Goal: Task Accomplishment & Management: Manage account settings

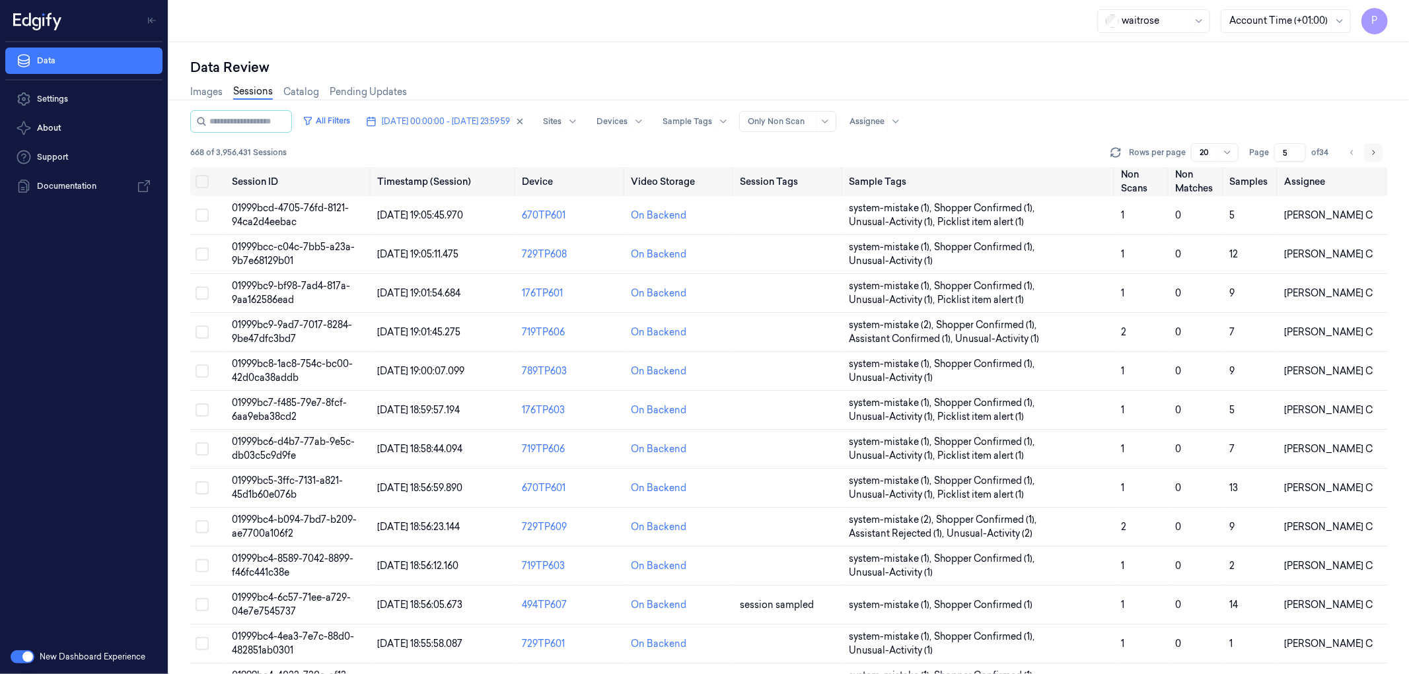
click at [1375, 147] on icon "Go to next page" at bounding box center [1373, 152] width 8 height 11
type input "6"
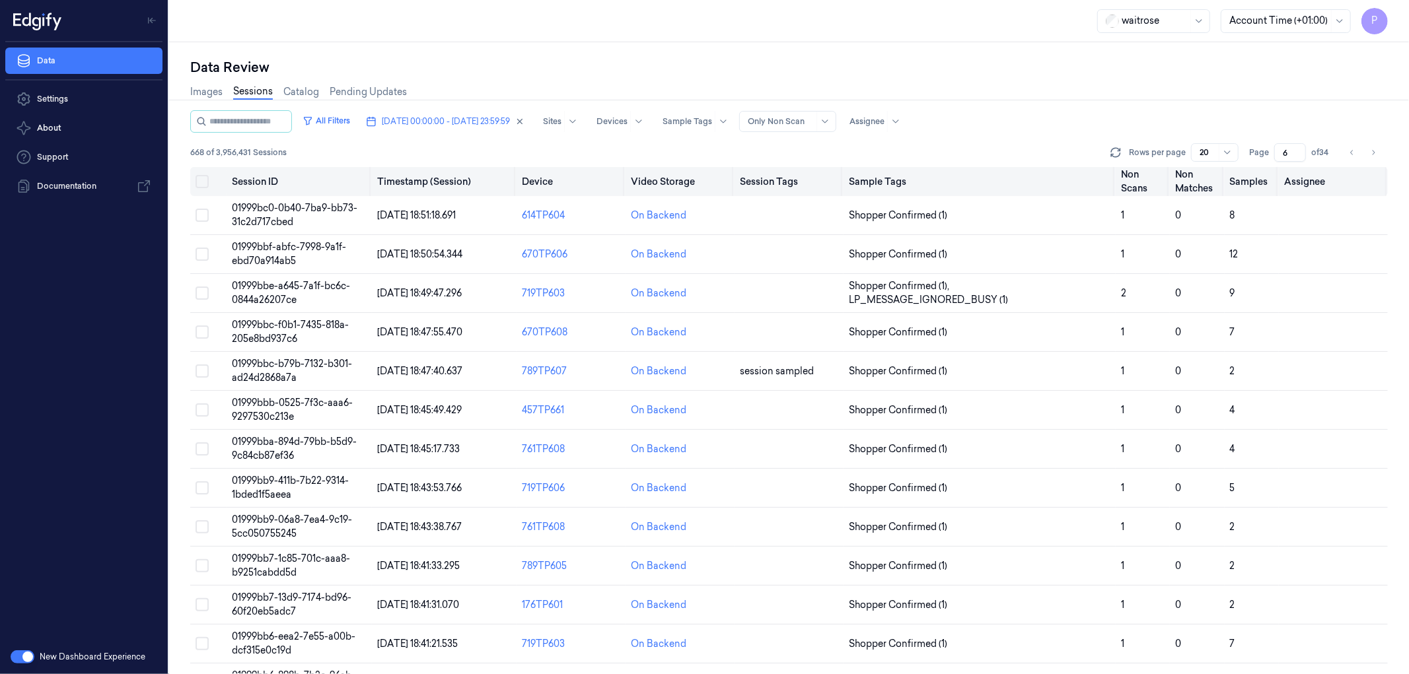
click at [205, 180] on button "Select all" at bounding box center [202, 181] width 13 height 13
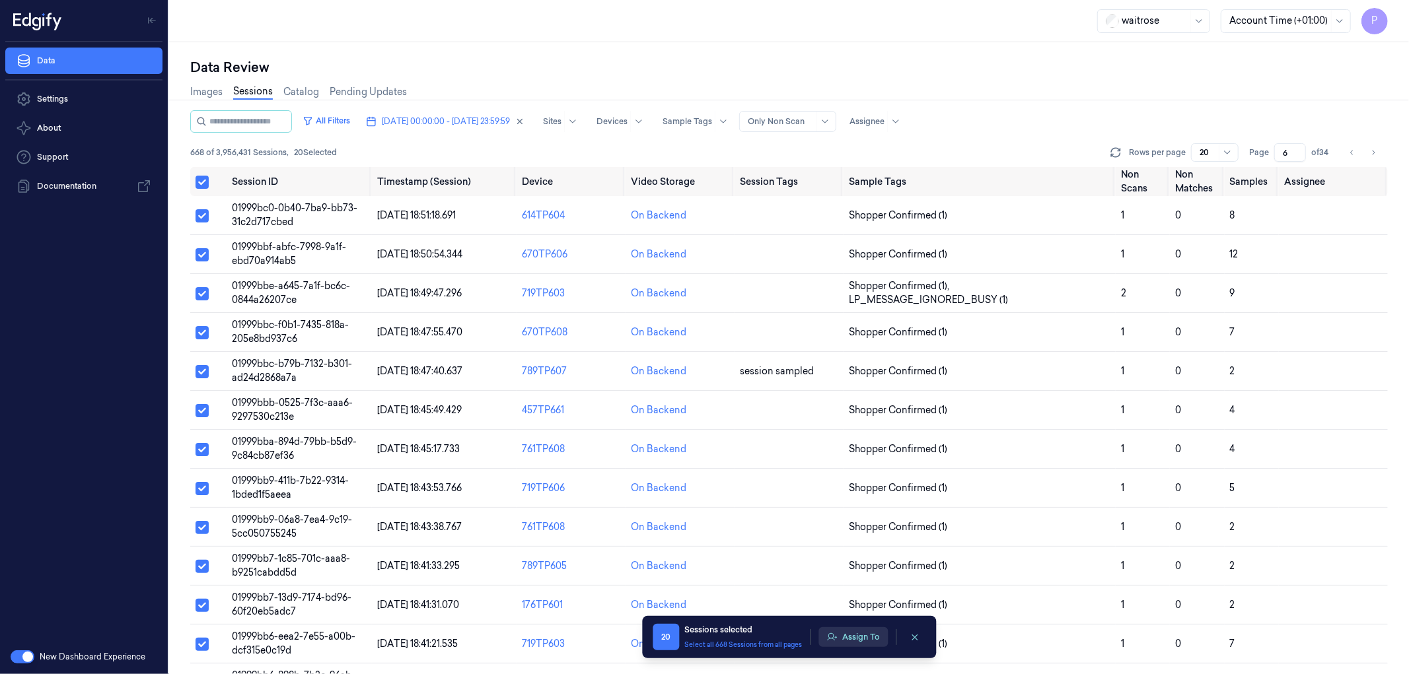
click at [866, 639] on button "Assign To" at bounding box center [852, 637] width 69 height 20
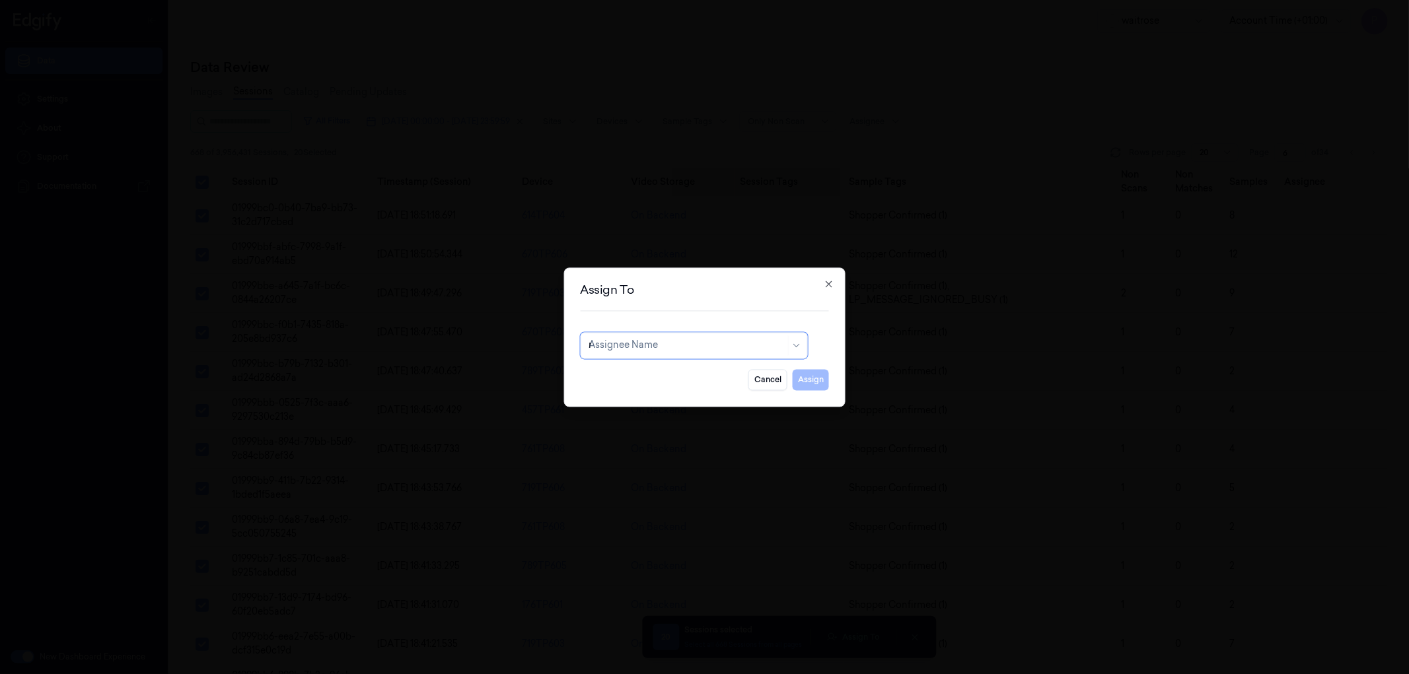
type input "ra"
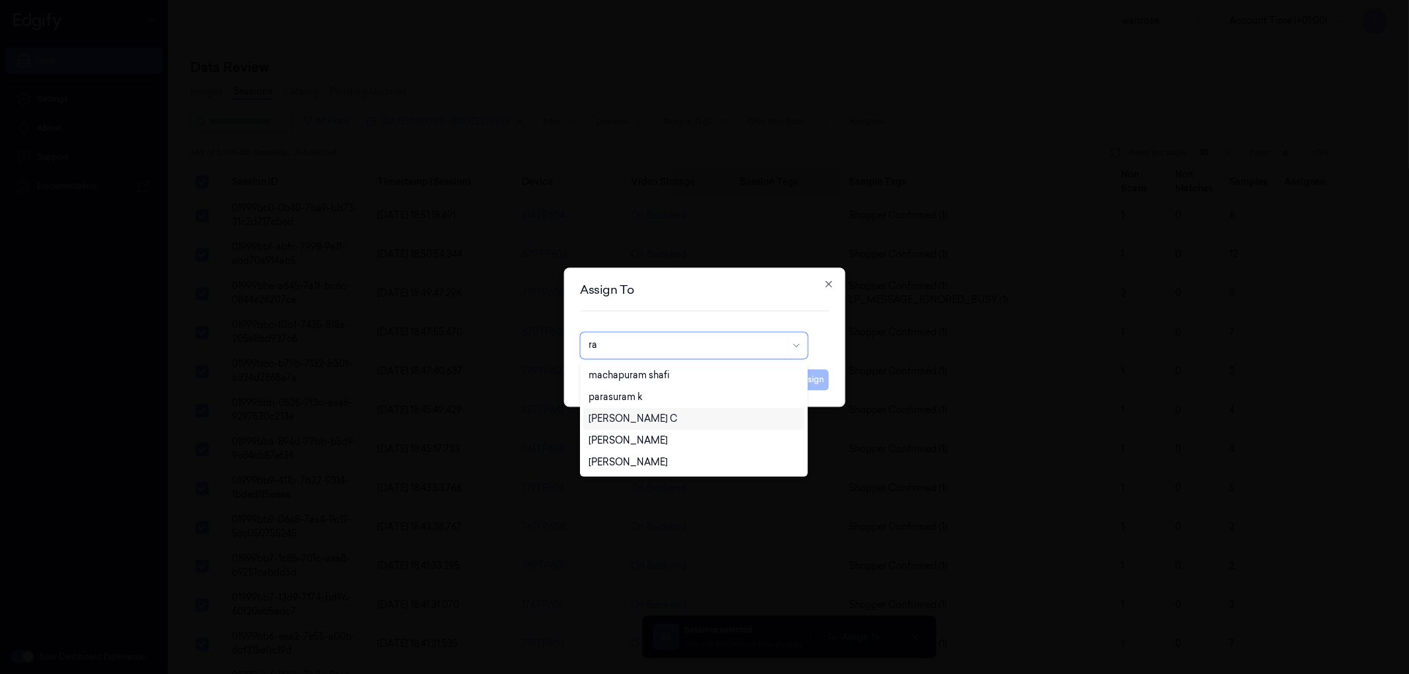
click at [648, 417] on div "[PERSON_NAME] C" at bounding box center [694, 419] width 210 height 14
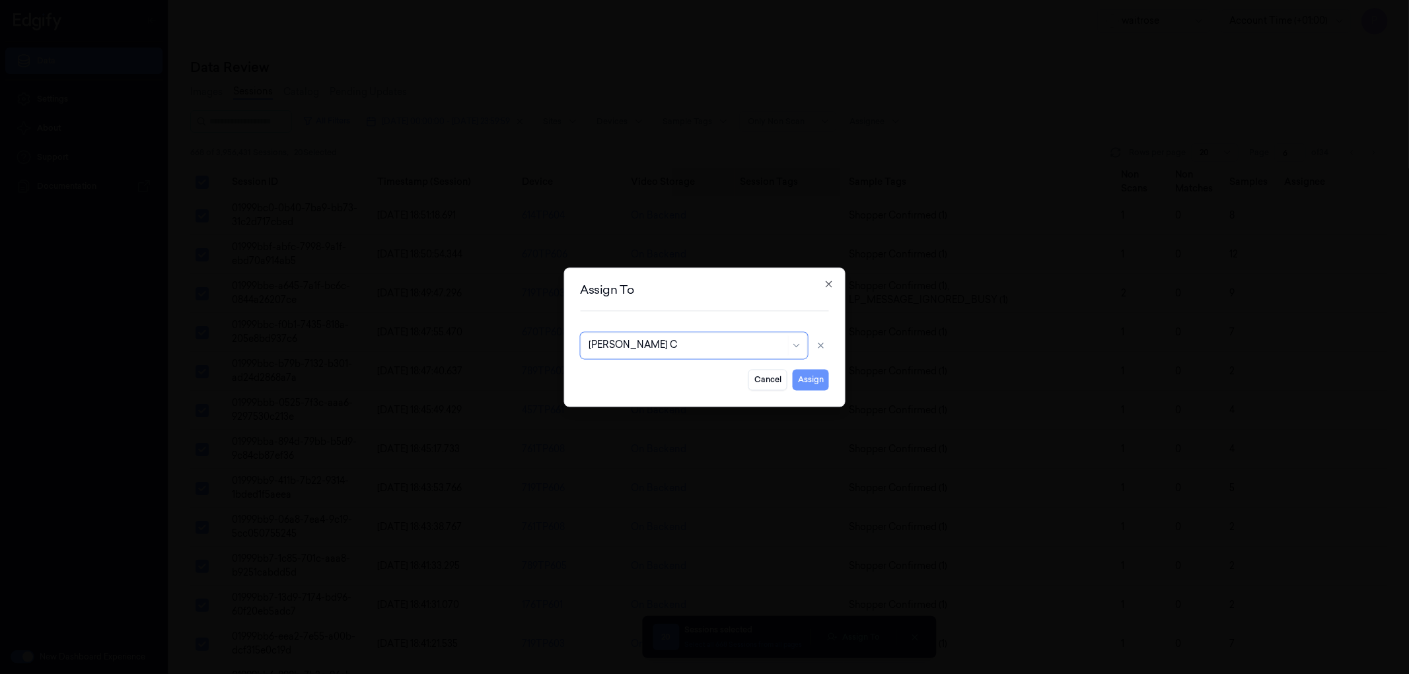
click at [809, 382] on button "Assign" at bounding box center [811, 379] width 36 height 21
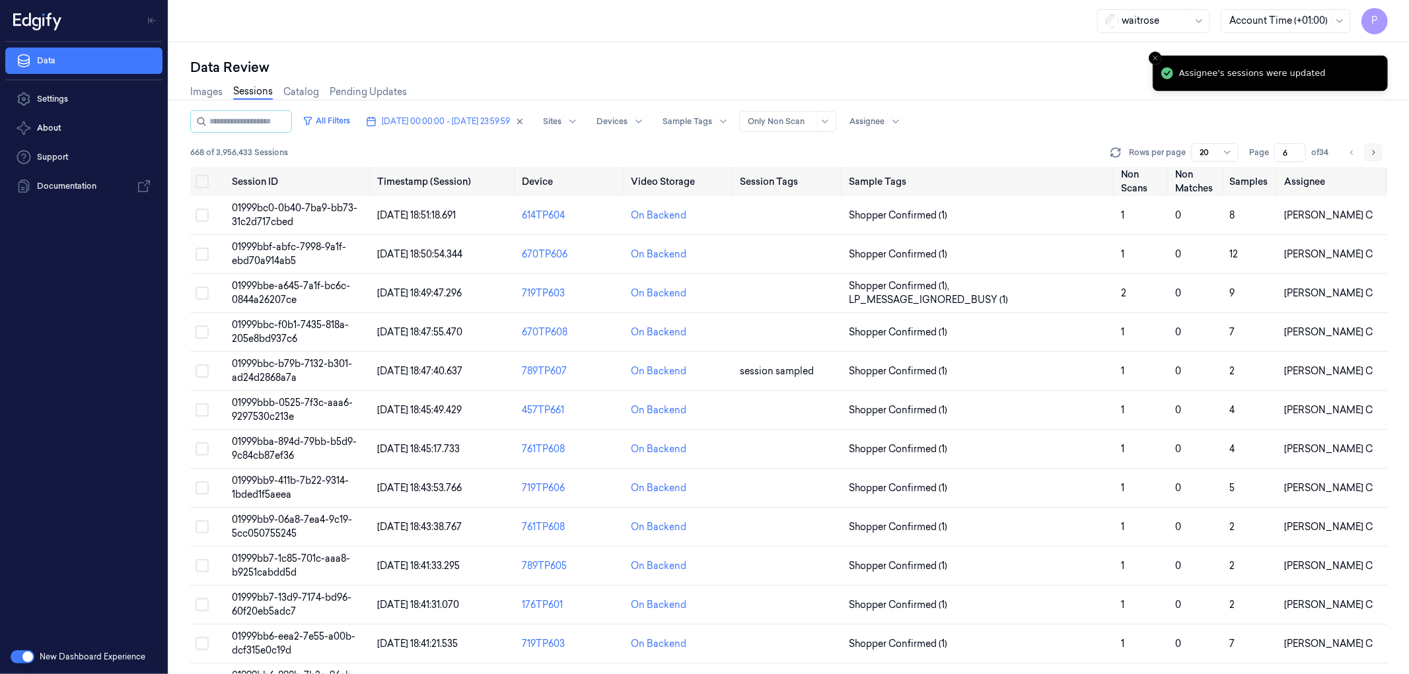
click at [1375, 147] on icon "Go to next page" at bounding box center [1373, 152] width 8 height 11
type input "7"
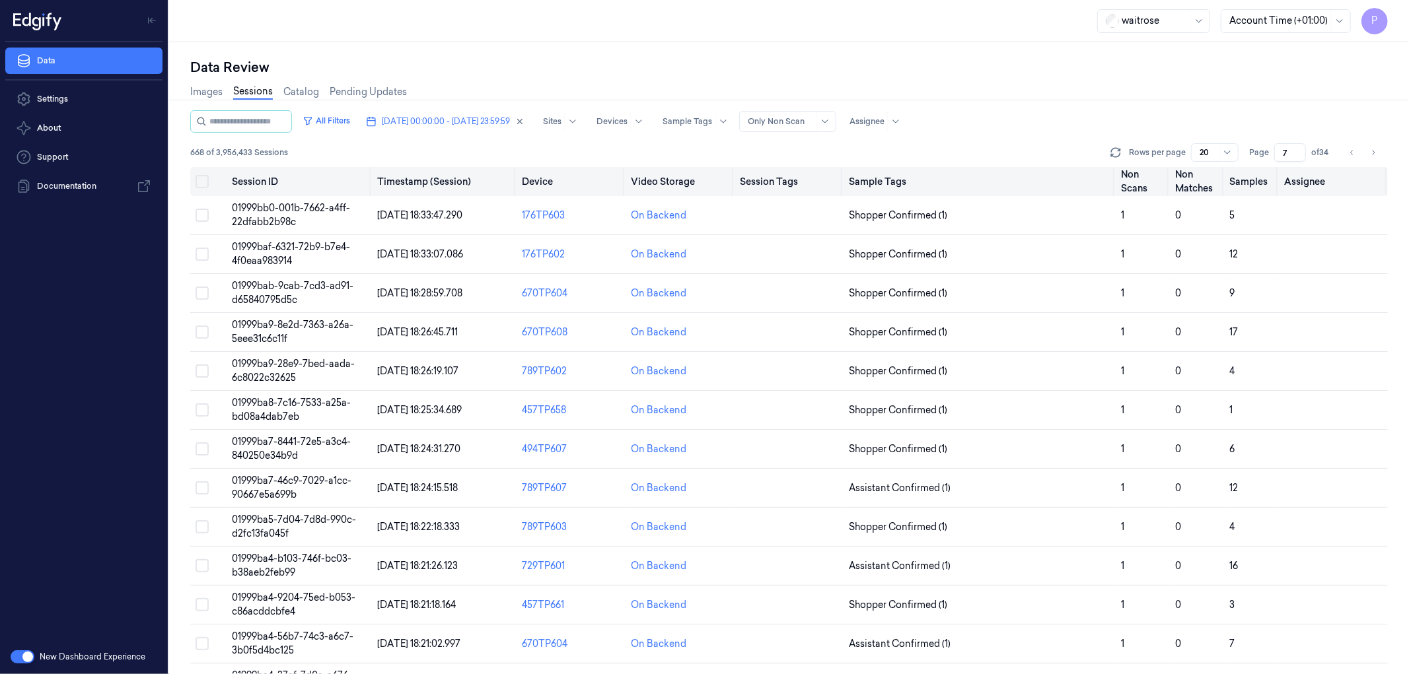
click at [201, 180] on button "Select all" at bounding box center [202, 181] width 13 height 13
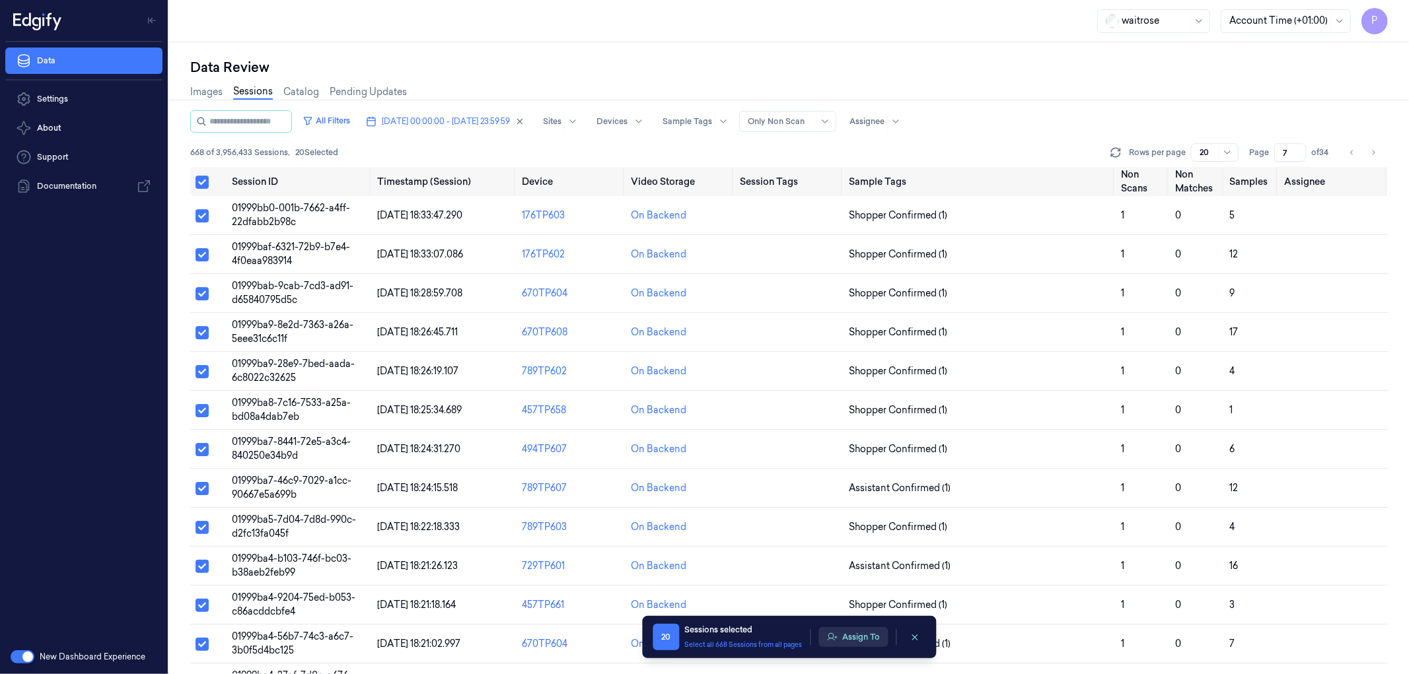
click at [856, 635] on button "Assign To" at bounding box center [852, 637] width 69 height 20
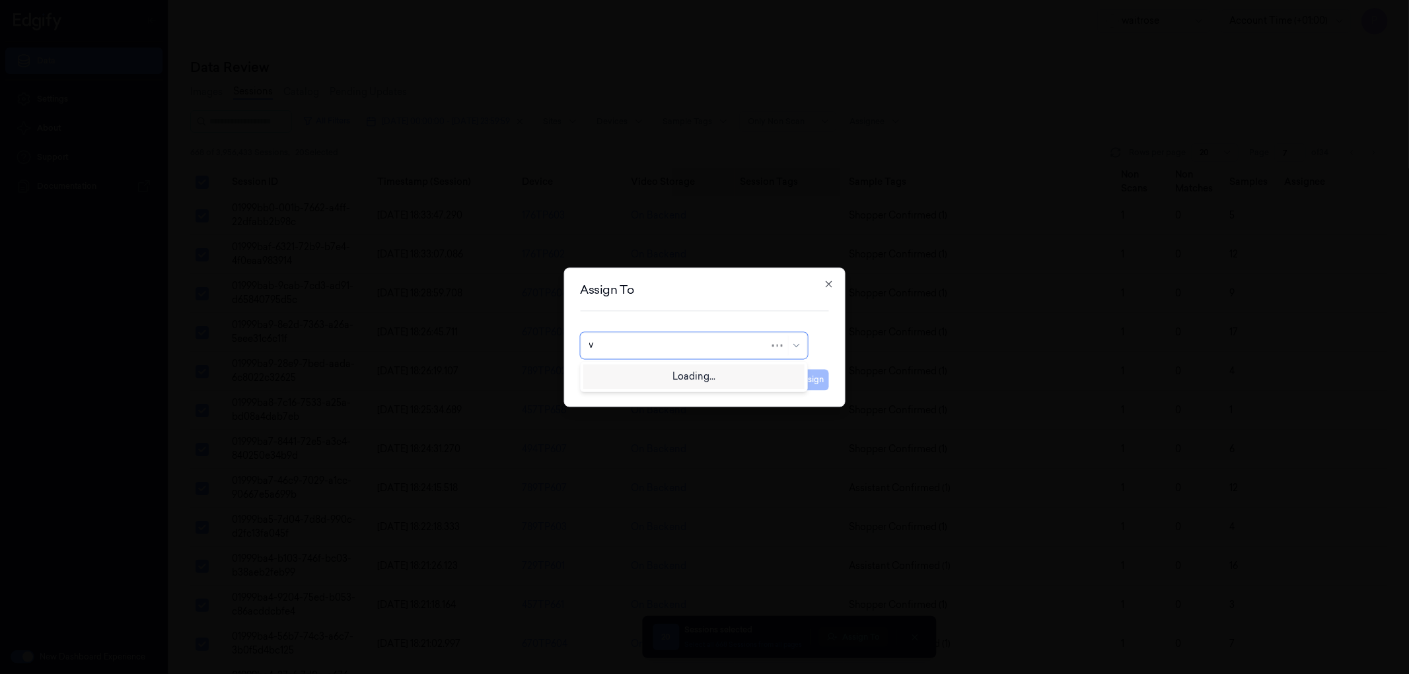
type input "ve"
click at [646, 398] on div "ven kataiah" at bounding box center [694, 397] width 210 height 14
click at [815, 380] on button "Assign" at bounding box center [811, 379] width 36 height 21
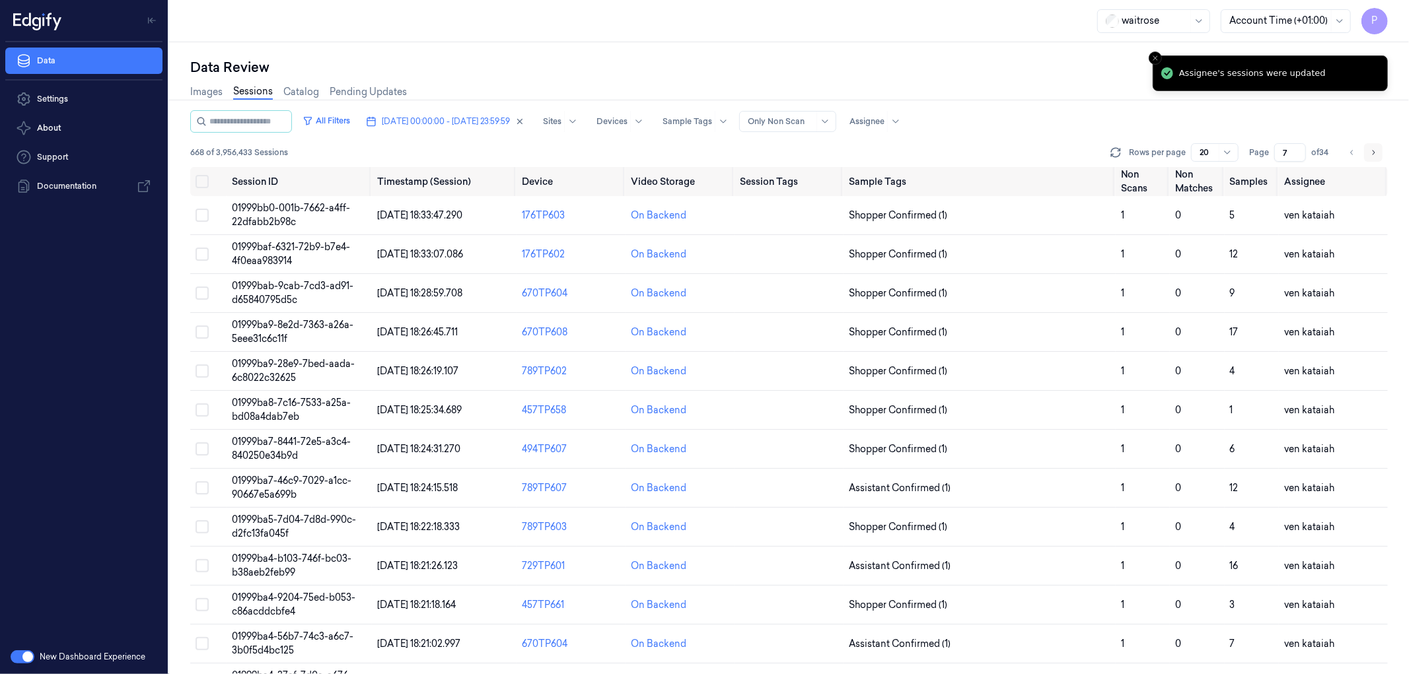
click at [1371, 148] on icon "Go to next page" at bounding box center [1373, 152] width 8 height 11
type input "8"
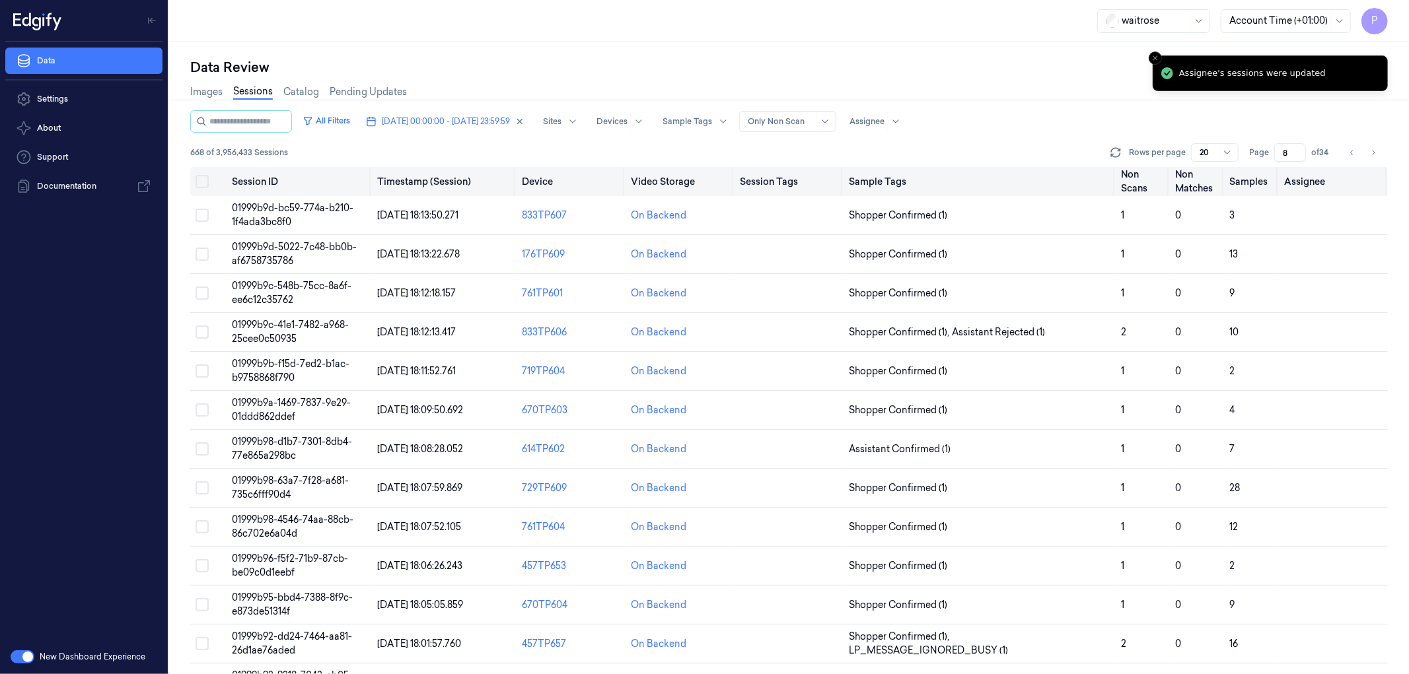
click at [205, 179] on button "Select all" at bounding box center [202, 181] width 13 height 13
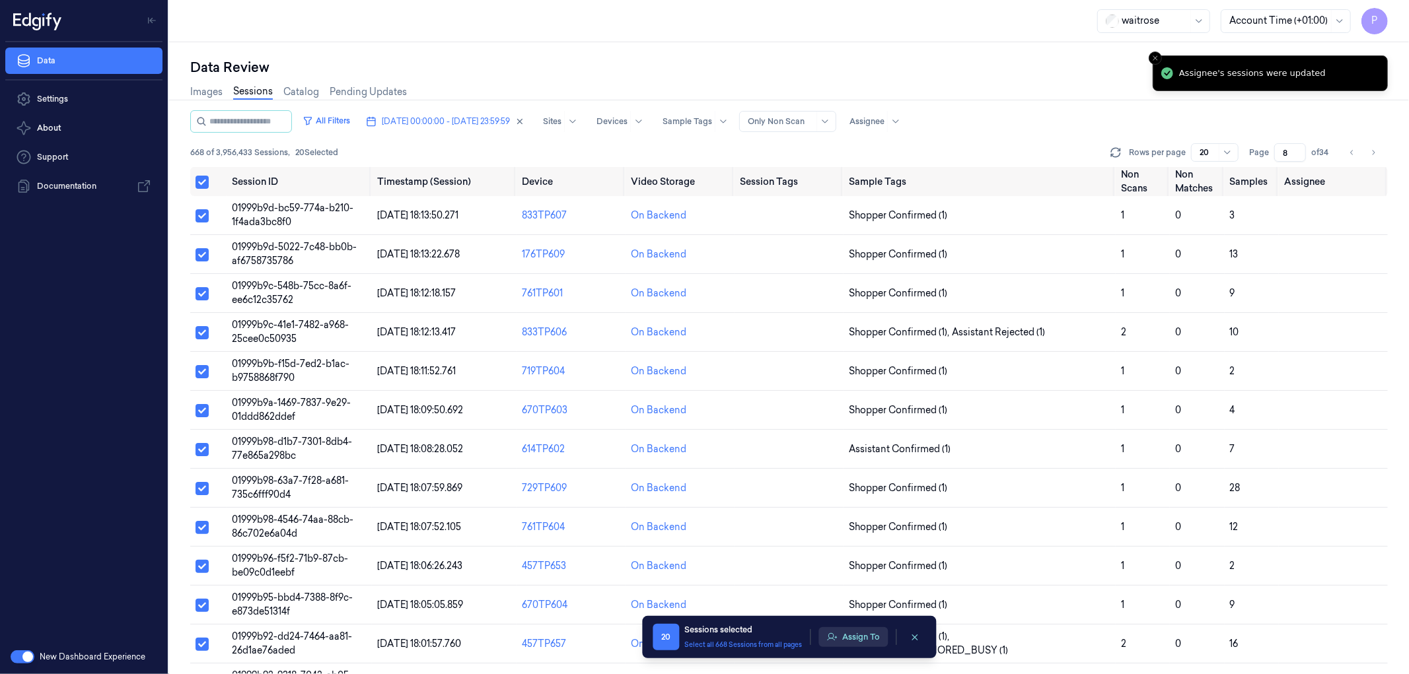
click at [843, 632] on button "Assign To" at bounding box center [852, 637] width 69 height 20
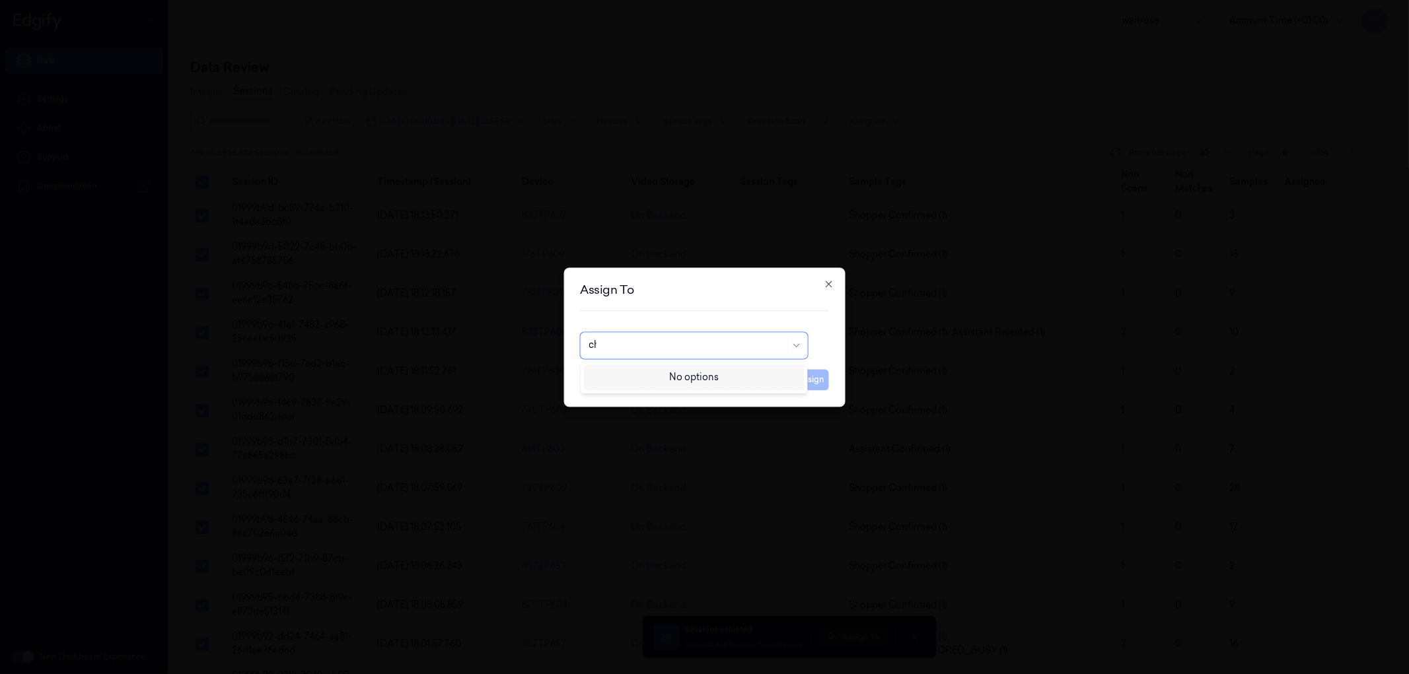
type input "cha"
click at [682, 398] on div "[PERSON_NAME] a" at bounding box center [694, 397] width 210 height 14
click at [810, 381] on button "Assign" at bounding box center [811, 379] width 36 height 21
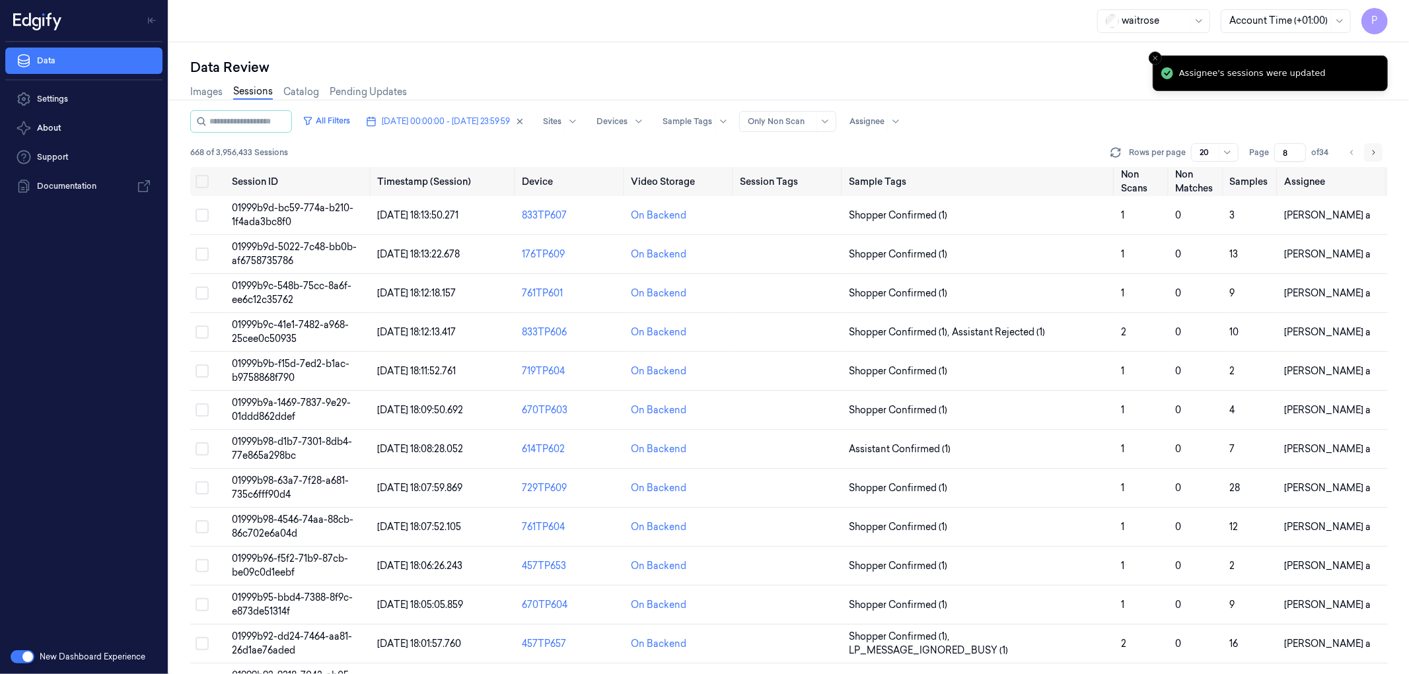
click at [1371, 150] on icon "Go to next page" at bounding box center [1373, 152] width 8 height 11
type input "9"
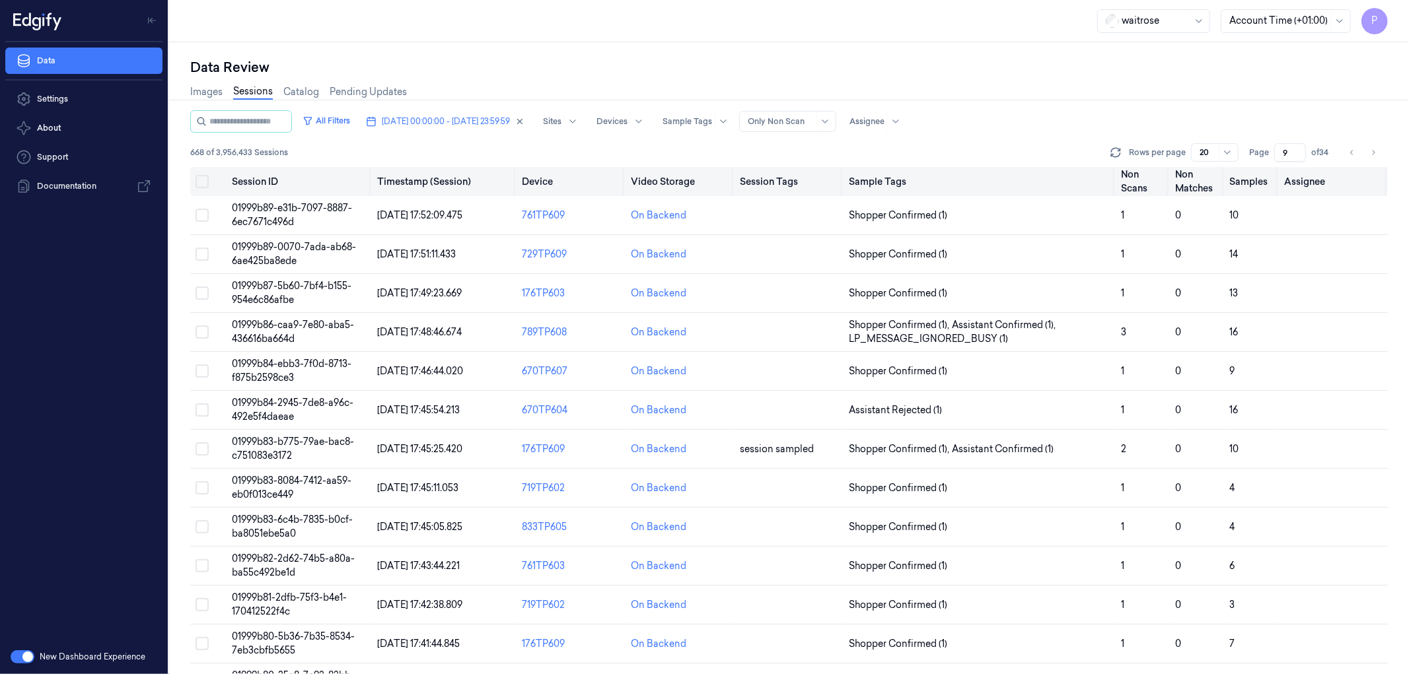
click at [205, 182] on button "Select all" at bounding box center [202, 181] width 13 height 13
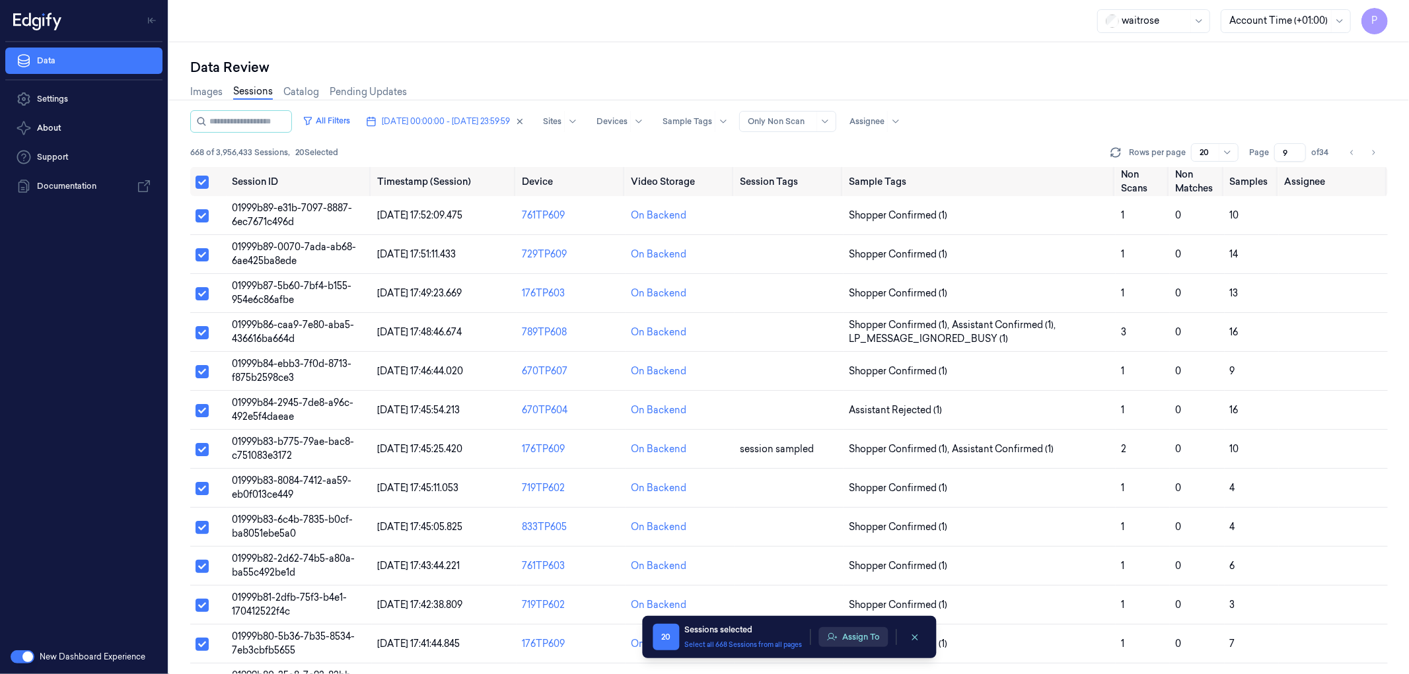
click at [851, 633] on button "Assign To" at bounding box center [852, 637] width 69 height 20
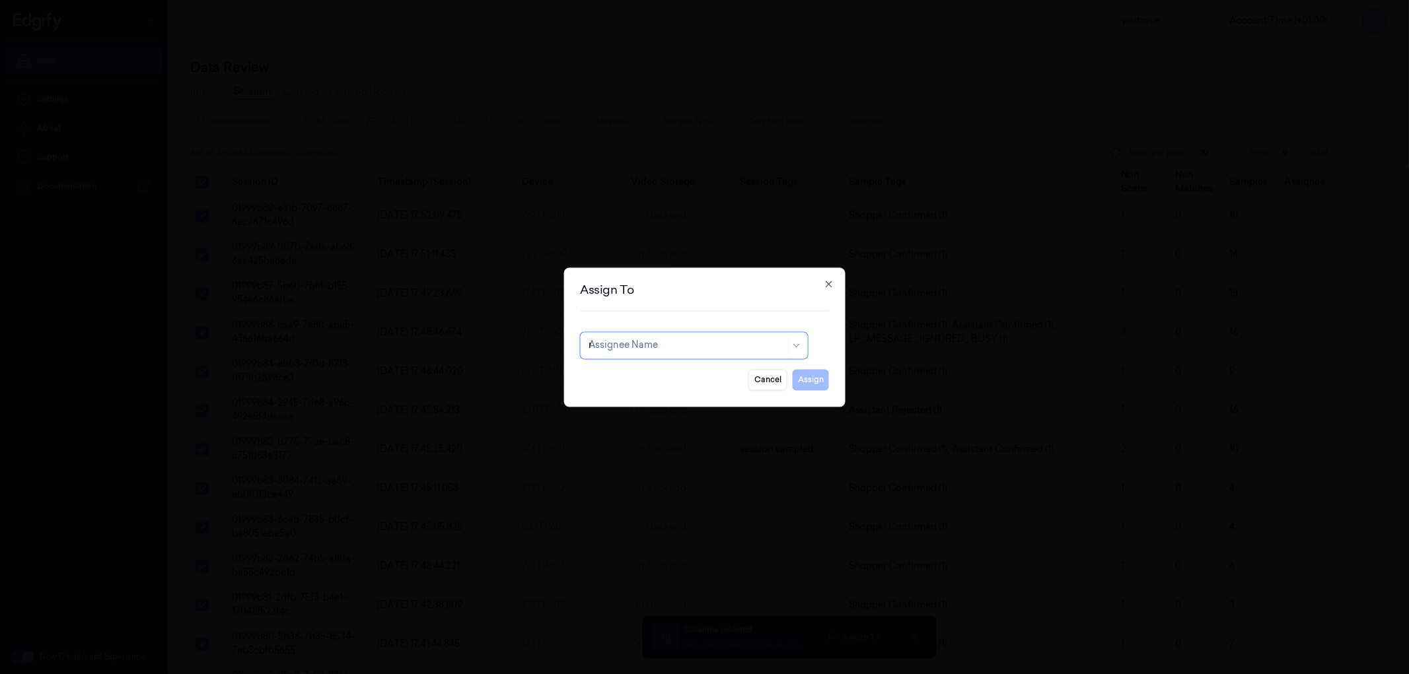
type input "ro"
click at [703, 378] on div "[PERSON_NAME]" at bounding box center [694, 376] width 210 height 14
click at [820, 379] on button "Assign" at bounding box center [811, 379] width 36 height 21
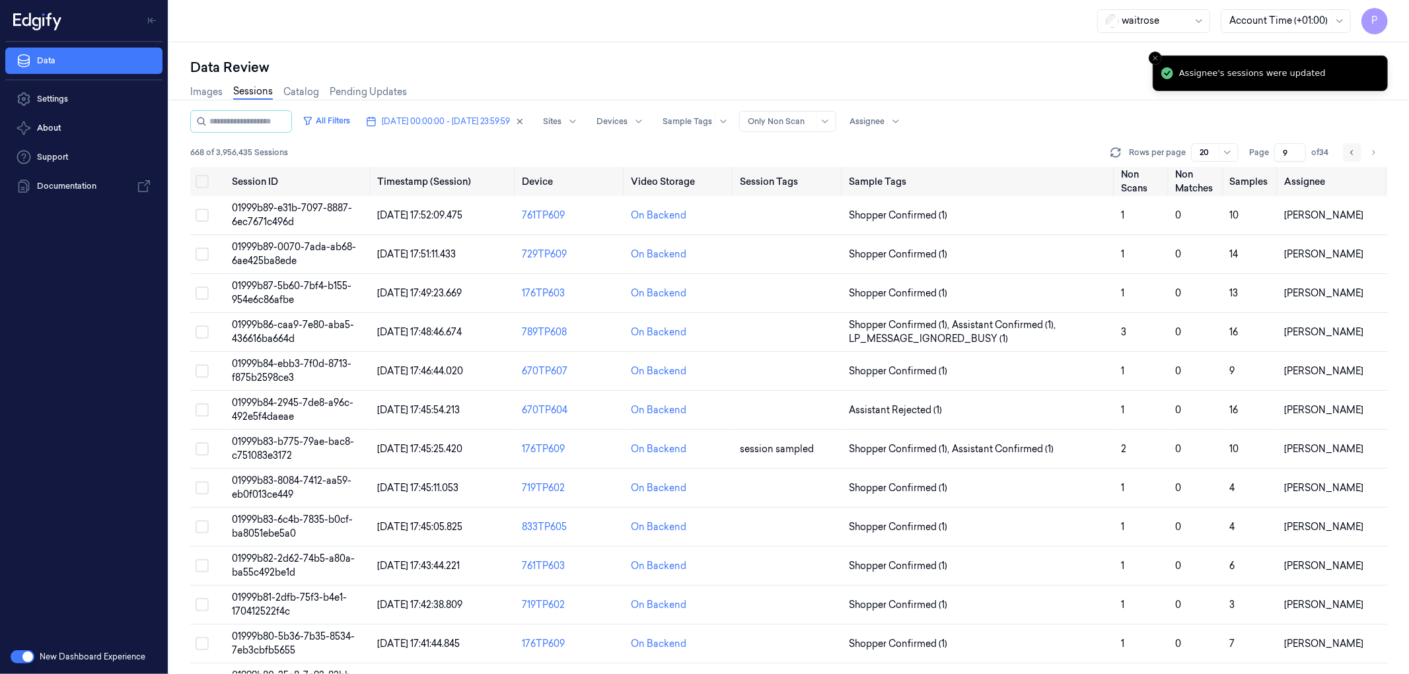
click at [1351, 147] on icon "Go to previous page" at bounding box center [1352, 152] width 8 height 11
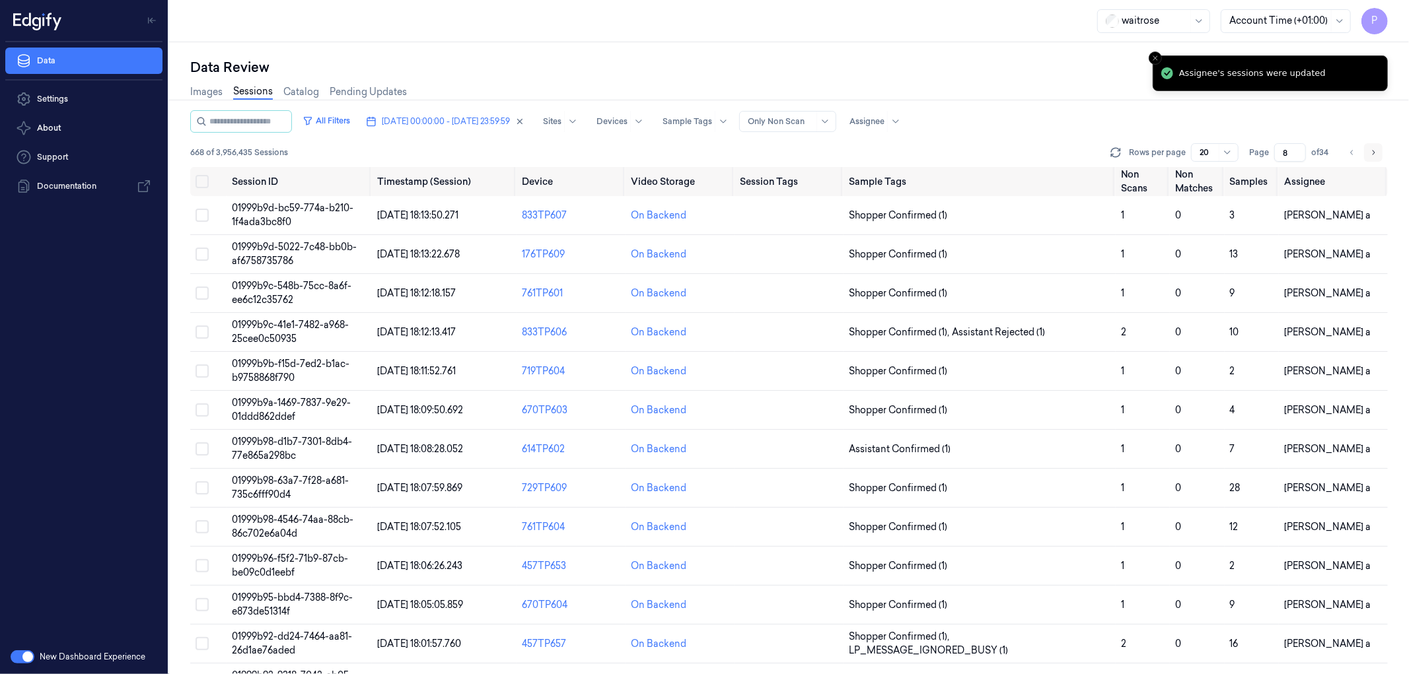
click at [1375, 153] on icon "Go to next page" at bounding box center [1373, 152] width 8 height 11
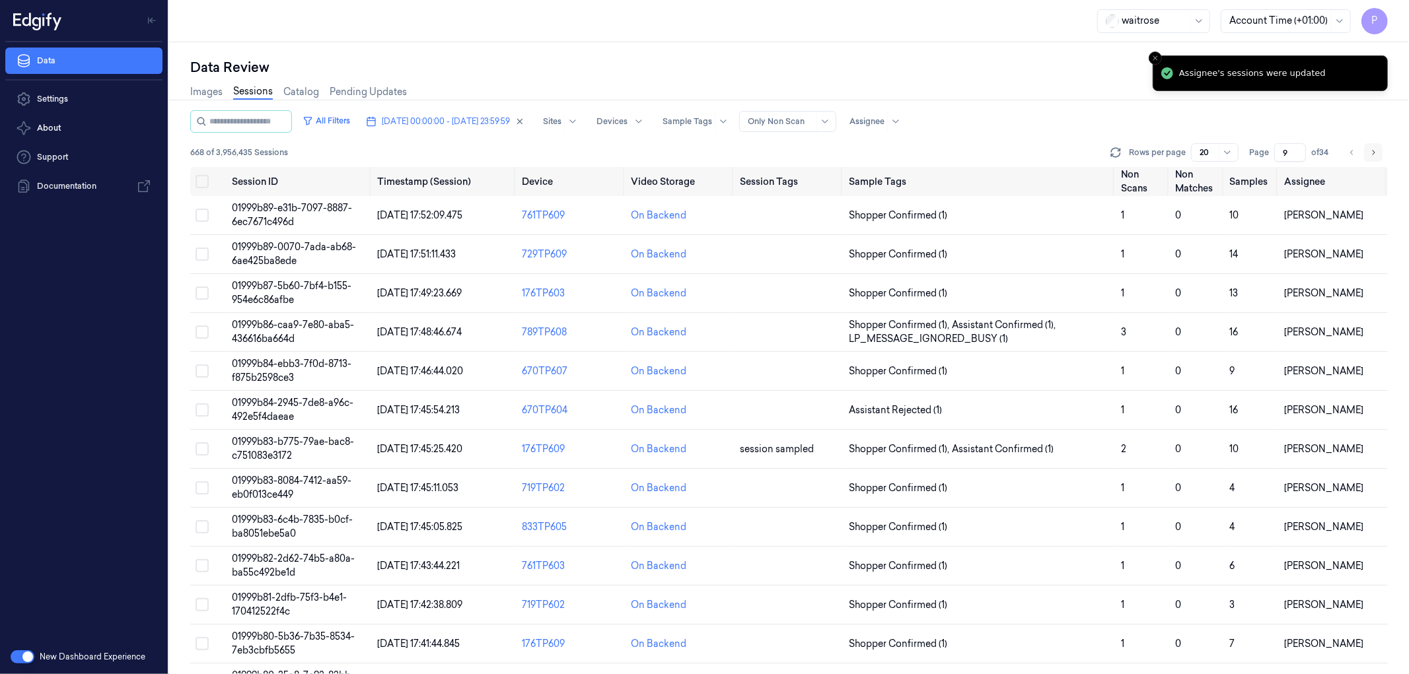
click at [1375, 153] on icon "Go to next page" at bounding box center [1373, 152] width 8 height 11
type input "10"
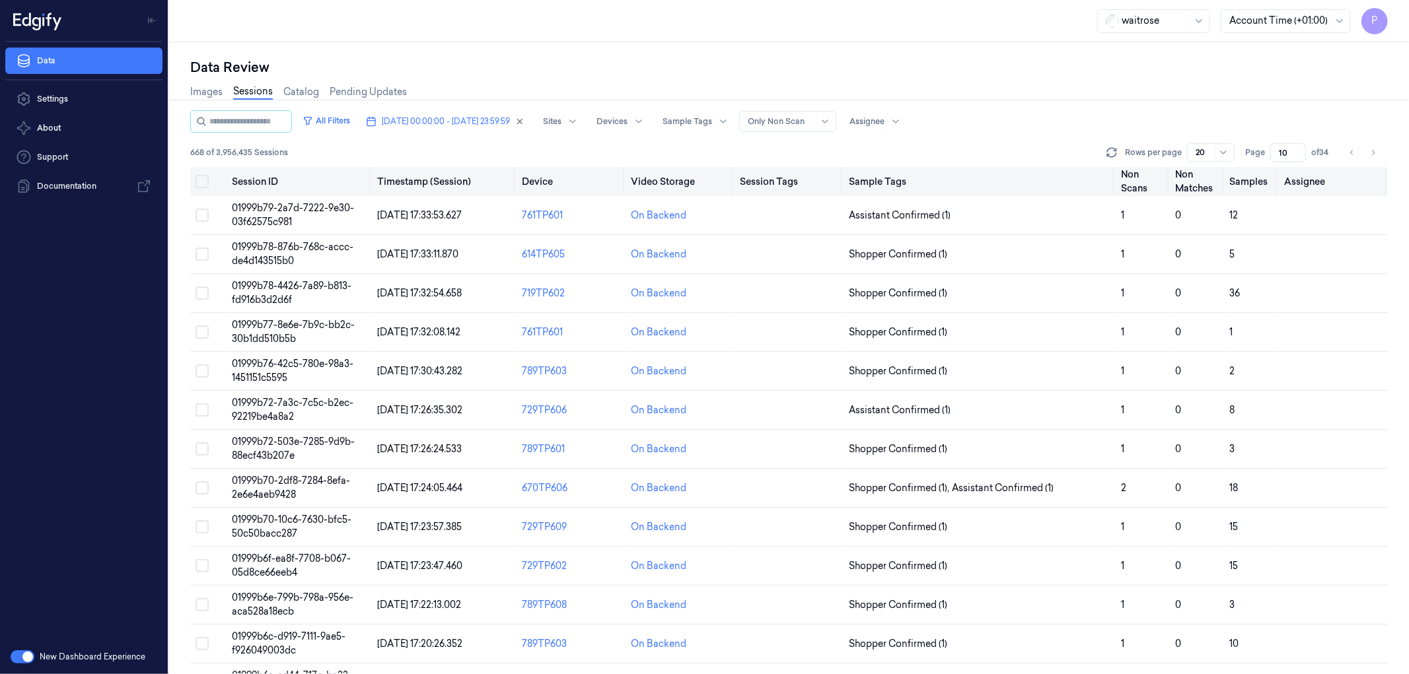
click at [201, 181] on button "Select all" at bounding box center [202, 181] width 13 height 13
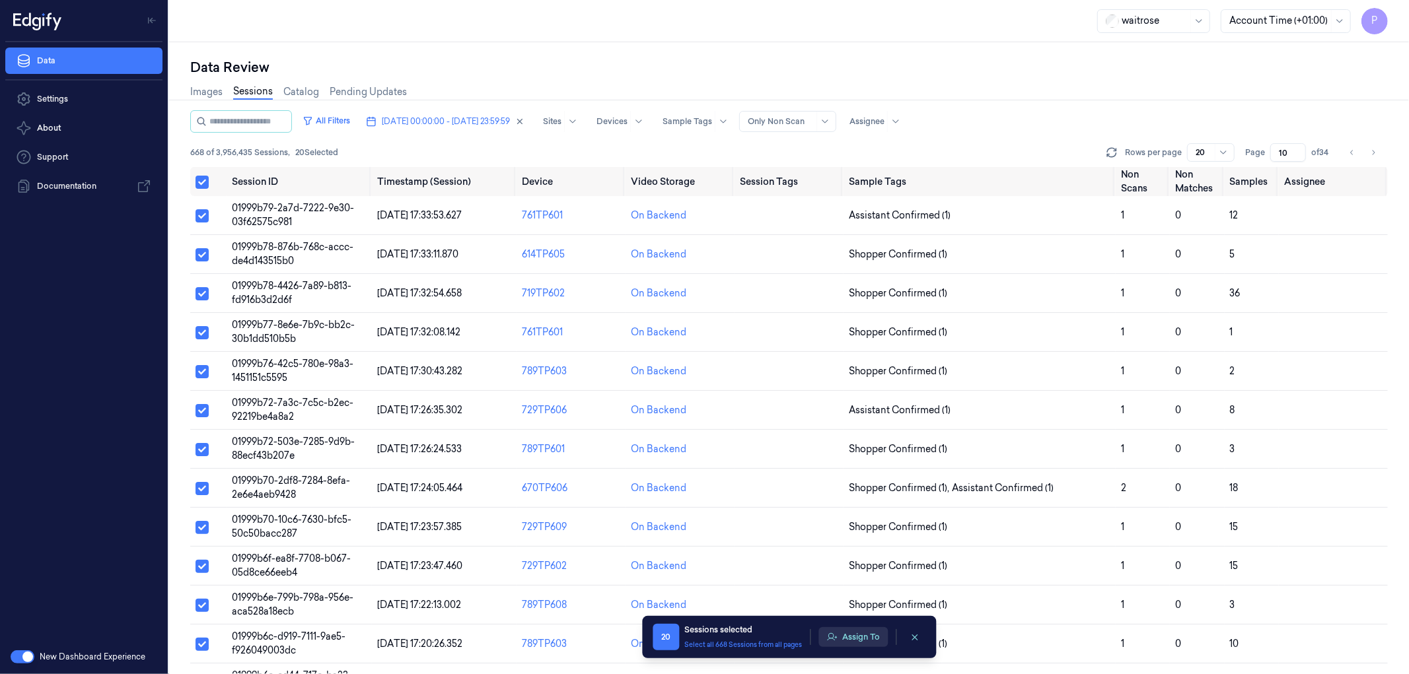
click at [849, 636] on button "Assign To" at bounding box center [852, 637] width 69 height 20
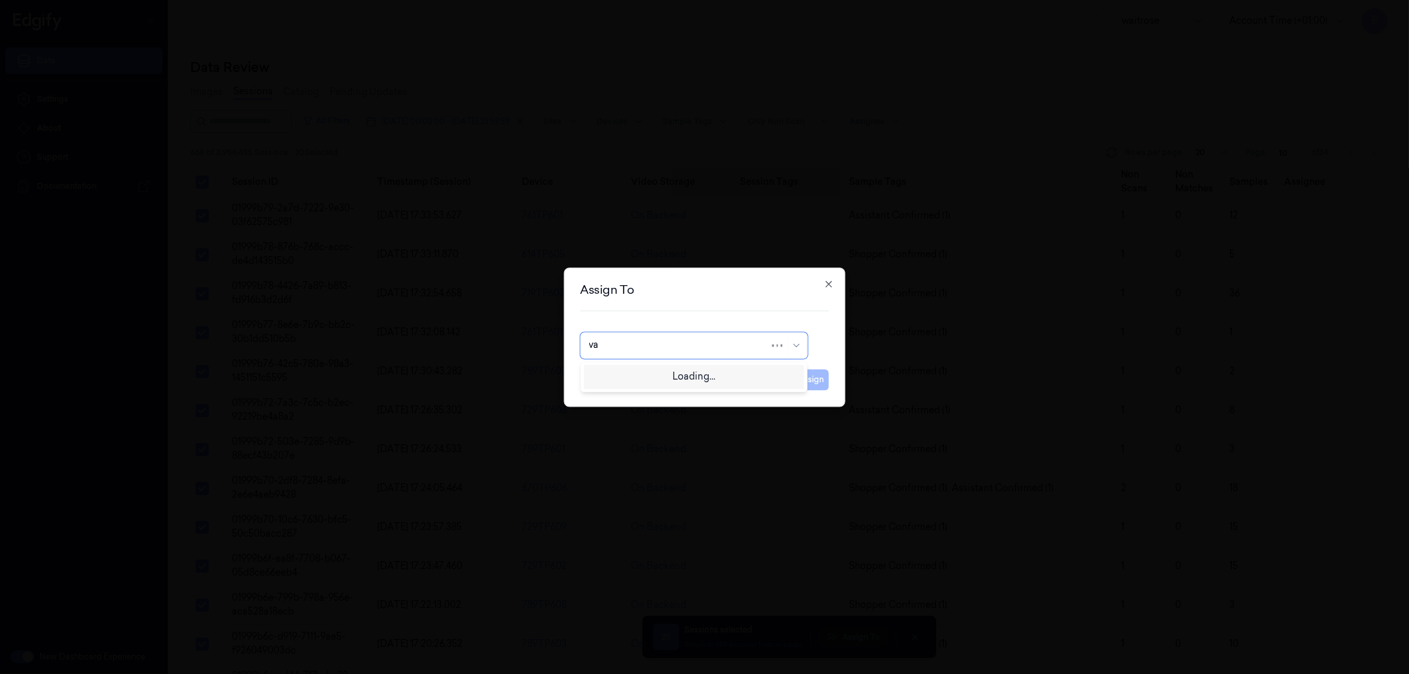
type input "var"
click at [643, 375] on div "[PERSON_NAME]" at bounding box center [628, 376] width 79 height 14
click at [806, 384] on button "Assign" at bounding box center [811, 379] width 36 height 21
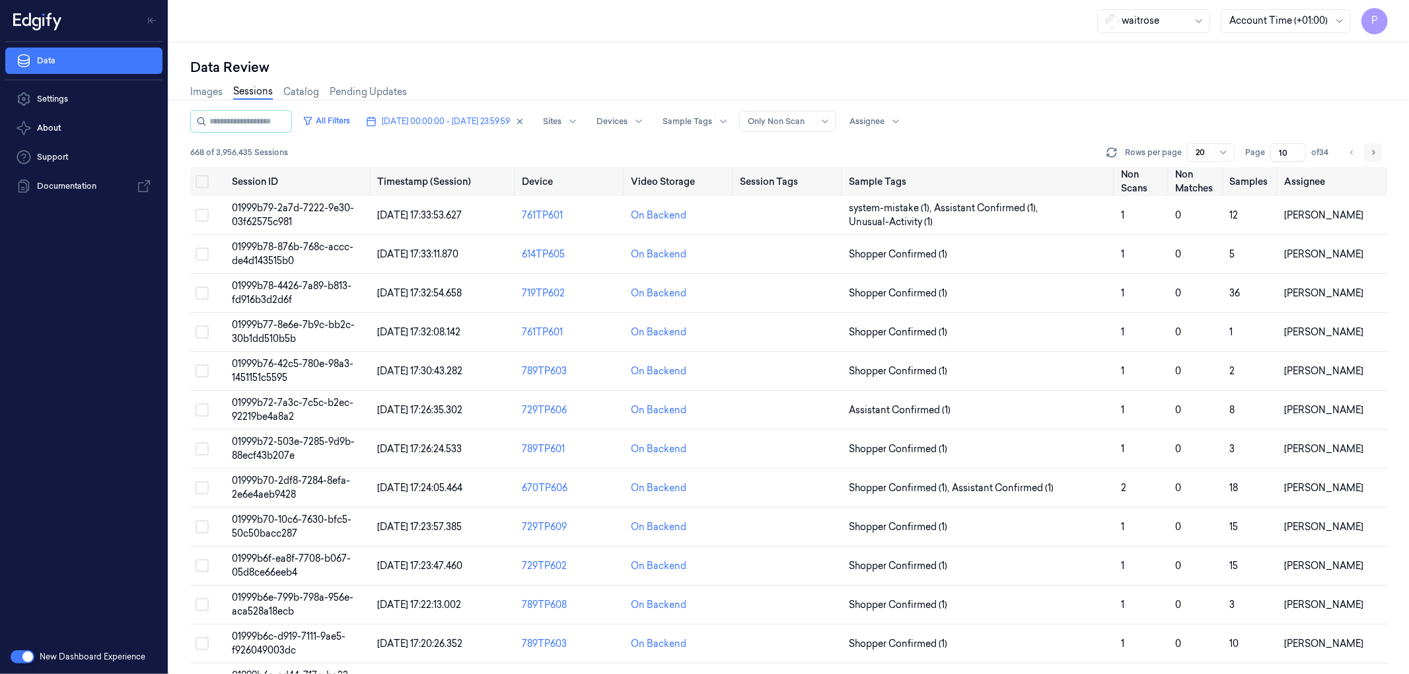
click at [1375, 149] on icon "Go to next page" at bounding box center [1373, 152] width 8 height 11
type input "11"
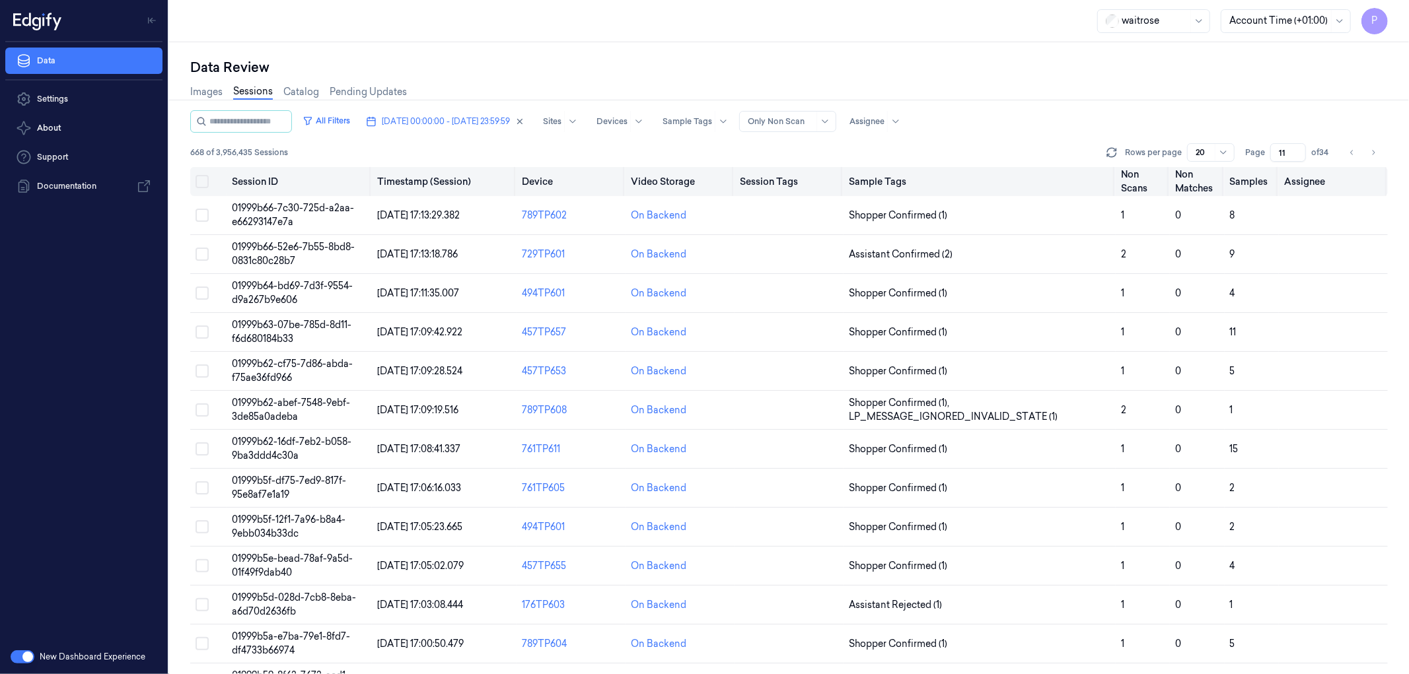
click at [203, 178] on button "Select all" at bounding box center [202, 181] width 13 height 13
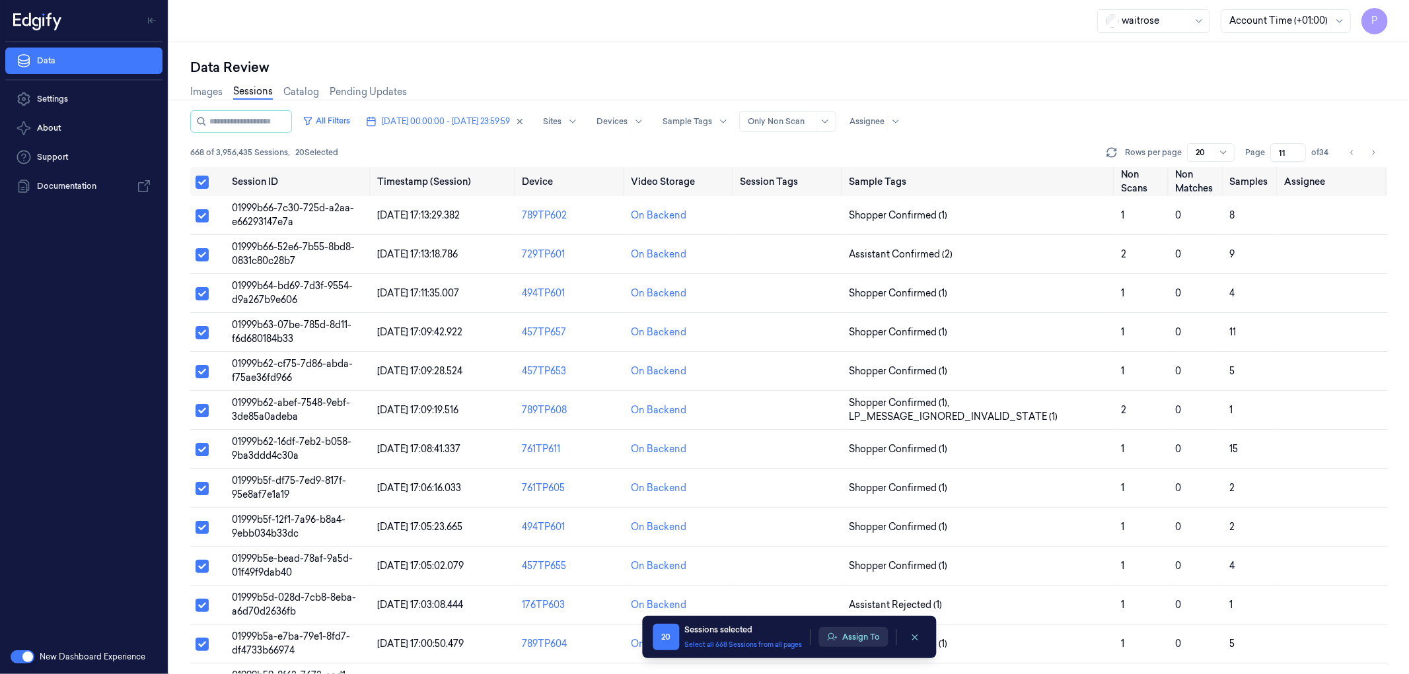
click at [843, 633] on button "Assign To" at bounding box center [852, 637] width 69 height 20
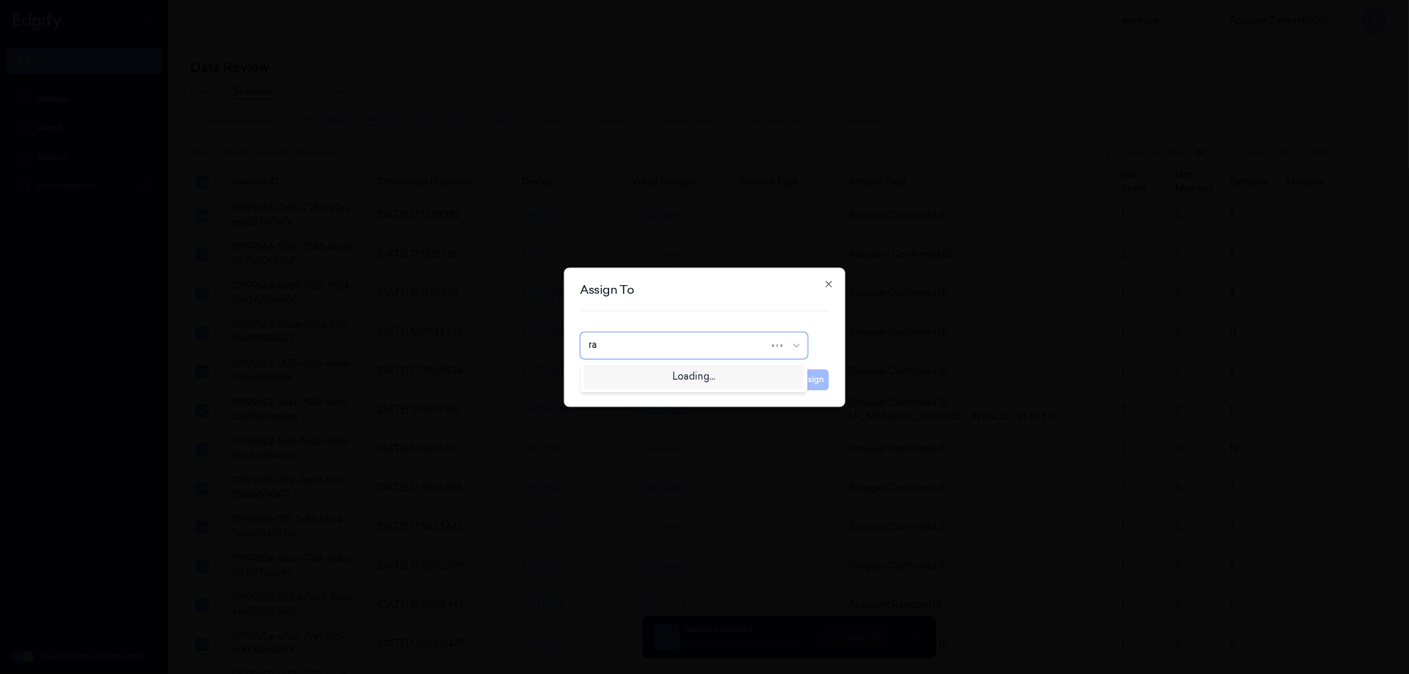
type input "raj"
click at [682, 378] on div "[PERSON_NAME] C" at bounding box center [694, 376] width 210 height 14
click at [812, 380] on button "Assign" at bounding box center [811, 379] width 36 height 21
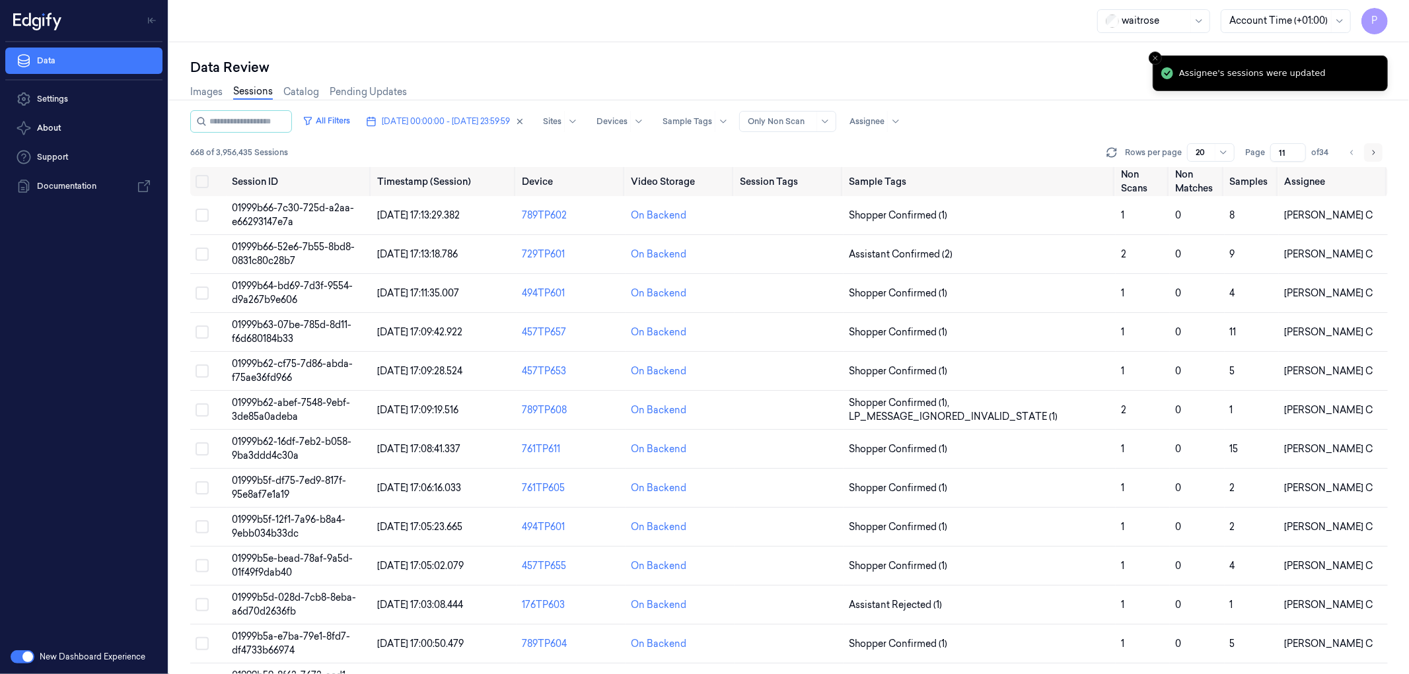
click at [1371, 152] on icon "Go to next page" at bounding box center [1373, 152] width 8 height 11
type input "12"
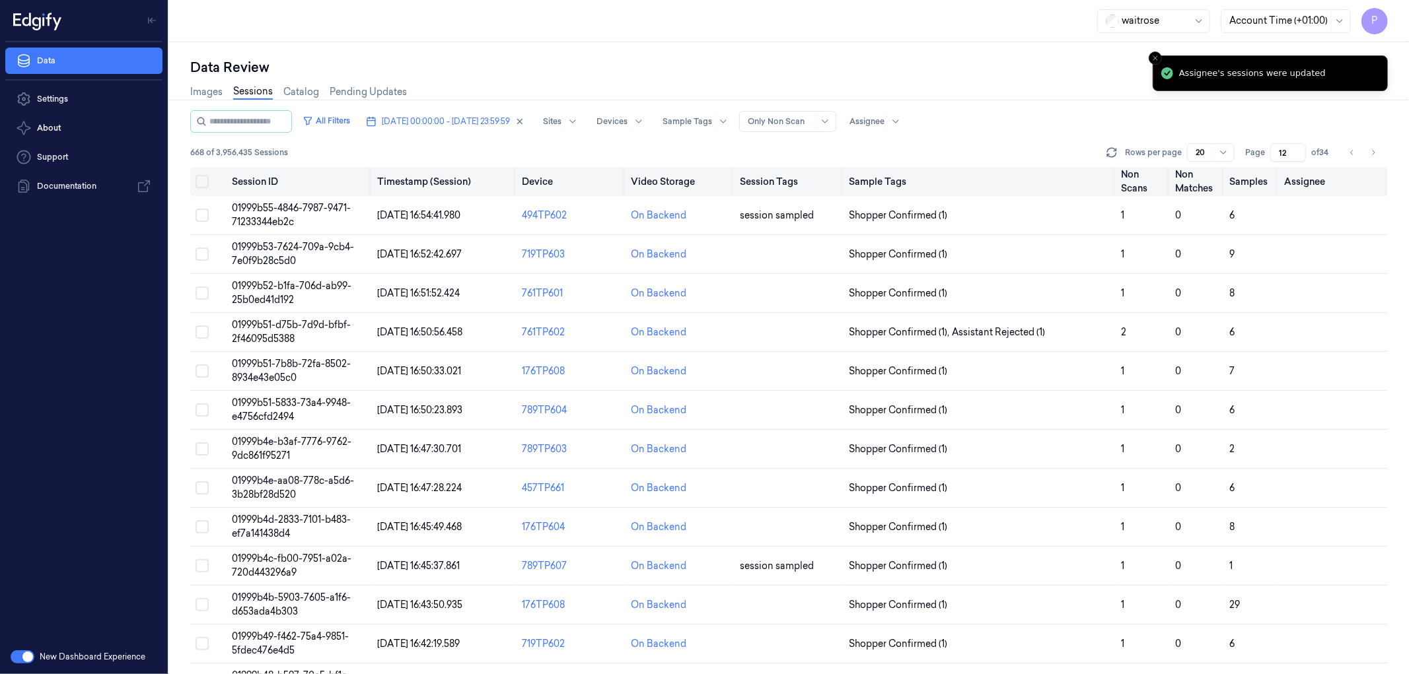
click at [202, 177] on button "Select all" at bounding box center [202, 181] width 13 height 13
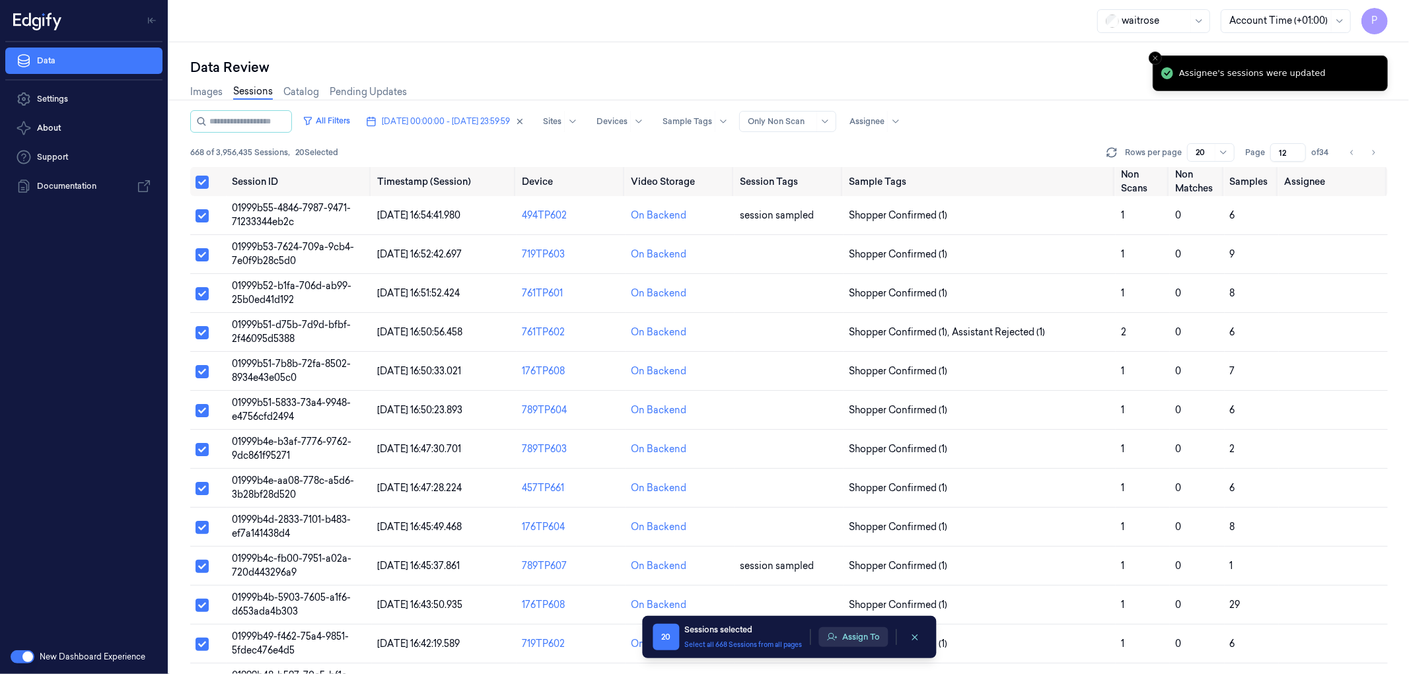
click at [843, 637] on button "Assign To" at bounding box center [852, 637] width 69 height 20
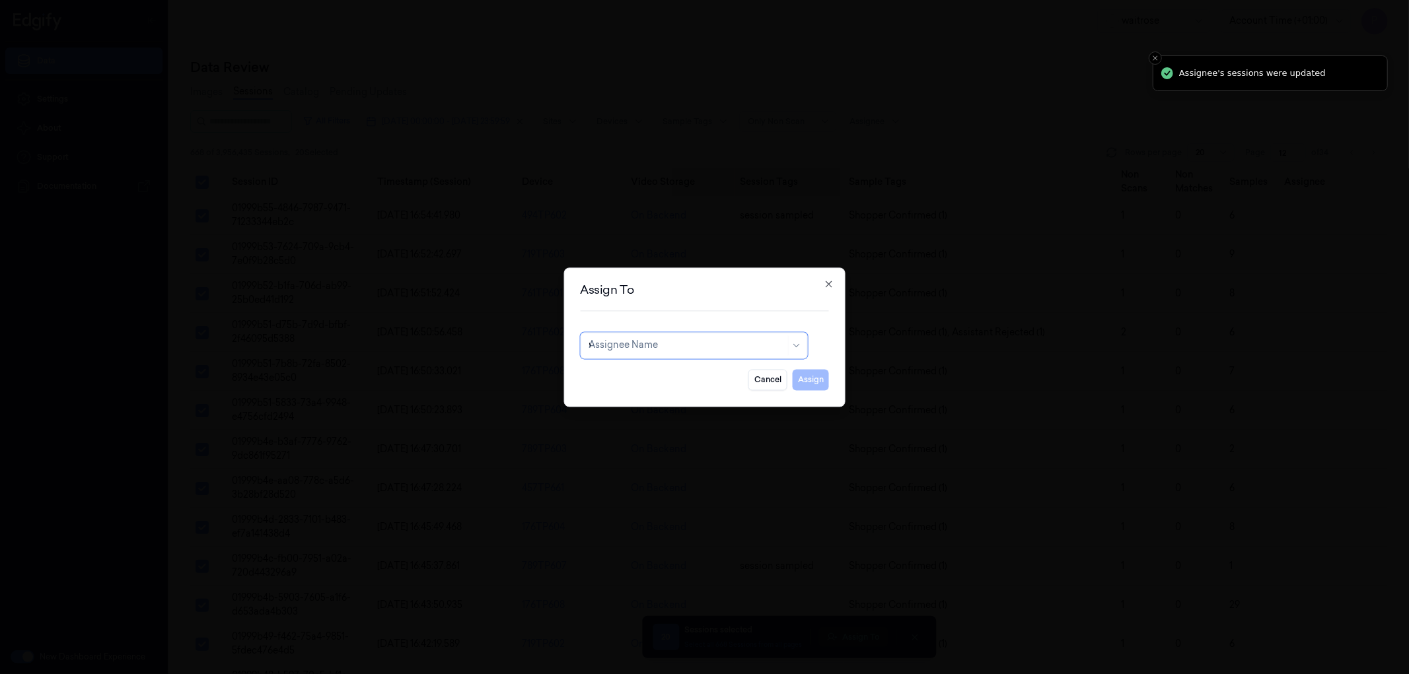
type input "ve"
click at [667, 399] on div "ven kataiah" at bounding box center [694, 397] width 210 height 14
click at [821, 380] on button "Assign" at bounding box center [811, 379] width 36 height 21
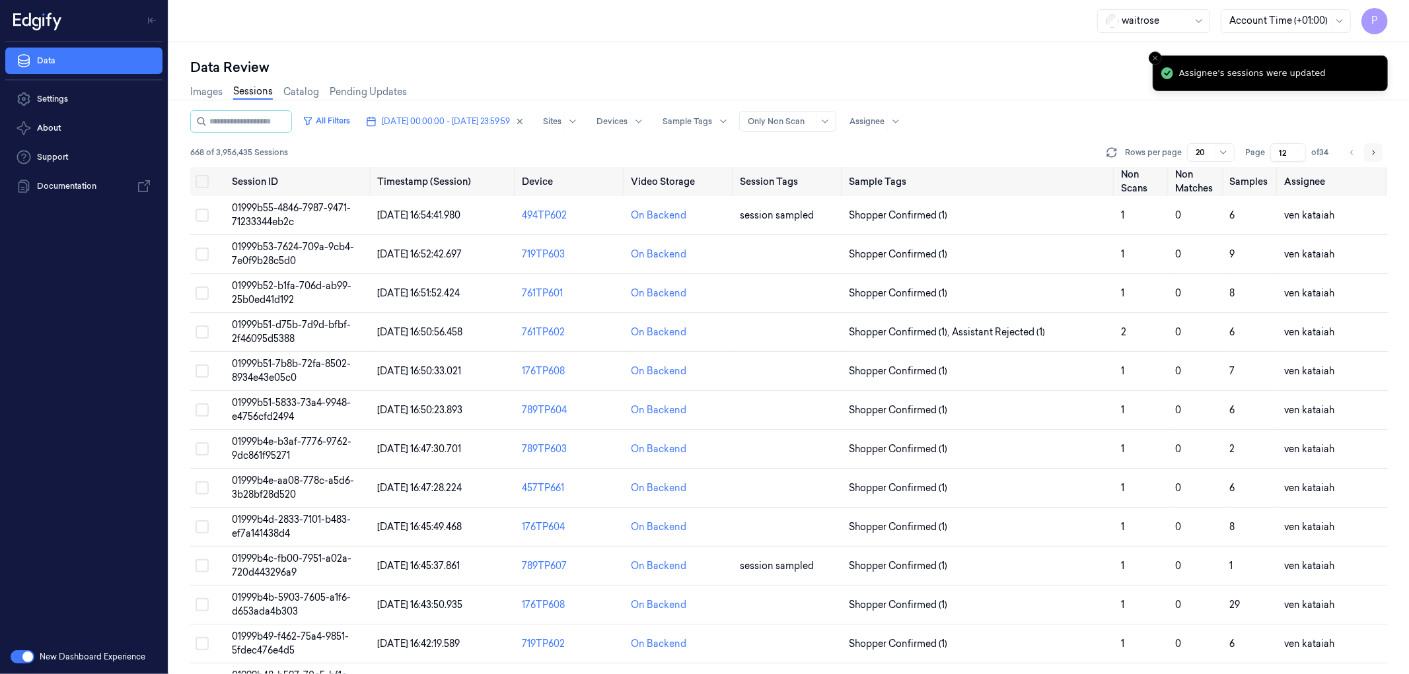
click at [1375, 153] on icon "Go to next page" at bounding box center [1374, 152] width 3 height 5
type input "13"
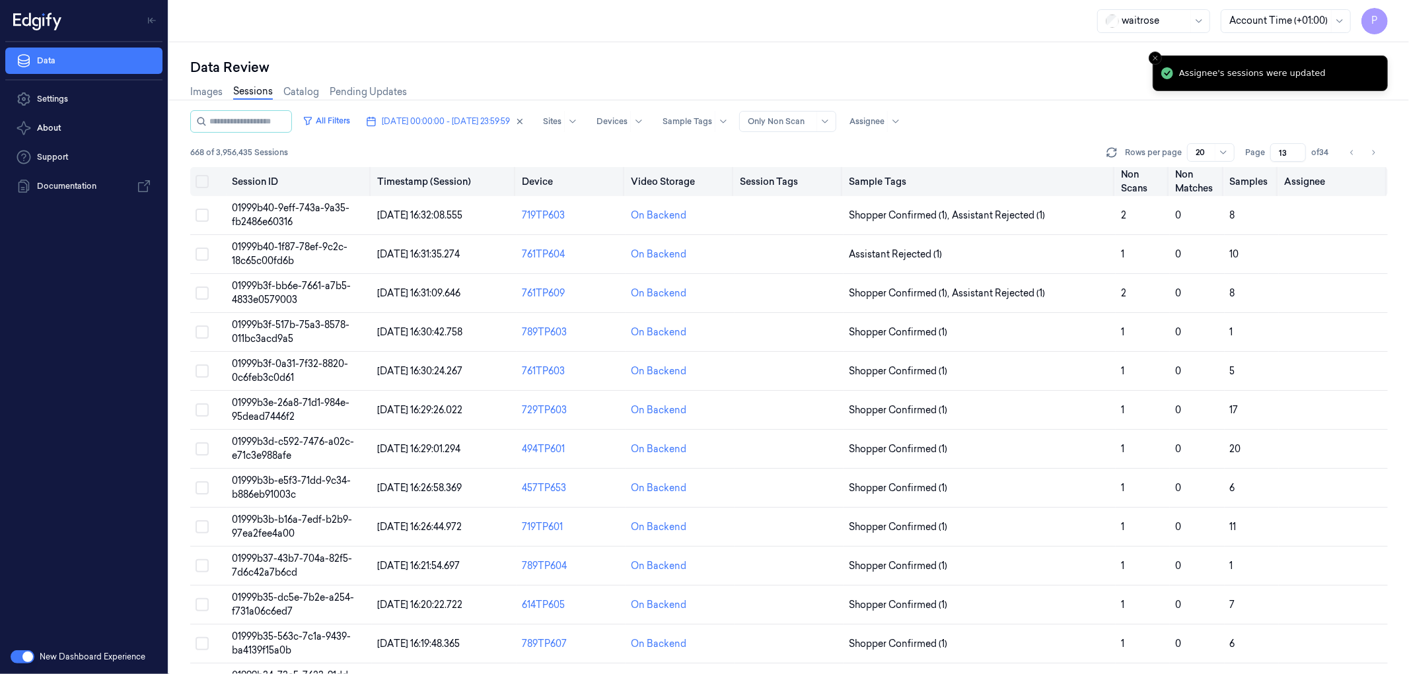
click at [201, 177] on button "Select all" at bounding box center [202, 181] width 13 height 13
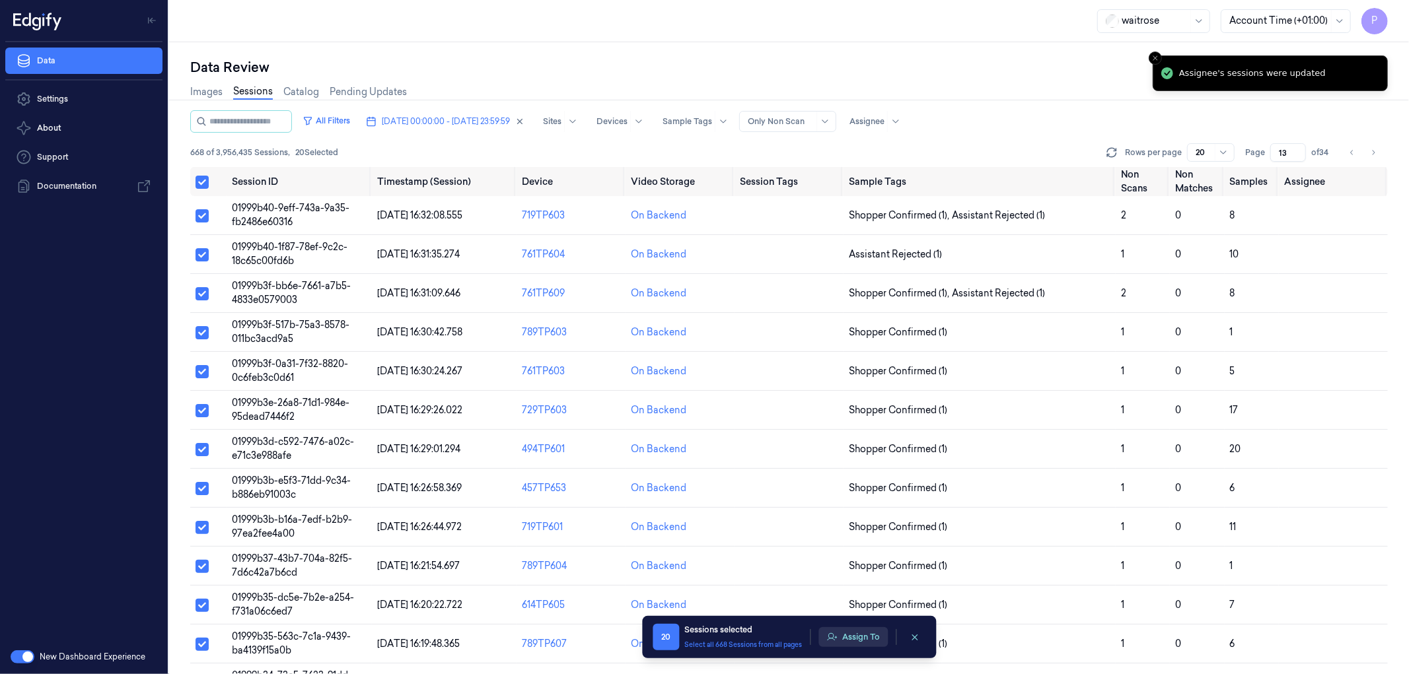
click at [852, 641] on button "Assign To" at bounding box center [852, 637] width 69 height 20
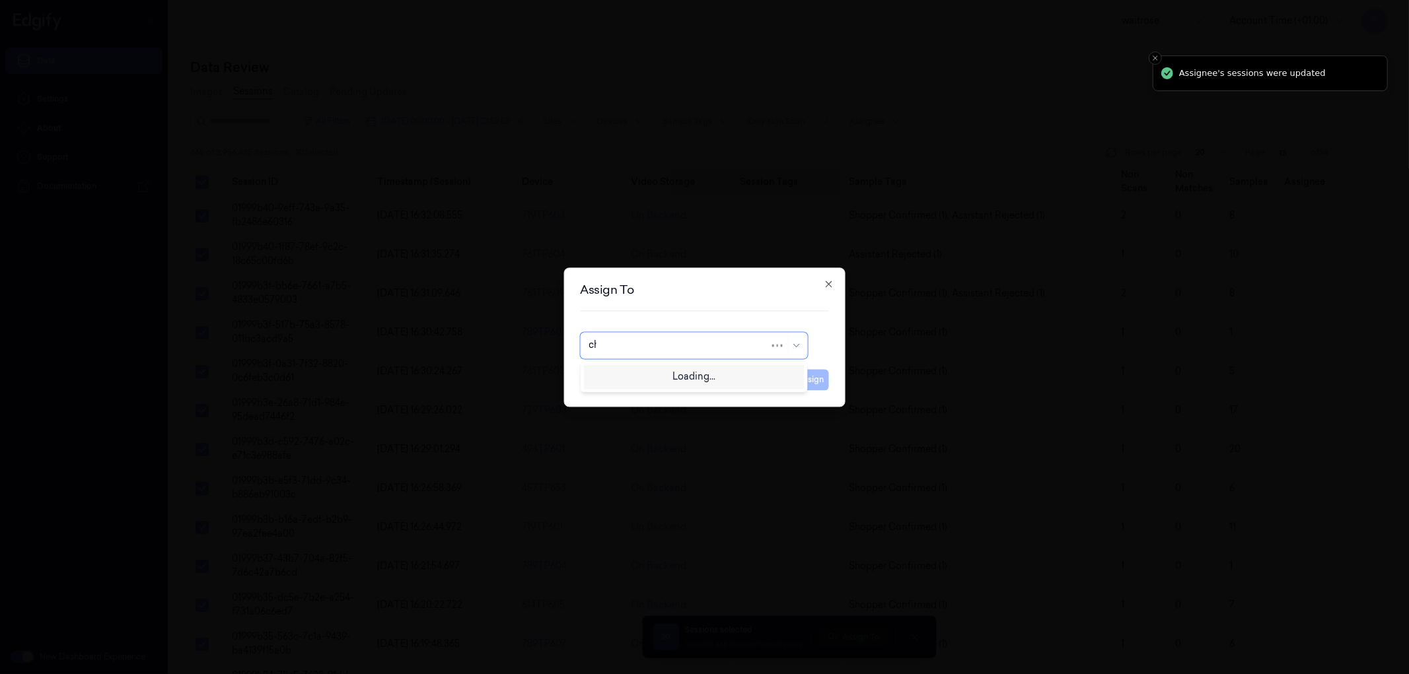
type input "cha"
click at [690, 403] on div "[PERSON_NAME] a" at bounding box center [694, 397] width 210 height 14
click at [813, 377] on button "Assign" at bounding box center [811, 379] width 36 height 21
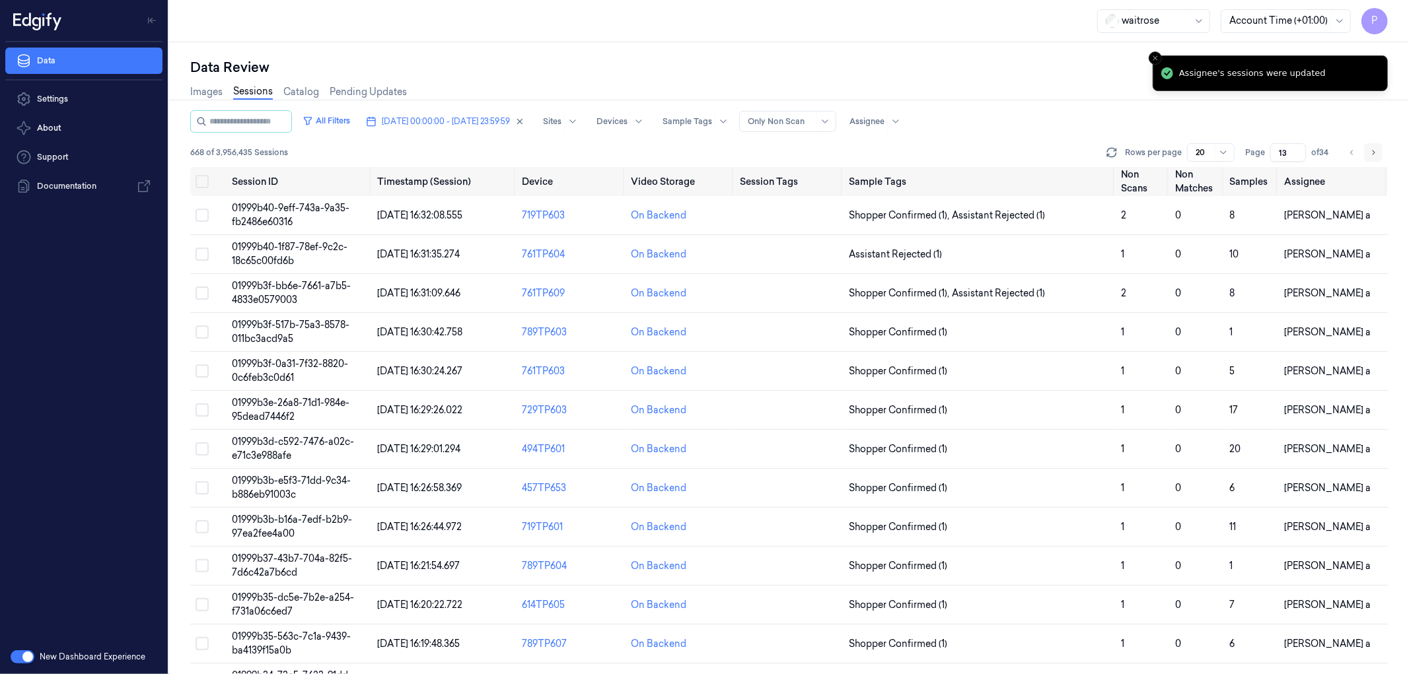
click at [1374, 155] on icon "Go to next page" at bounding box center [1373, 152] width 8 height 11
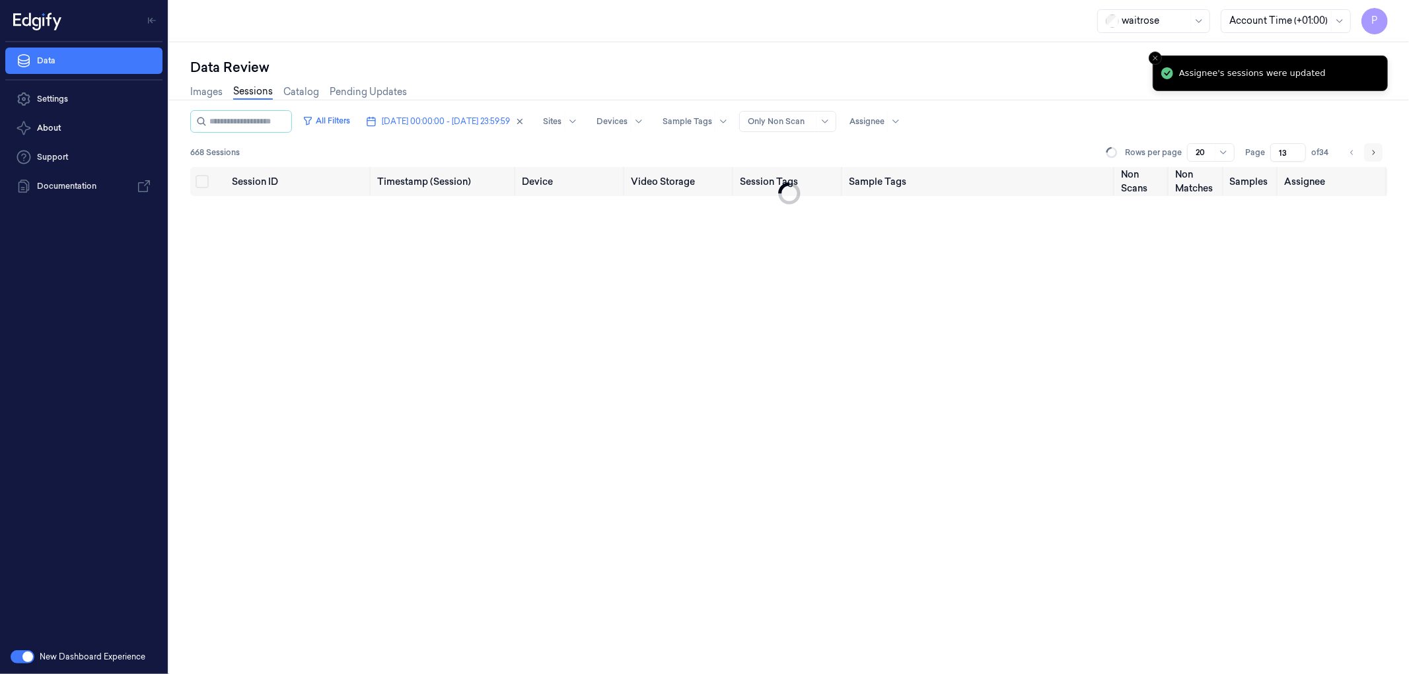
type input "14"
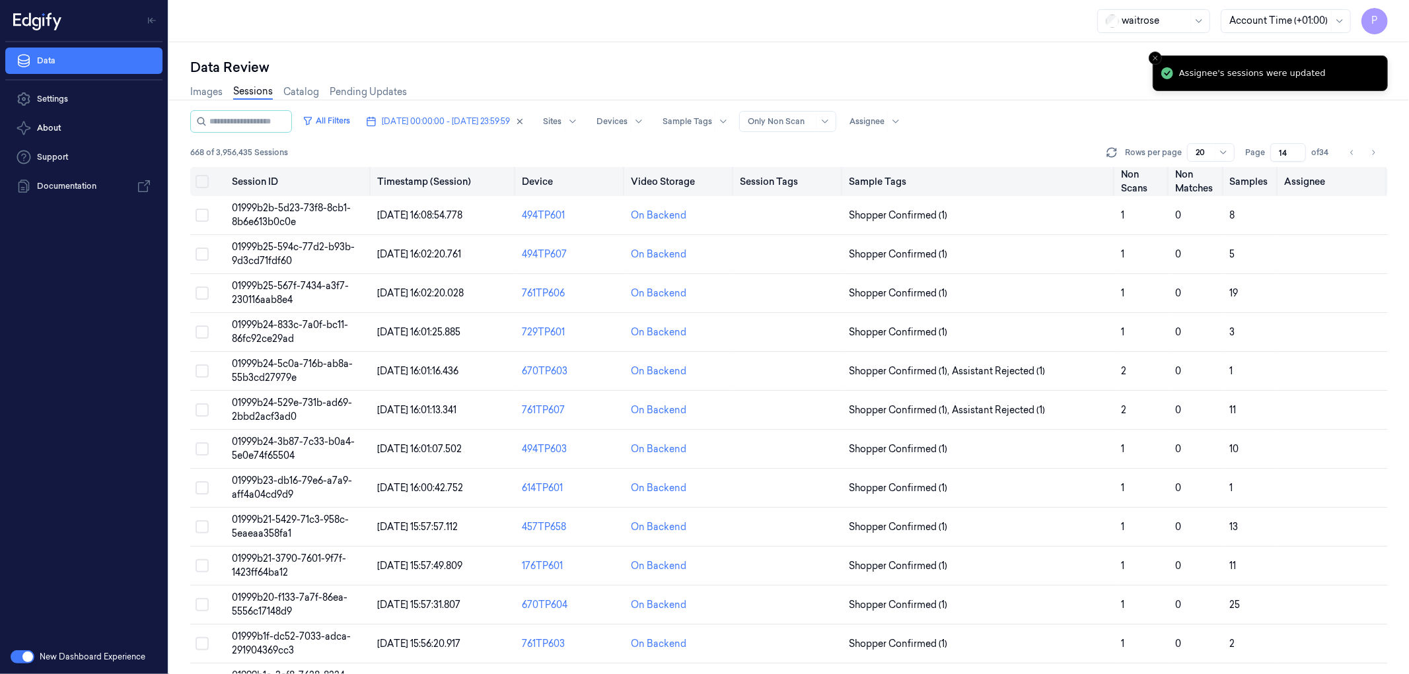
click at [205, 177] on button "Select all" at bounding box center [202, 181] width 13 height 13
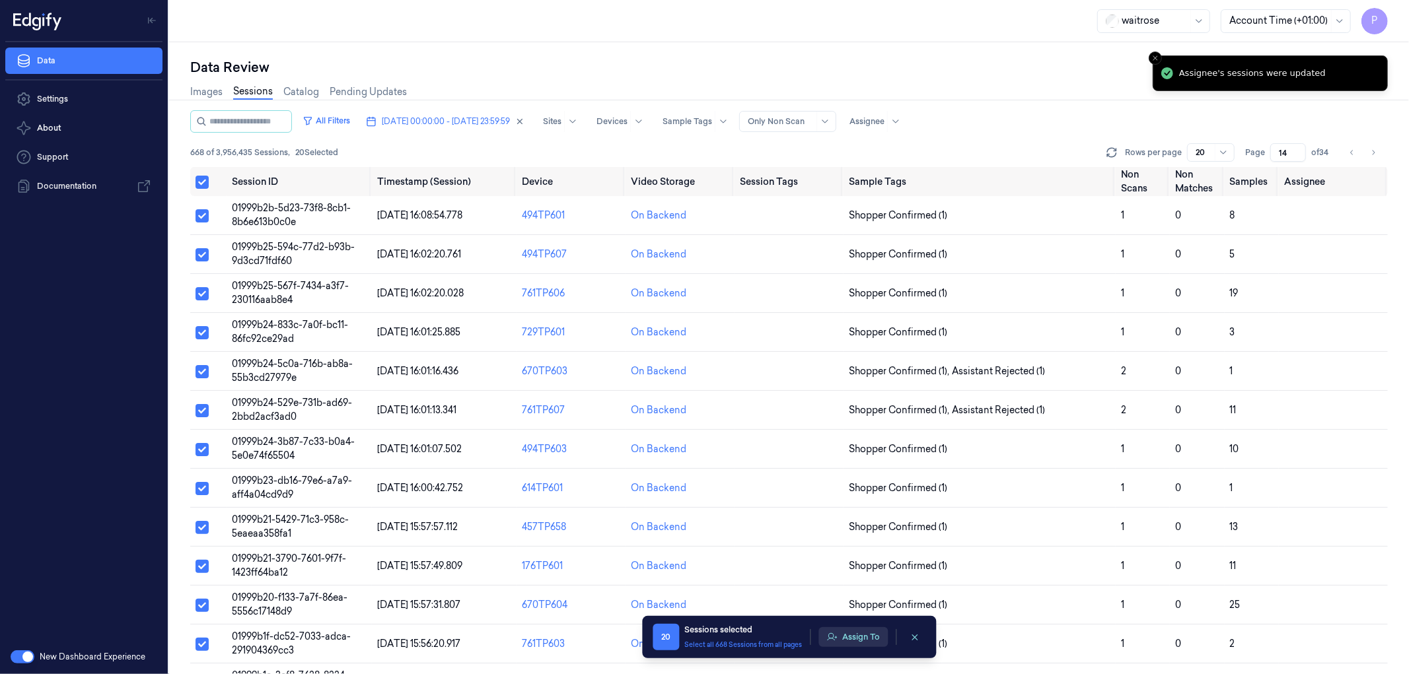
click at [857, 635] on button "Assign To" at bounding box center [852, 637] width 69 height 20
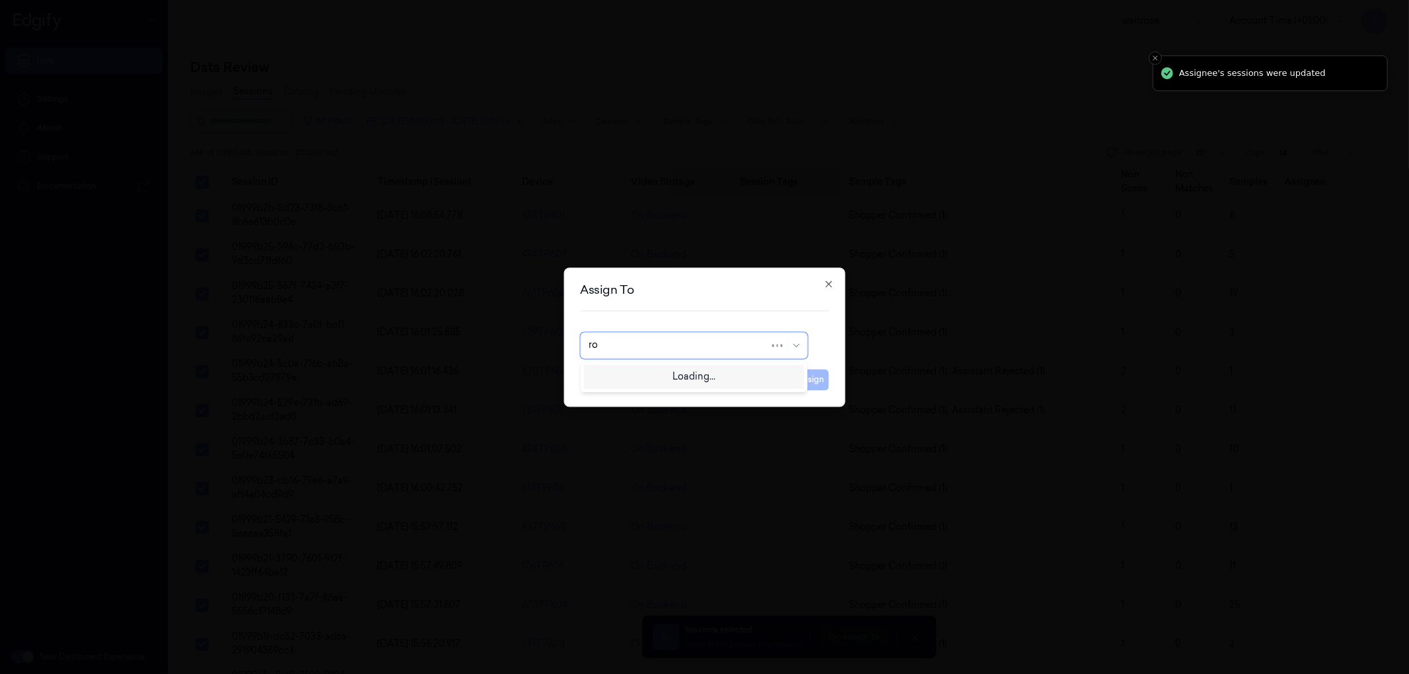
type input "roh"
click at [683, 375] on div "[PERSON_NAME]" at bounding box center [694, 376] width 210 height 14
click at [826, 379] on button "Assign" at bounding box center [811, 379] width 36 height 21
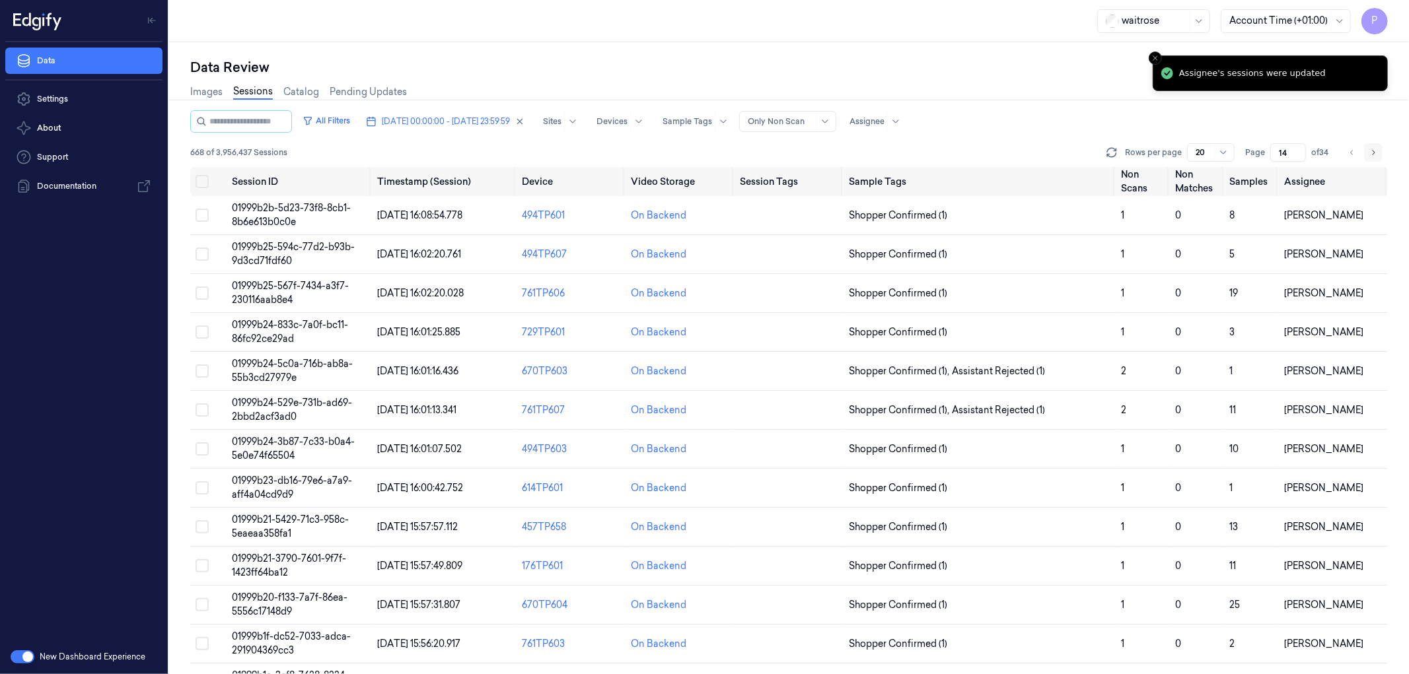
click at [1375, 154] on icon "Go to next page" at bounding box center [1373, 152] width 8 height 11
type input "15"
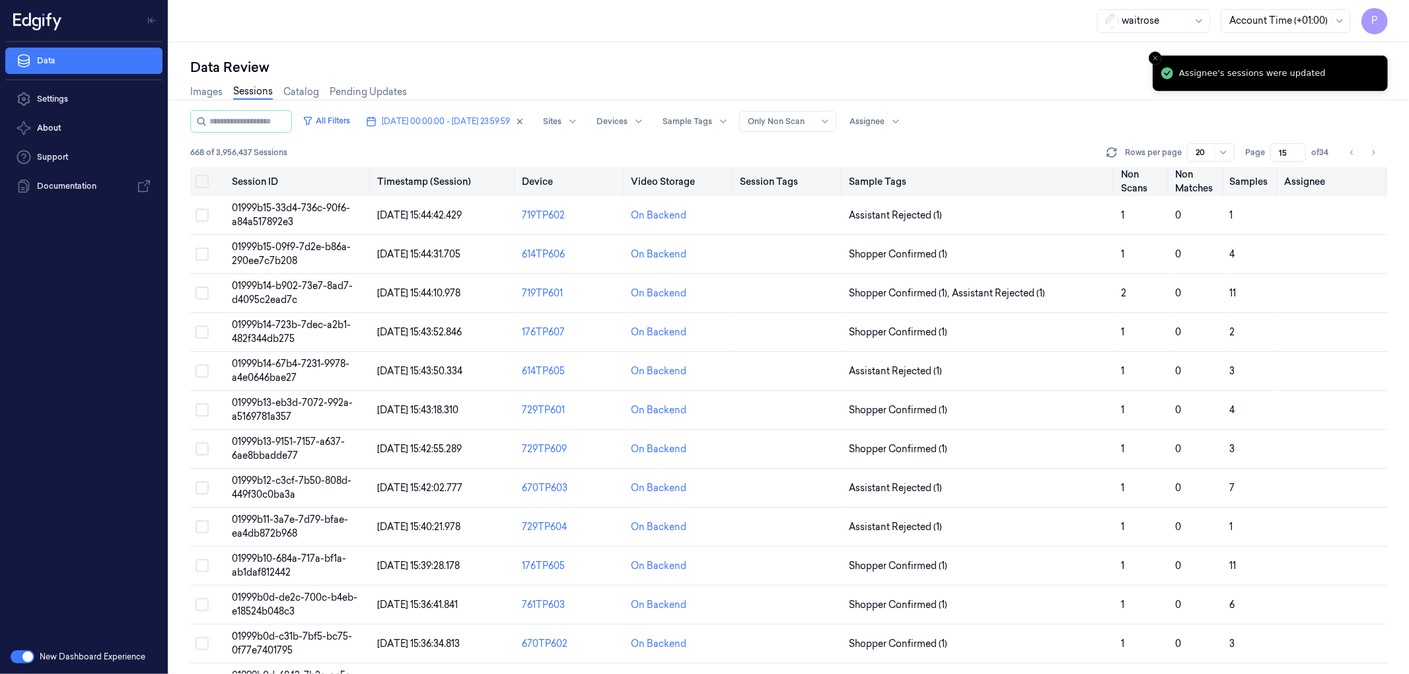
click at [199, 182] on button "Select all" at bounding box center [202, 181] width 13 height 13
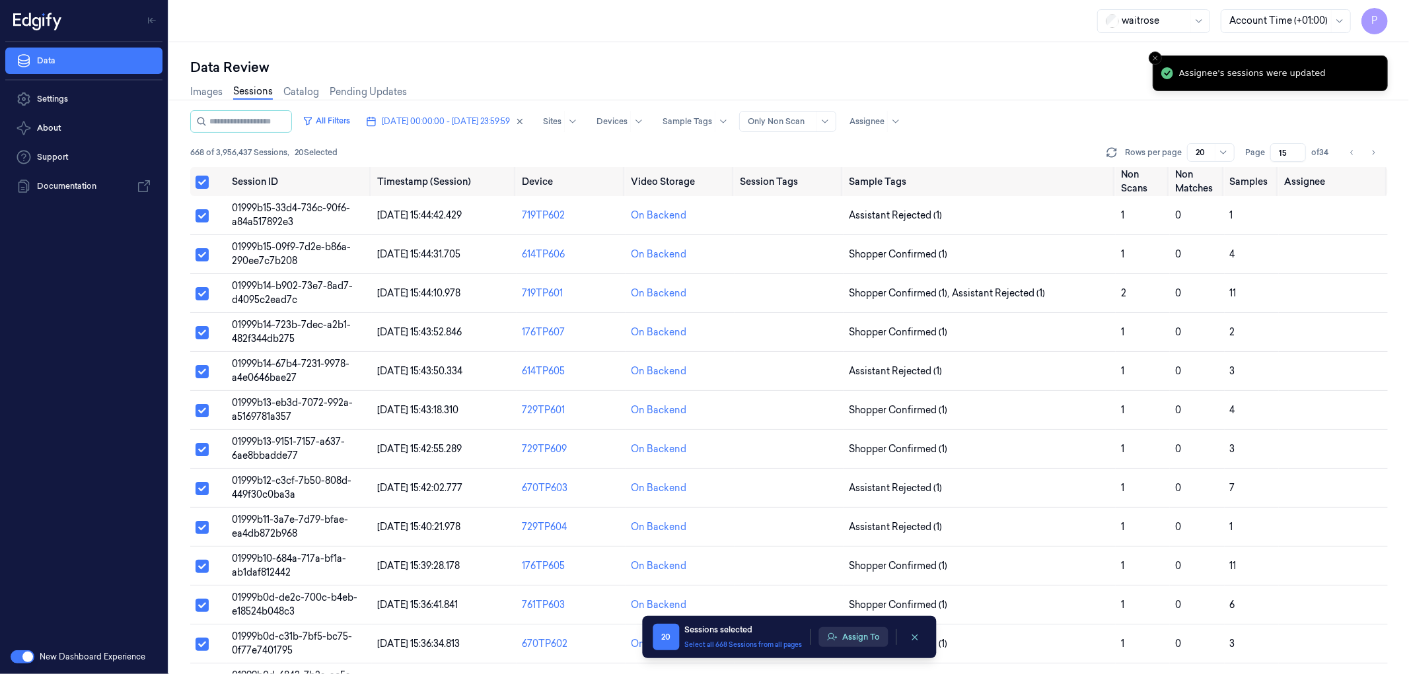
click at [853, 639] on button "Assign To" at bounding box center [852, 637] width 69 height 20
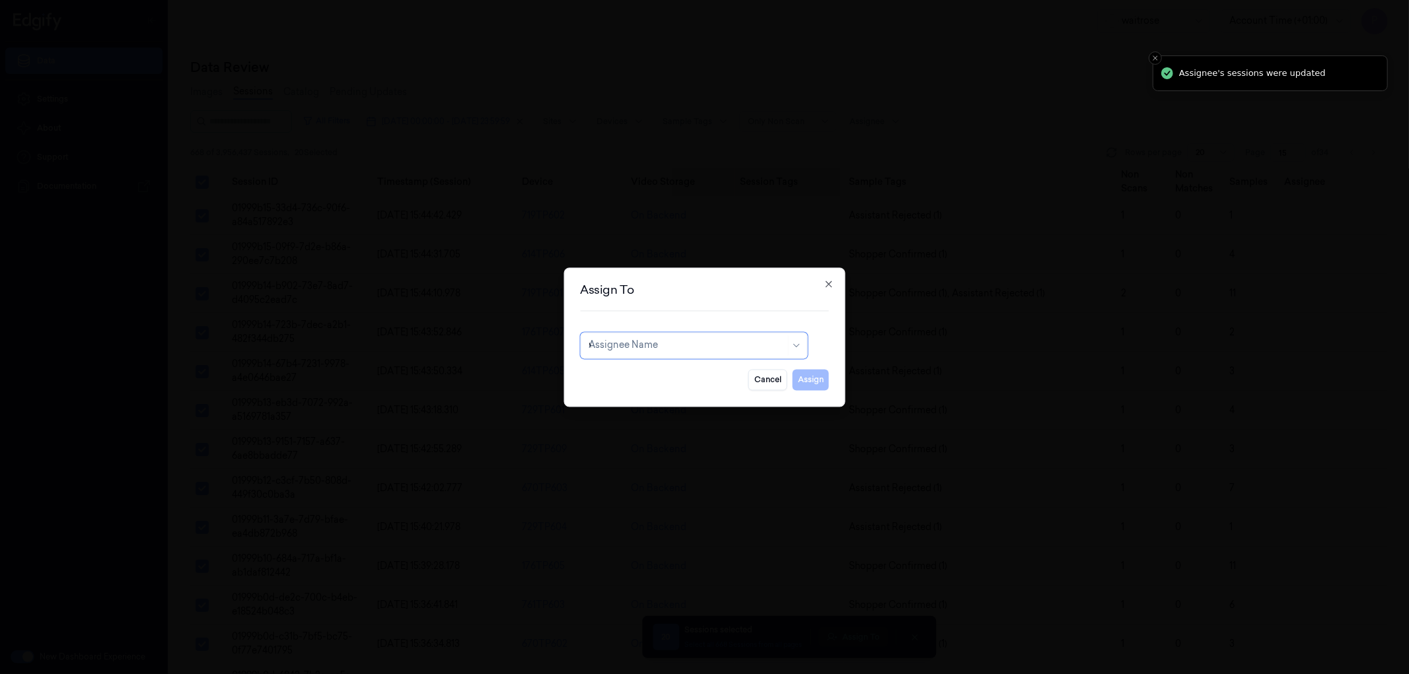
type input "va"
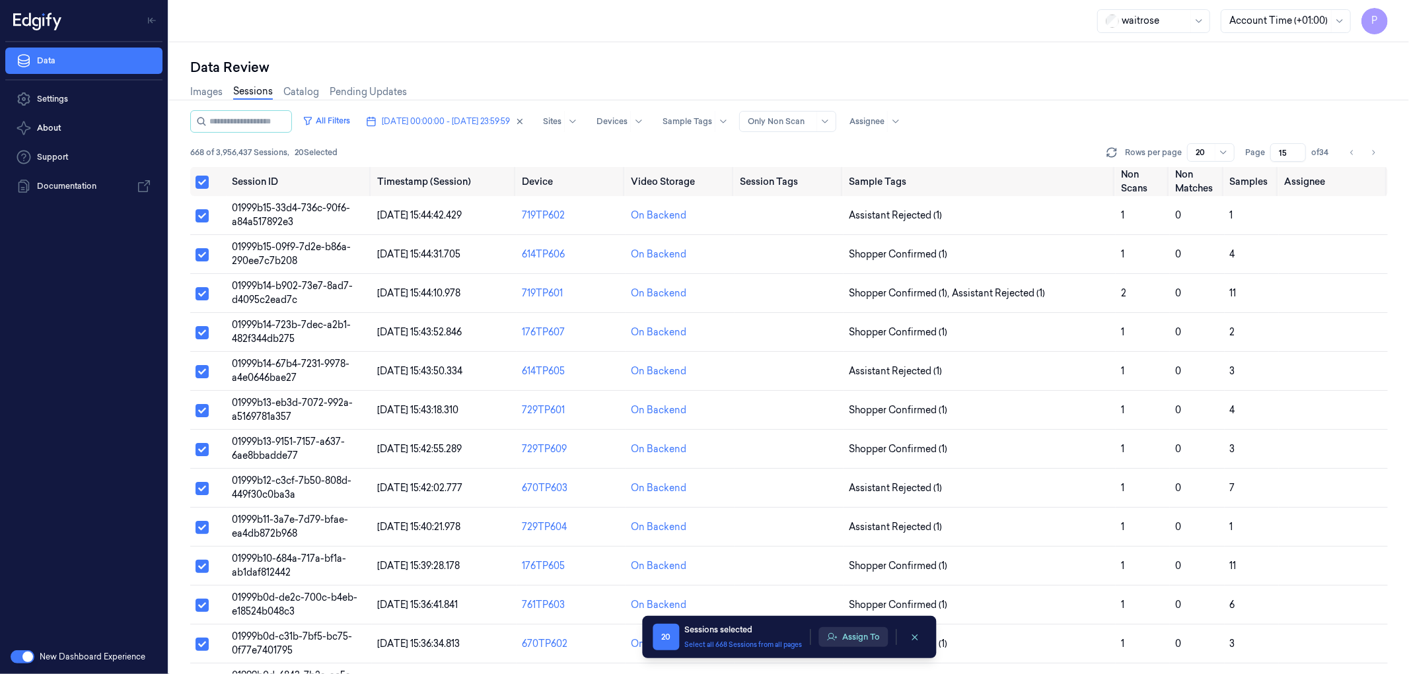
click at [852, 639] on button "Assign To" at bounding box center [852, 637] width 69 height 20
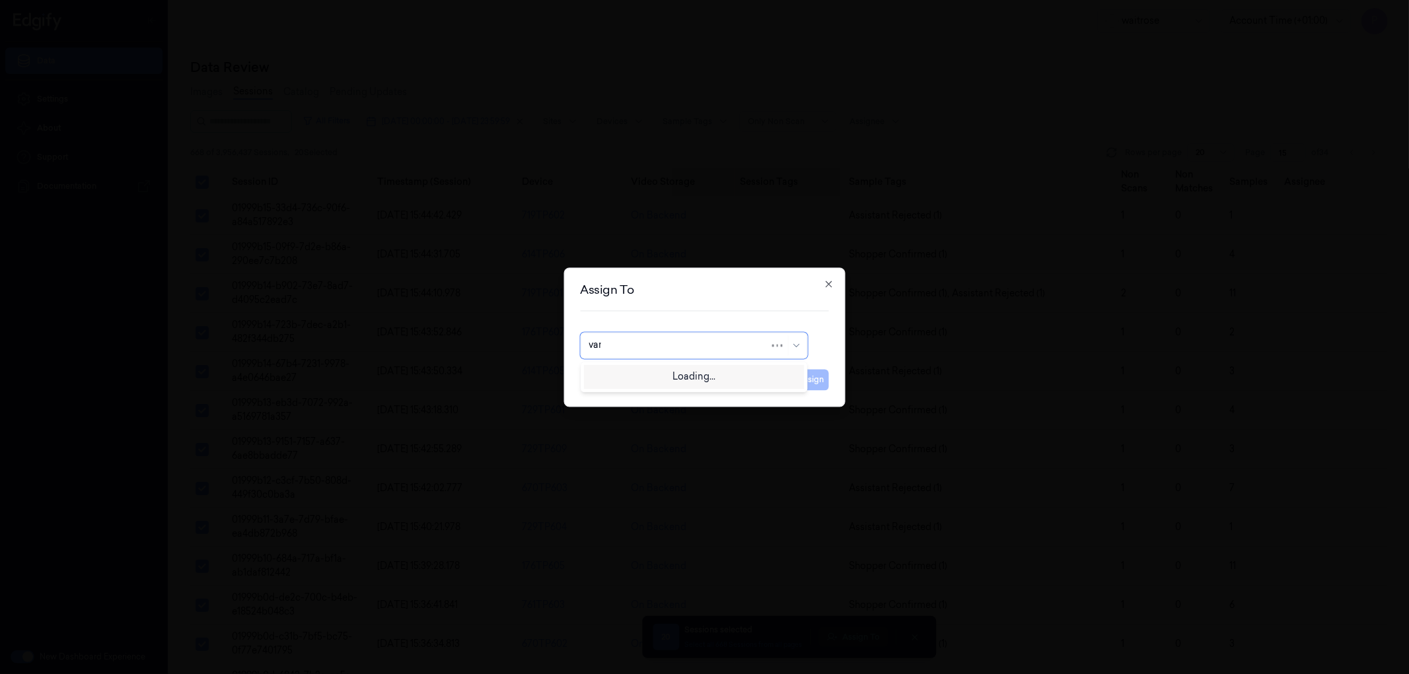
type input "vars"
click at [632, 373] on div "[PERSON_NAME]" at bounding box center [628, 376] width 79 height 14
click at [813, 380] on button "Assign" at bounding box center [811, 379] width 36 height 21
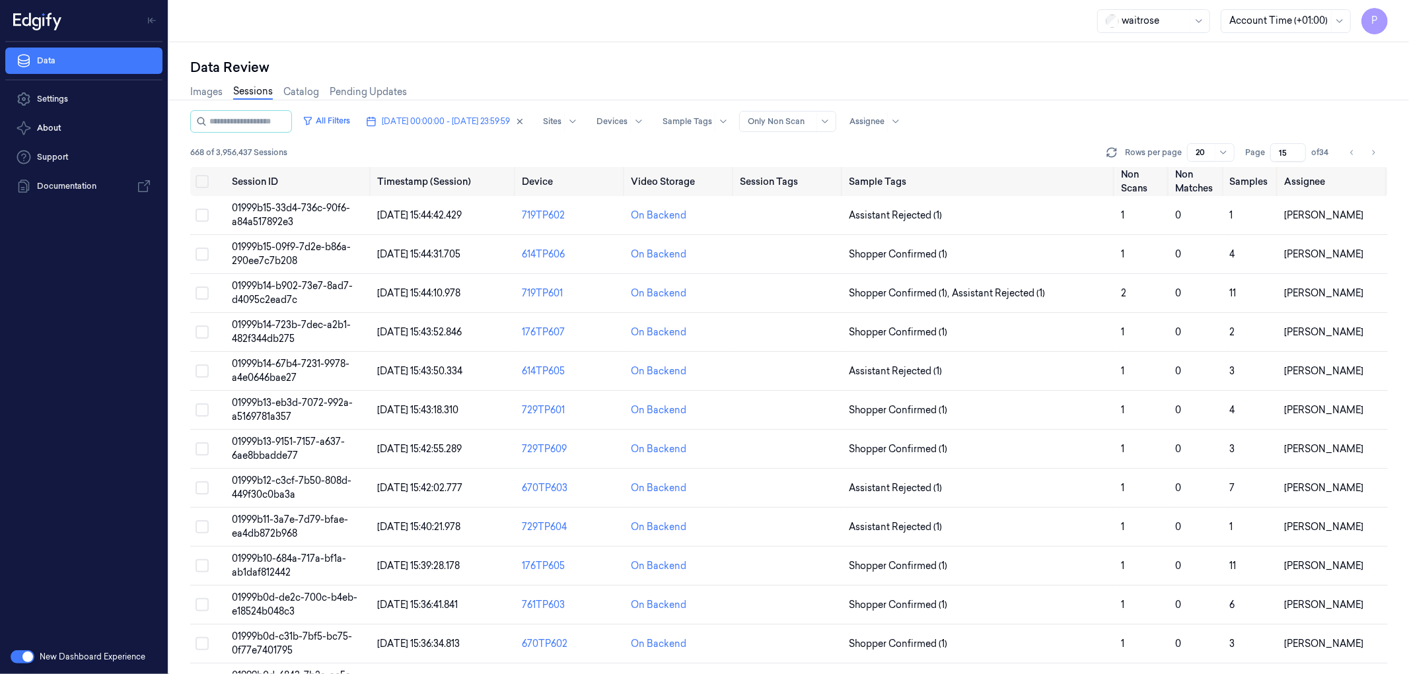
click at [1332, 116] on div "All Filters [DATE] 00:00:00 - [DATE] 23:59:59 Sites Devices Sample Tags Alert T…" at bounding box center [789, 121] width 1198 height 22
click at [1374, 143] on button "Go to next page" at bounding box center [1373, 152] width 18 height 18
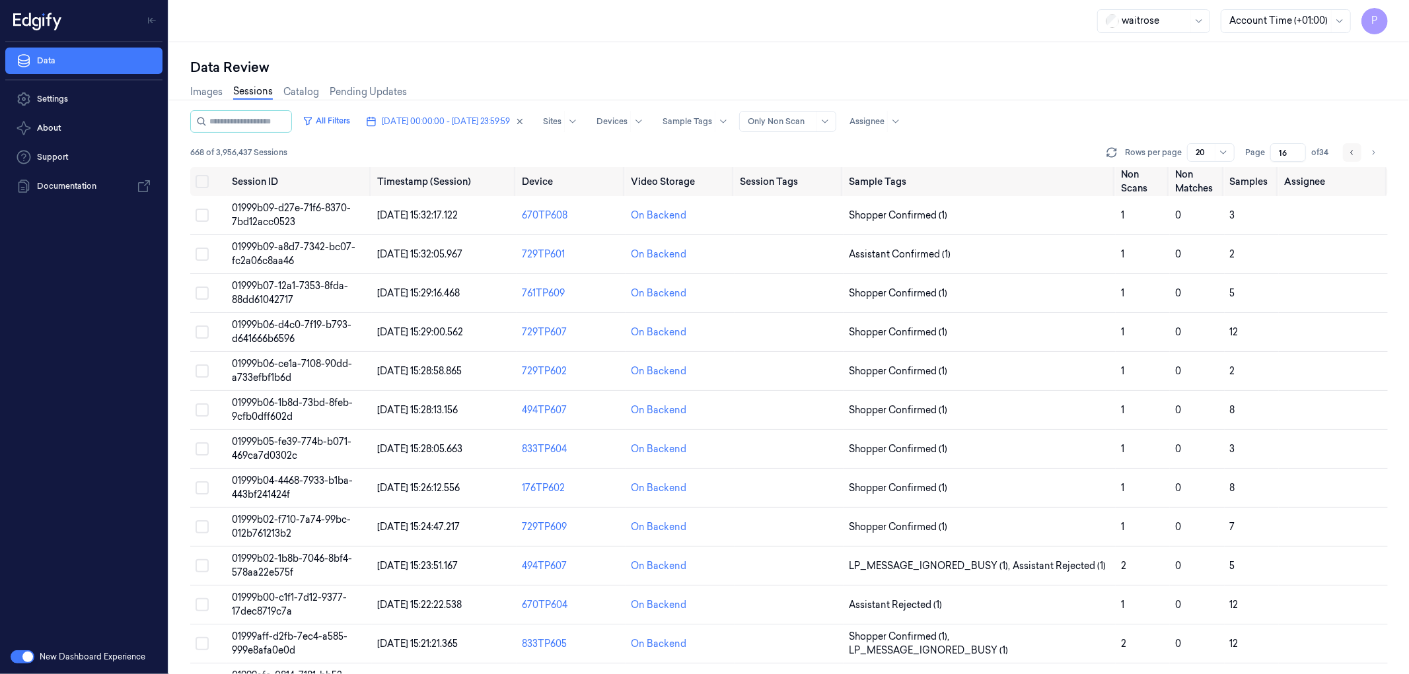
click at [1355, 153] on icon "Go to previous page" at bounding box center [1352, 152] width 8 height 11
type input "15"
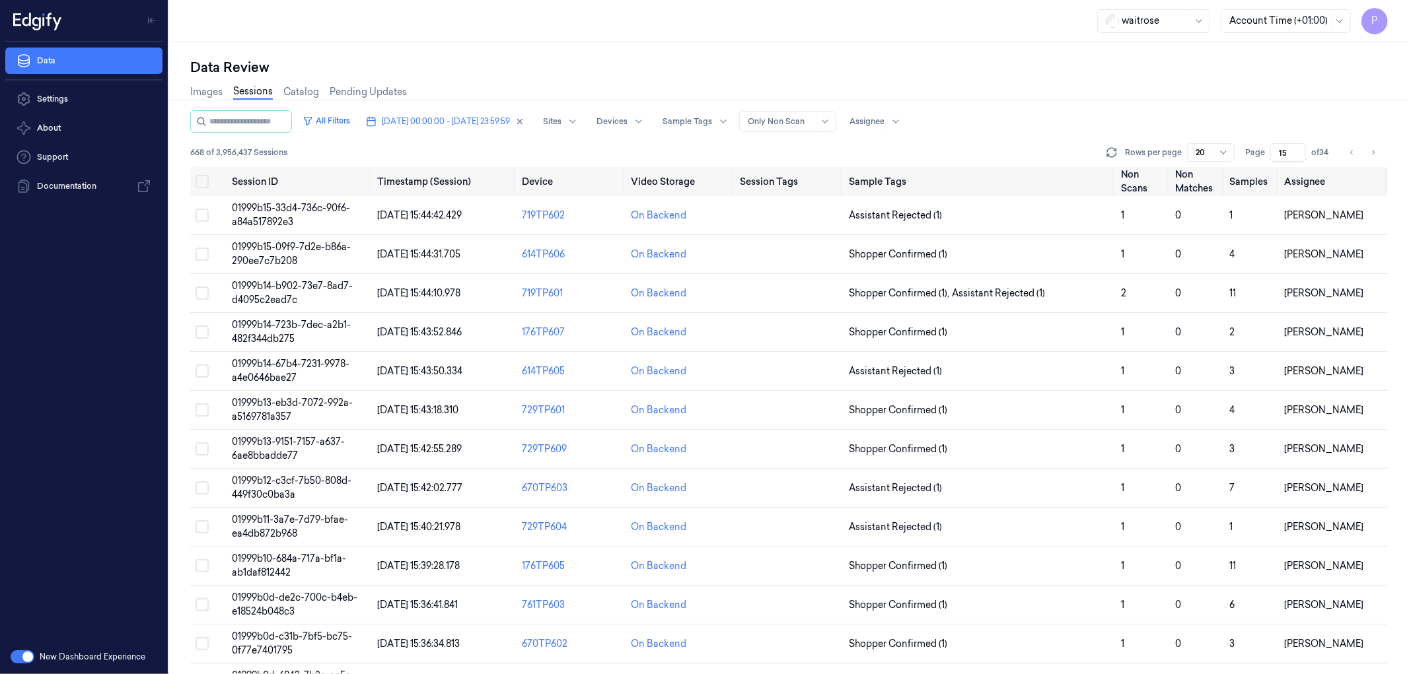
click at [1314, 118] on div "All Filters [DATE] 00:00:00 - [DATE] 23:59:59 Sites Devices Sample Tags Alert T…" at bounding box center [789, 121] width 1198 height 22
click at [1351, 152] on icon "Go to previous page" at bounding box center [1351, 152] width 3 height 5
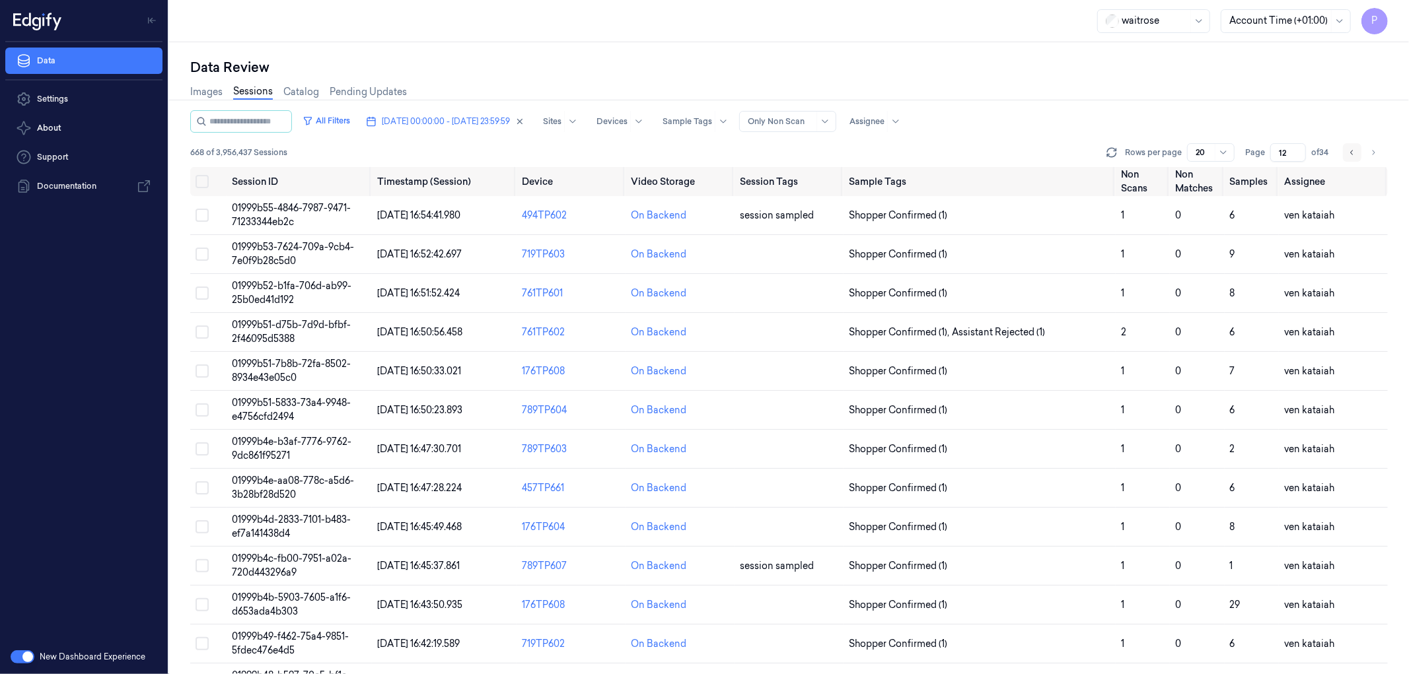
click at [1351, 152] on icon "Go to previous page" at bounding box center [1351, 152] width 3 height 5
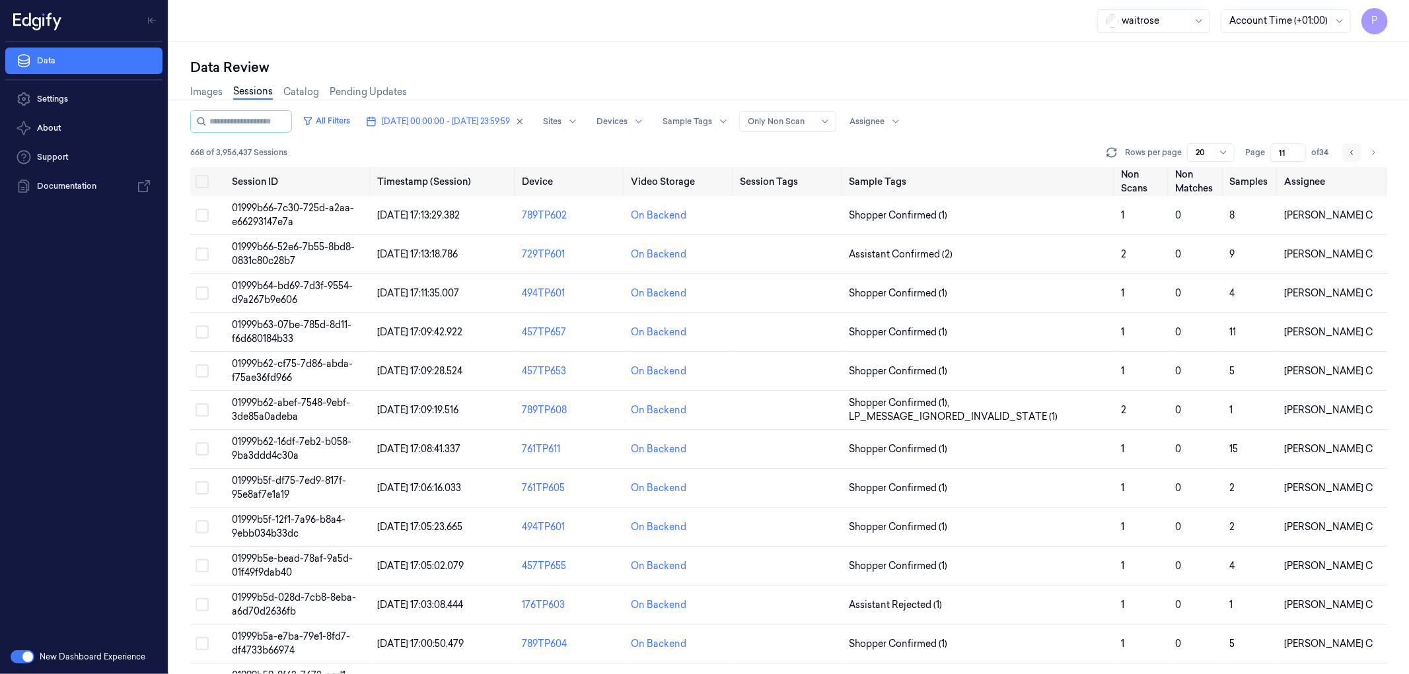
click at [1351, 152] on icon "Go to previous page" at bounding box center [1351, 152] width 3 height 5
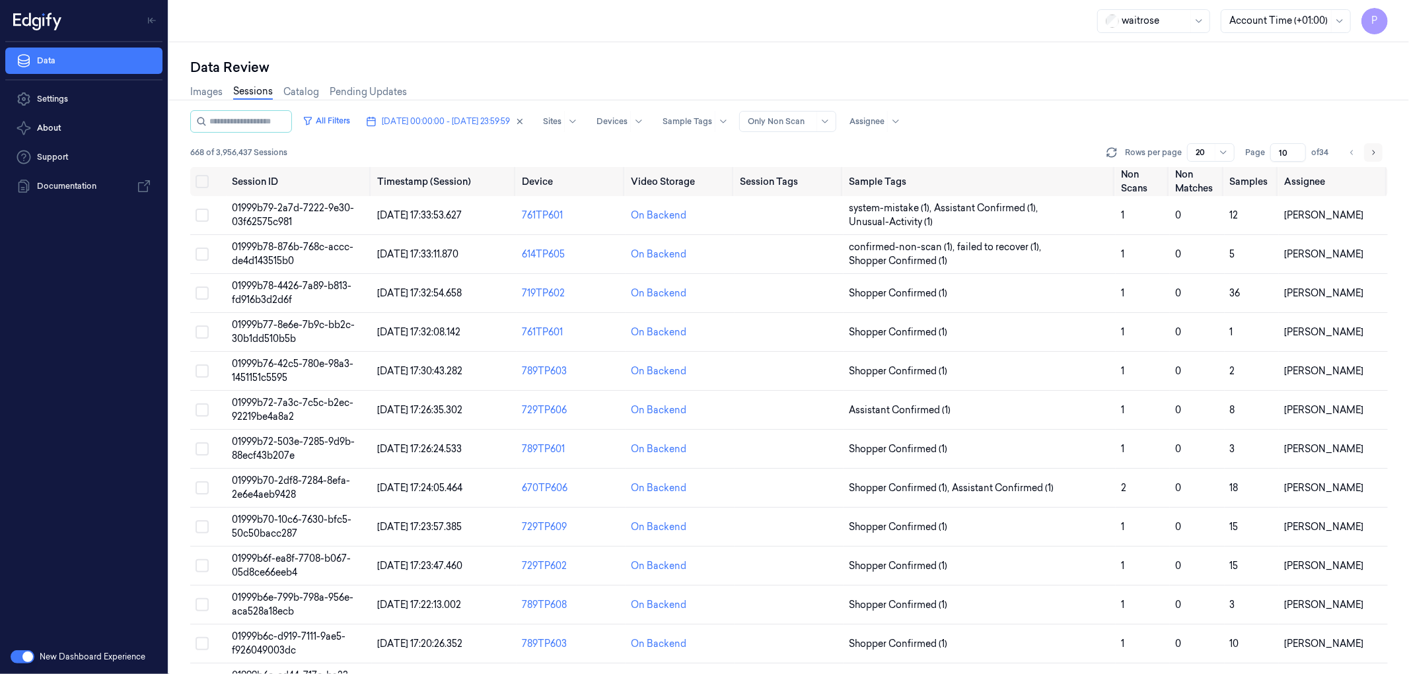
click at [1370, 152] on icon "Go to next page" at bounding box center [1373, 152] width 8 height 11
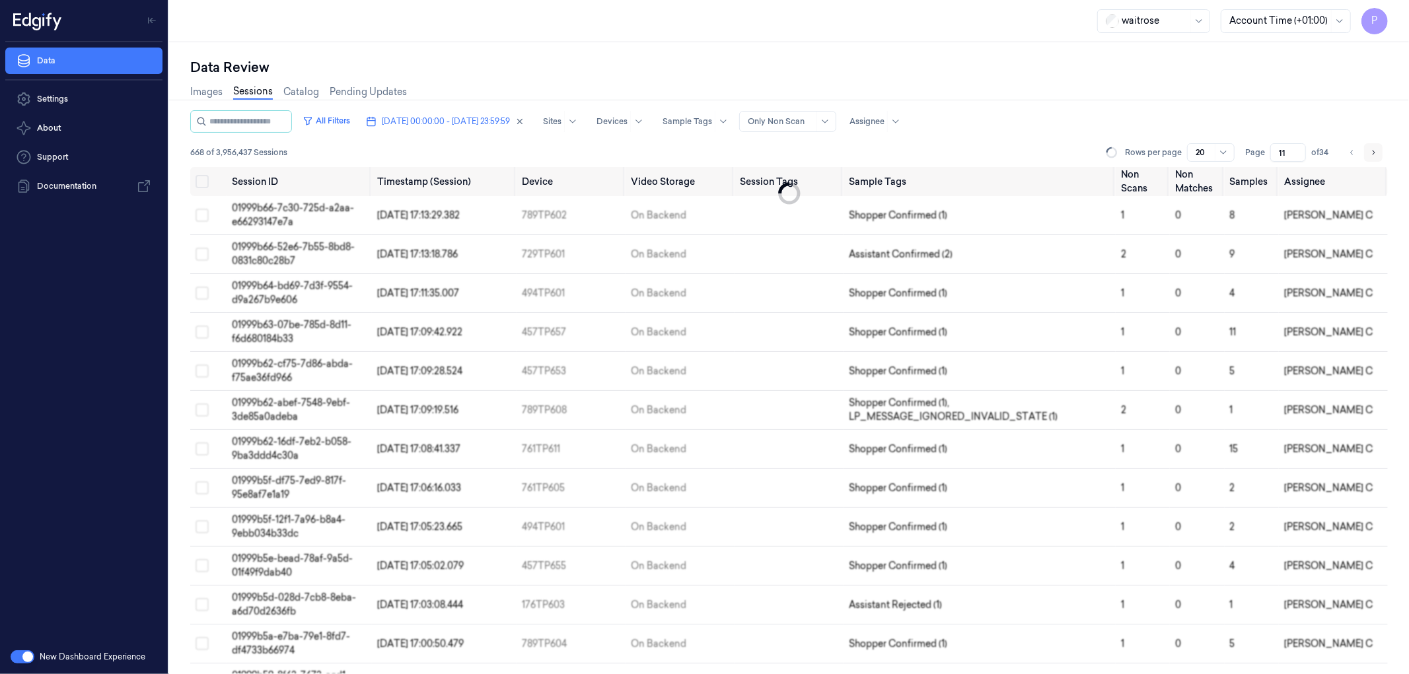
click at [1370, 152] on icon "Go to next page" at bounding box center [1373, 152] width 8 height 11
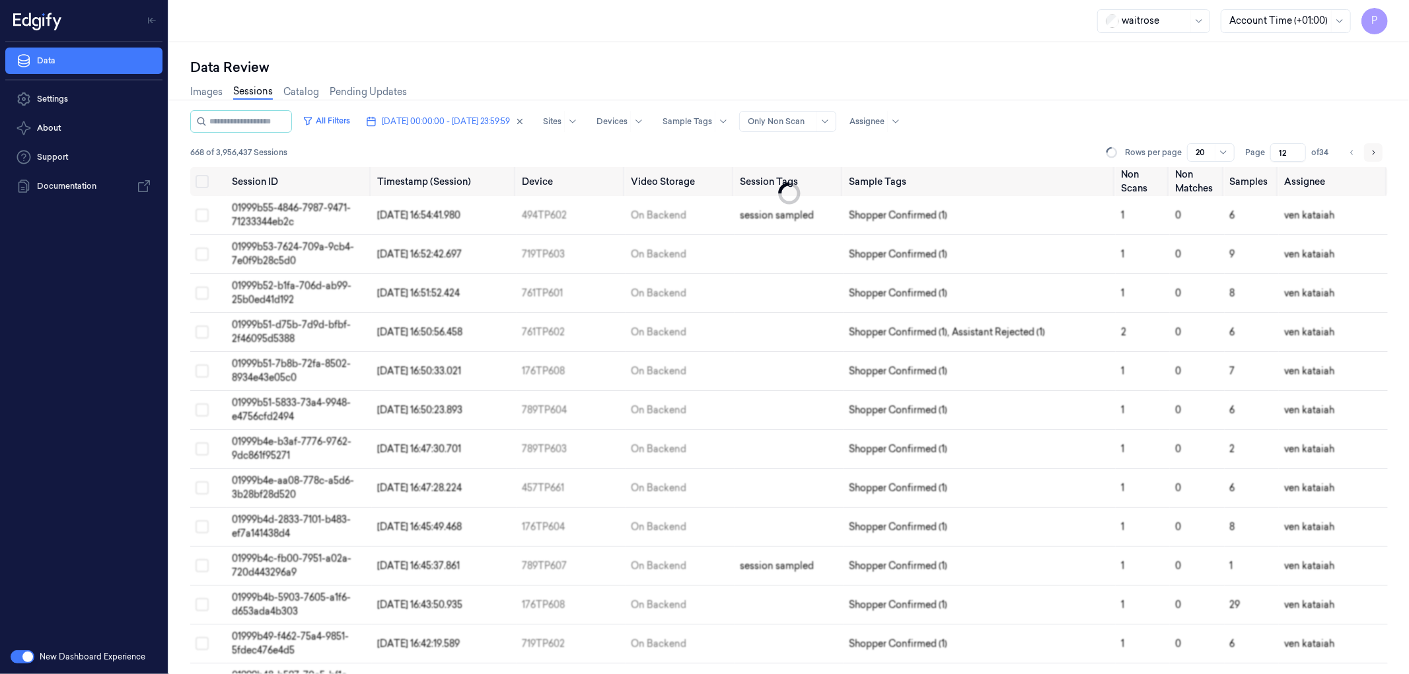
click at [1370, 152] on icon "Go to next page" at bounding box center [1373, 152] width 8 height 11
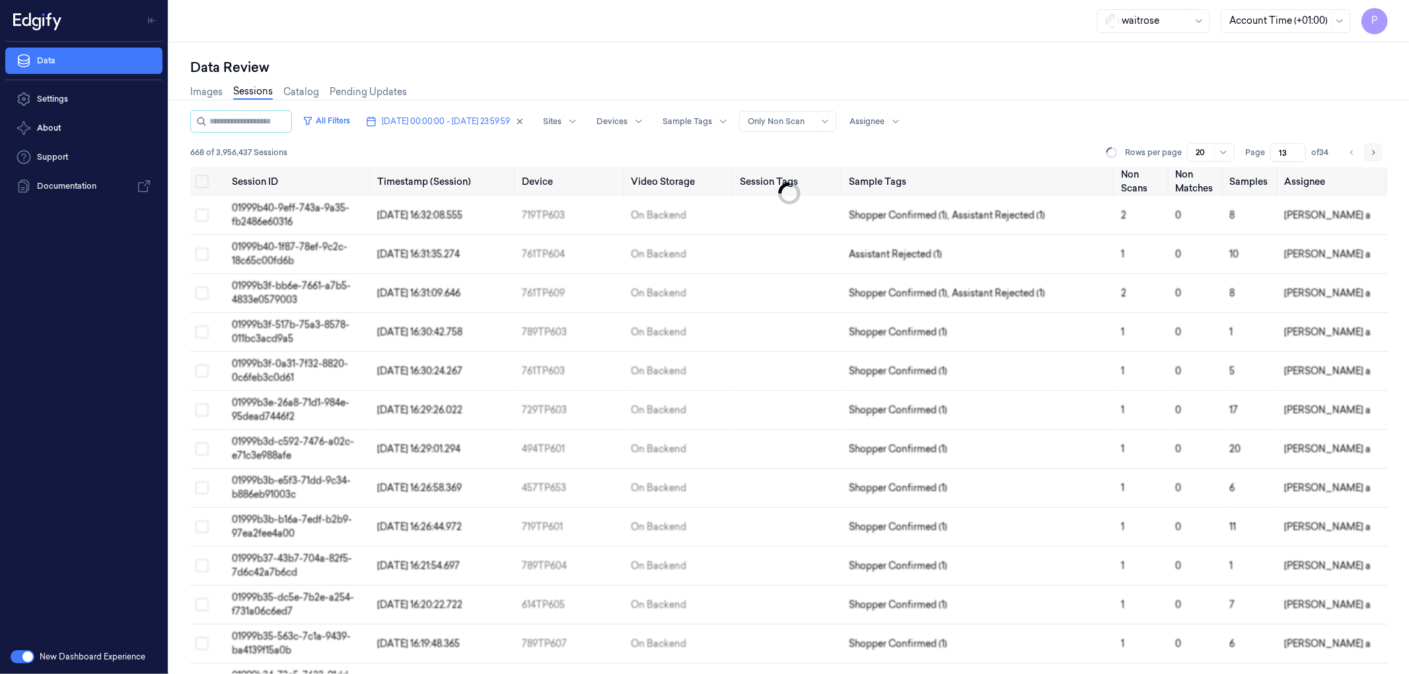
click at [1370, 152] on icon "Go to next page" at bounding box center [1373, 152] width 8 height 11
type input "16"
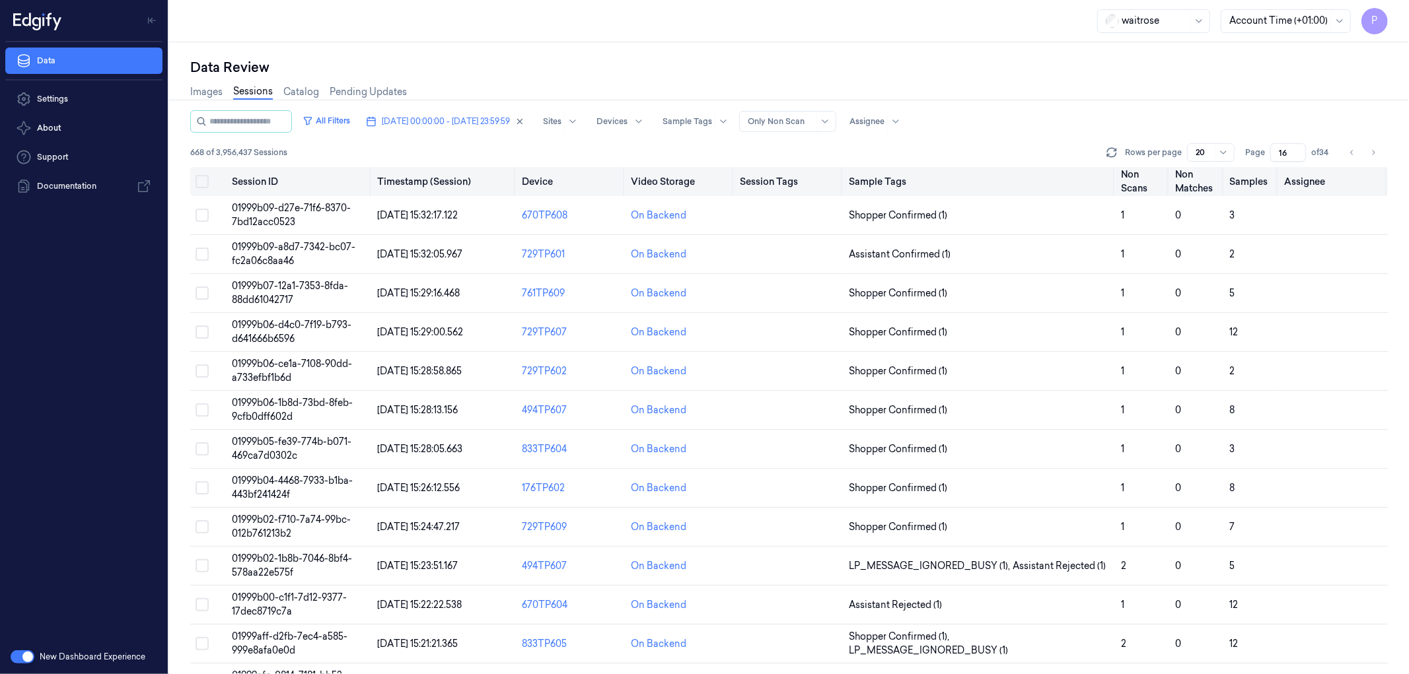
click at [205, 182] on button "Select all" at bounding box center [202, 181] width 13 height 13
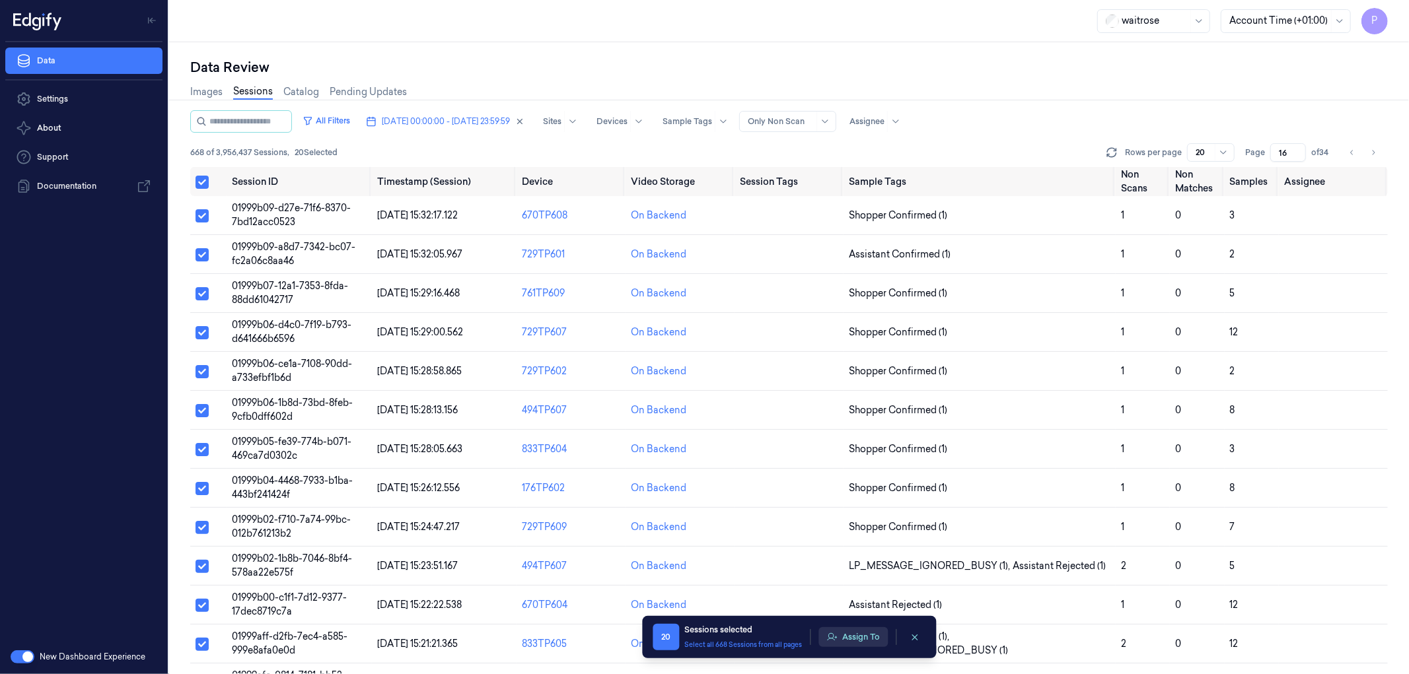
click at [847, 638] on button "Assign To" at bounding box center [852, 637] width 69 height 20
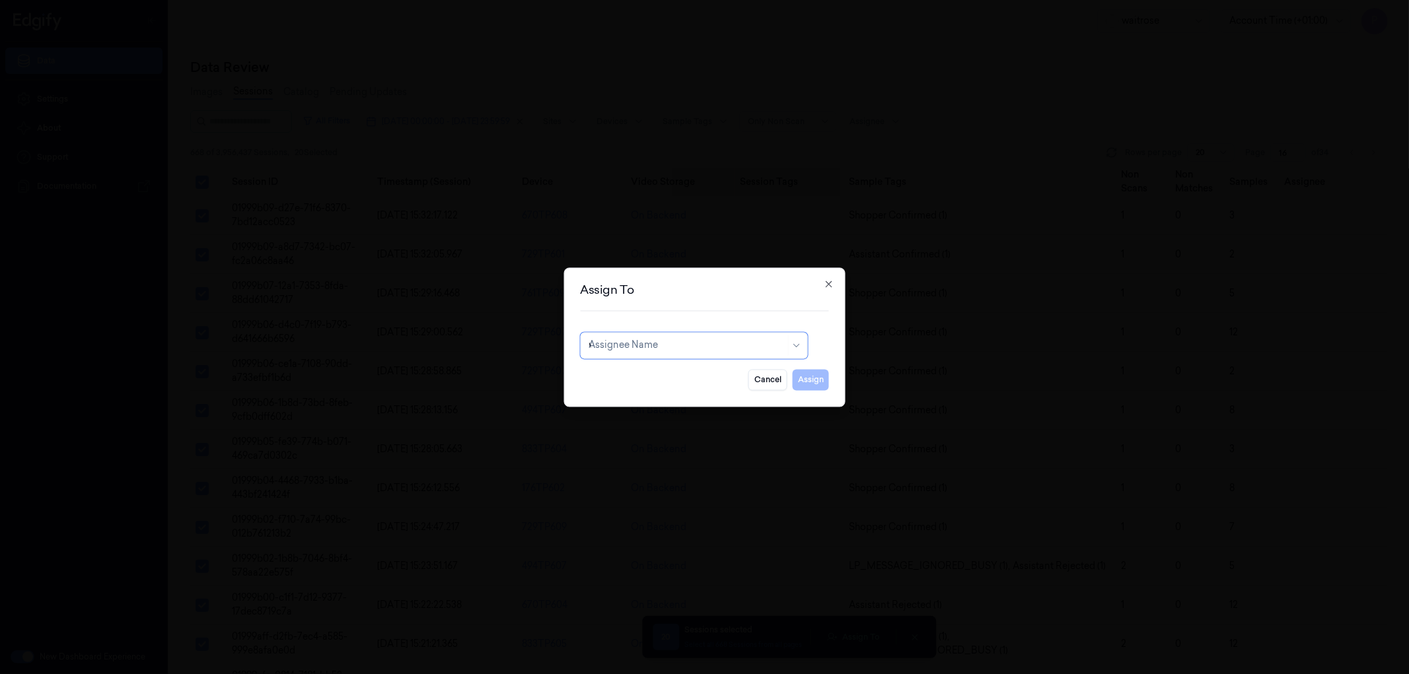
type input "ve"
click at [636, 398] on div "ven kataiah" at bounding box center [614, 397] width 50 height 14
click at [810, 380] on button "Assign" at bounding box center [811, 379] width 36 height 21
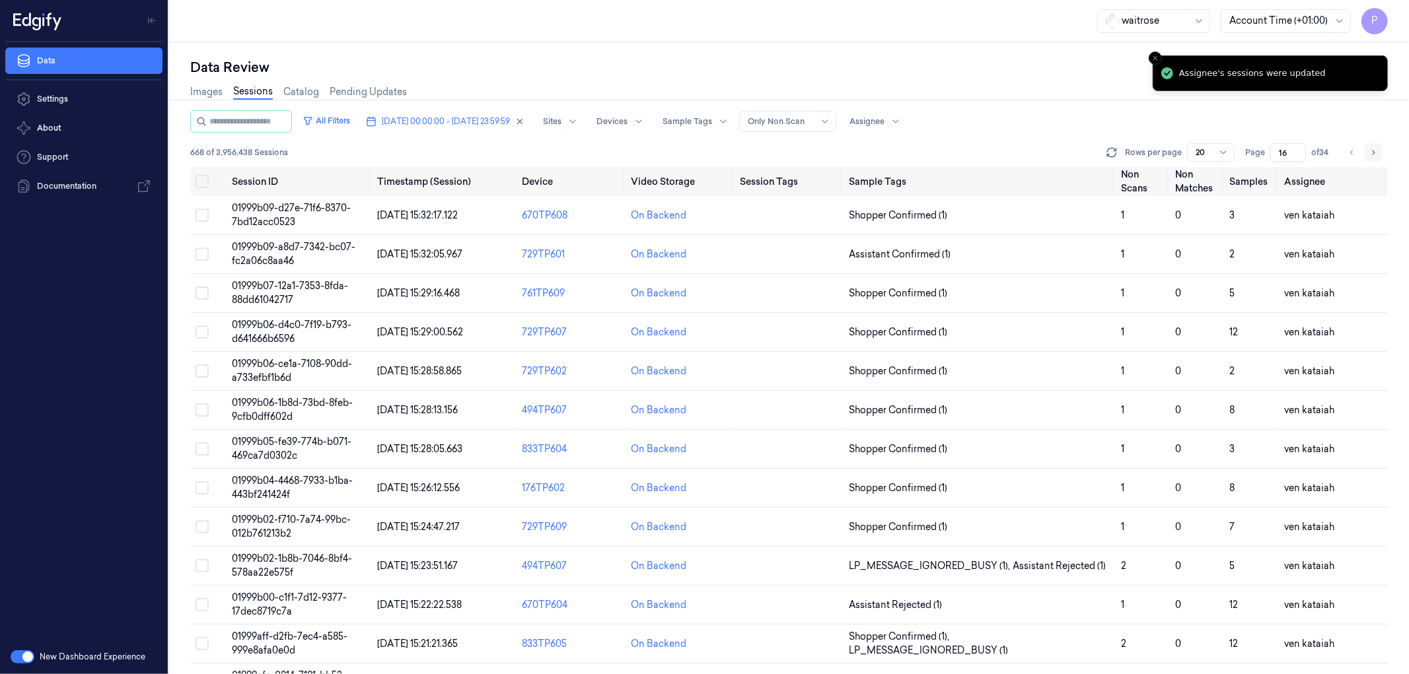
click at [1373, 156] on icon "Go to next page" at bounding box center [1373, 152] width 8 height 11
type input "17"
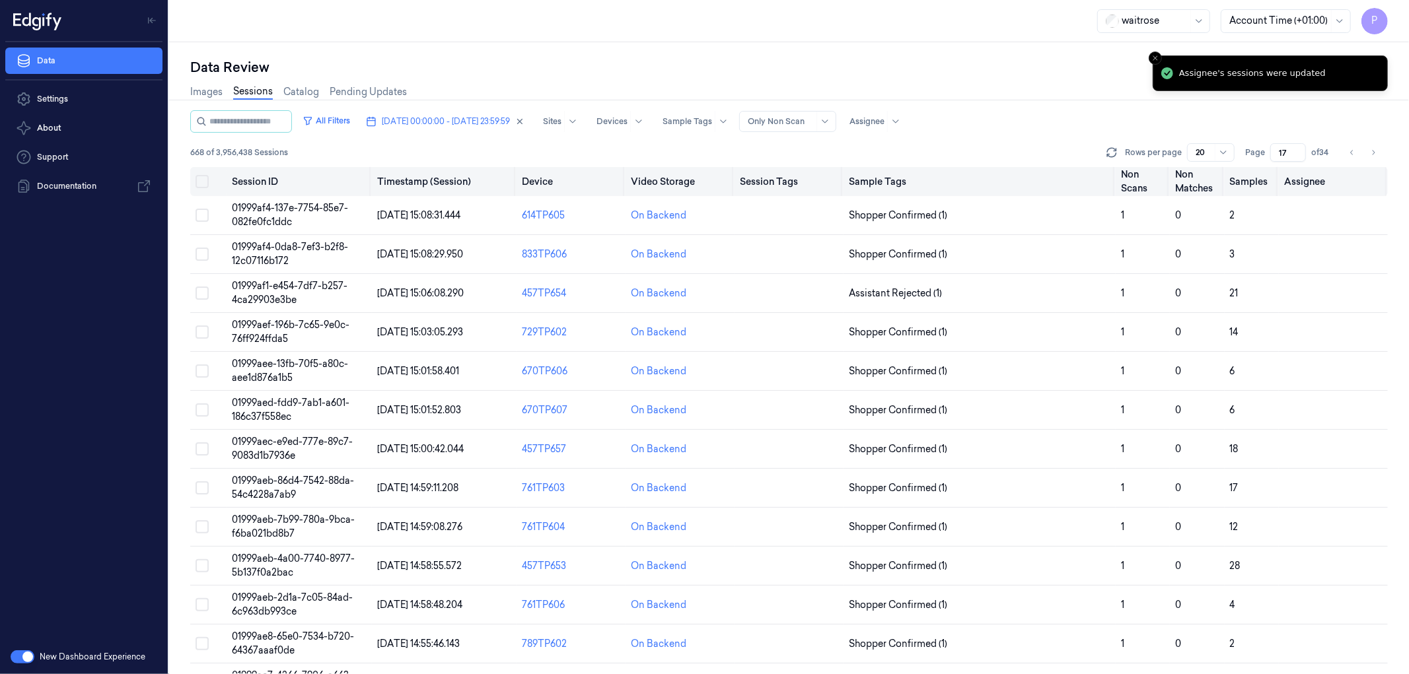
click at [203, 180] on button "Select all" at bounding box center [202, 181] width 13 height 13
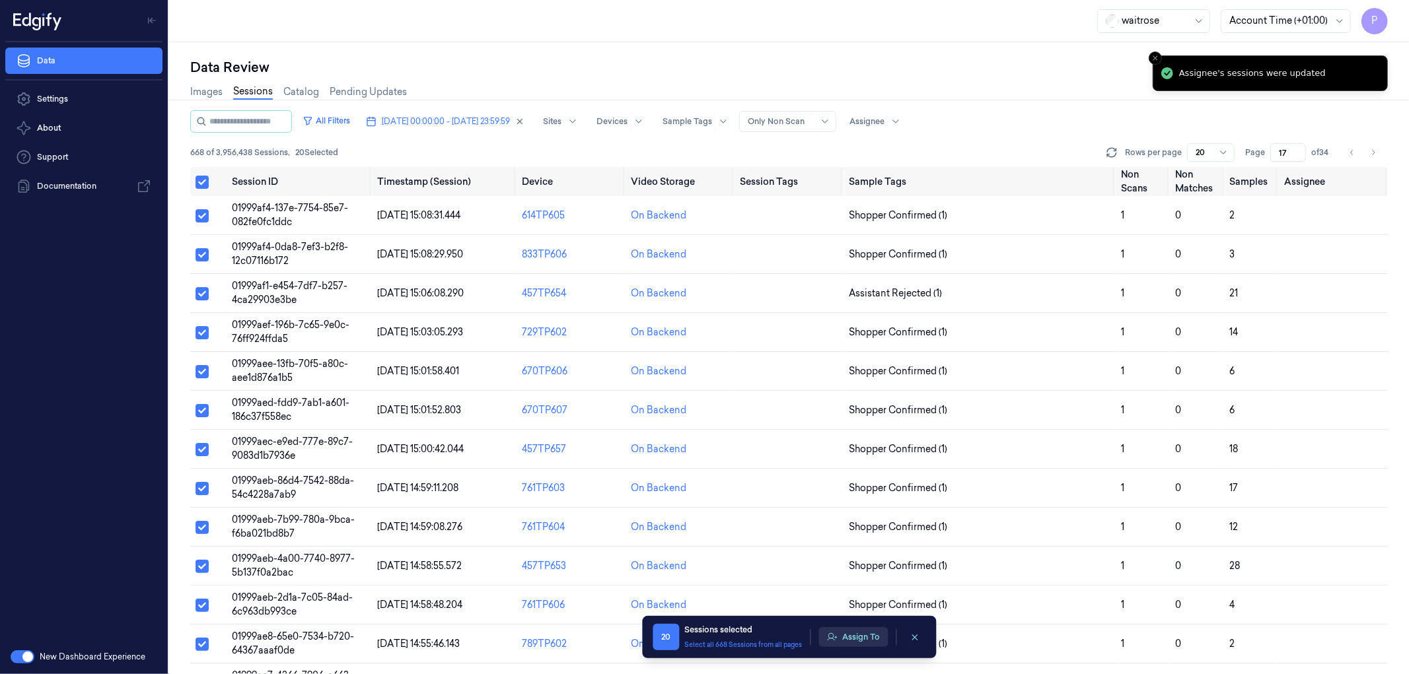
click at [861, 637] on button "Assign To" at bounding box center [852, 637] width 69 height 20
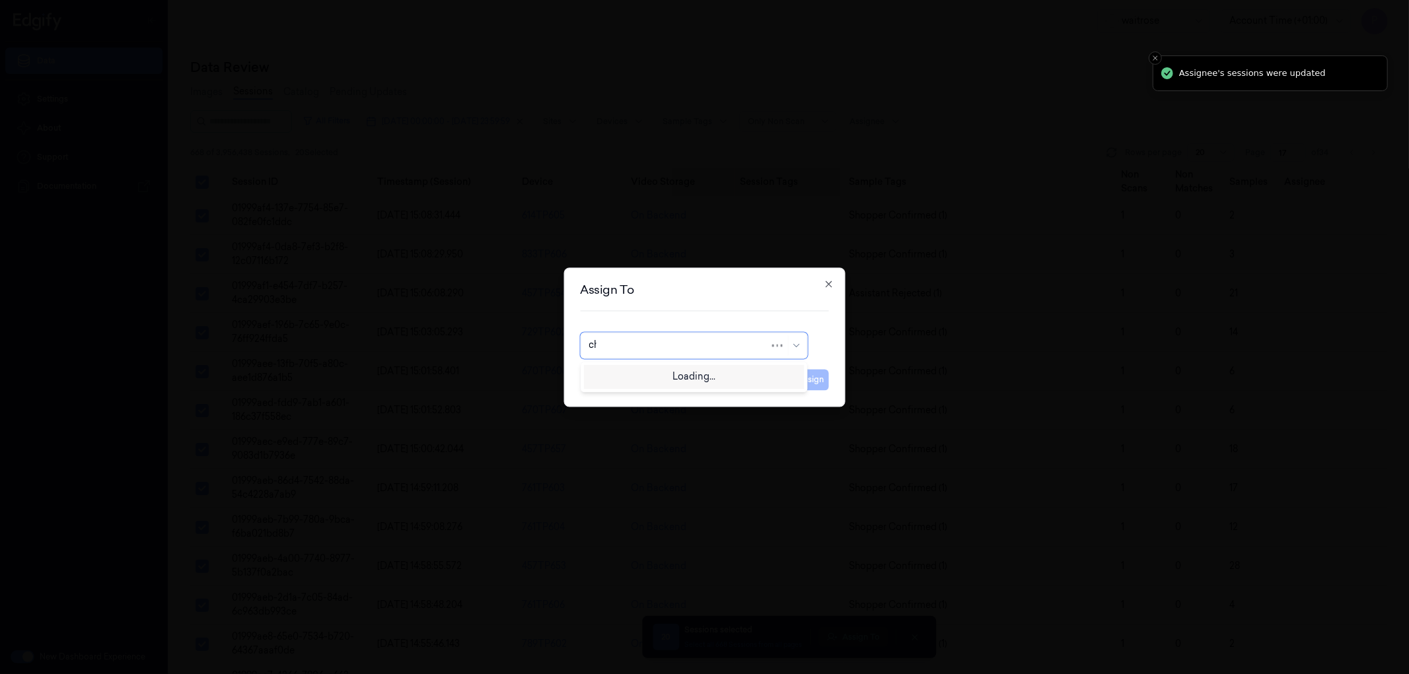
type input "cha"
click at [682, 392] on div "[PERSON_NAME] a" at bounding box center [694, 397] width 210 height 14
click at [805, 380] on button "Assign" at bounding box center [811, 379] width 36 height 21
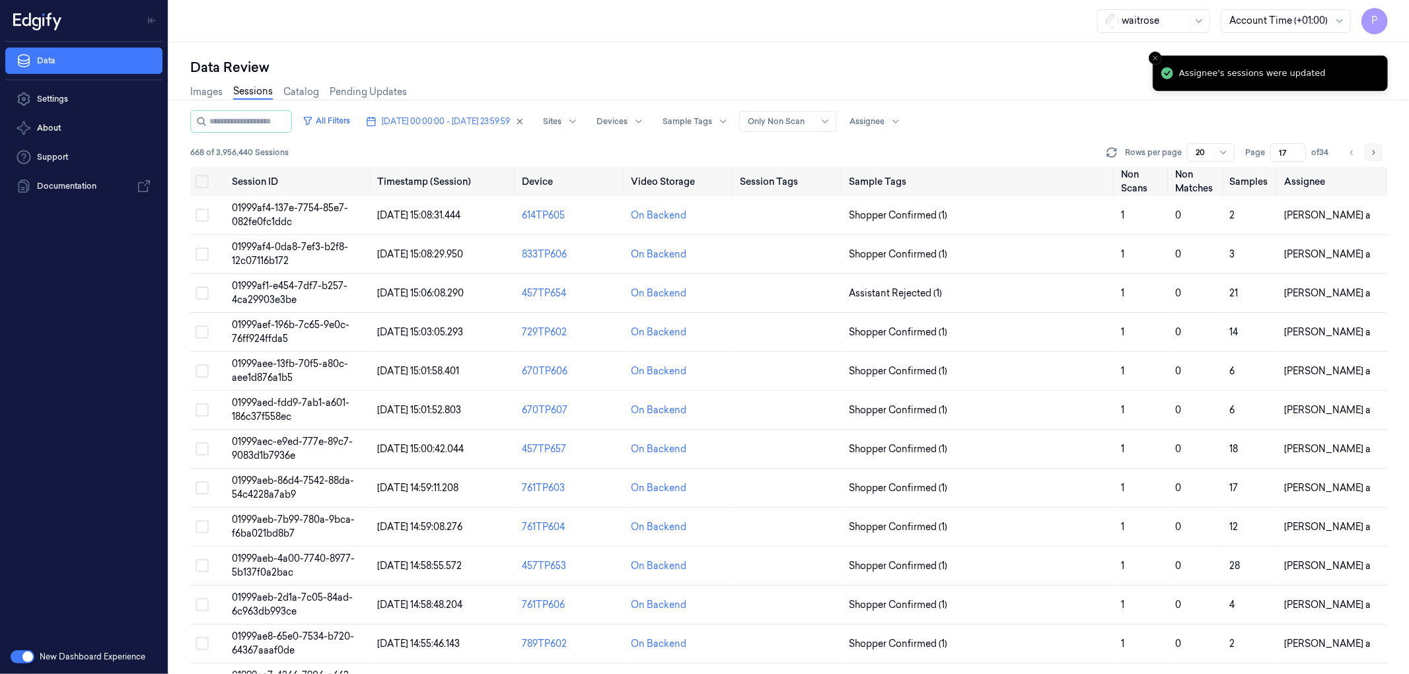
click at [1372, 153] on icon "Go to next page" at bounding box center [1373, 152] width 8 height 11
type input "18"
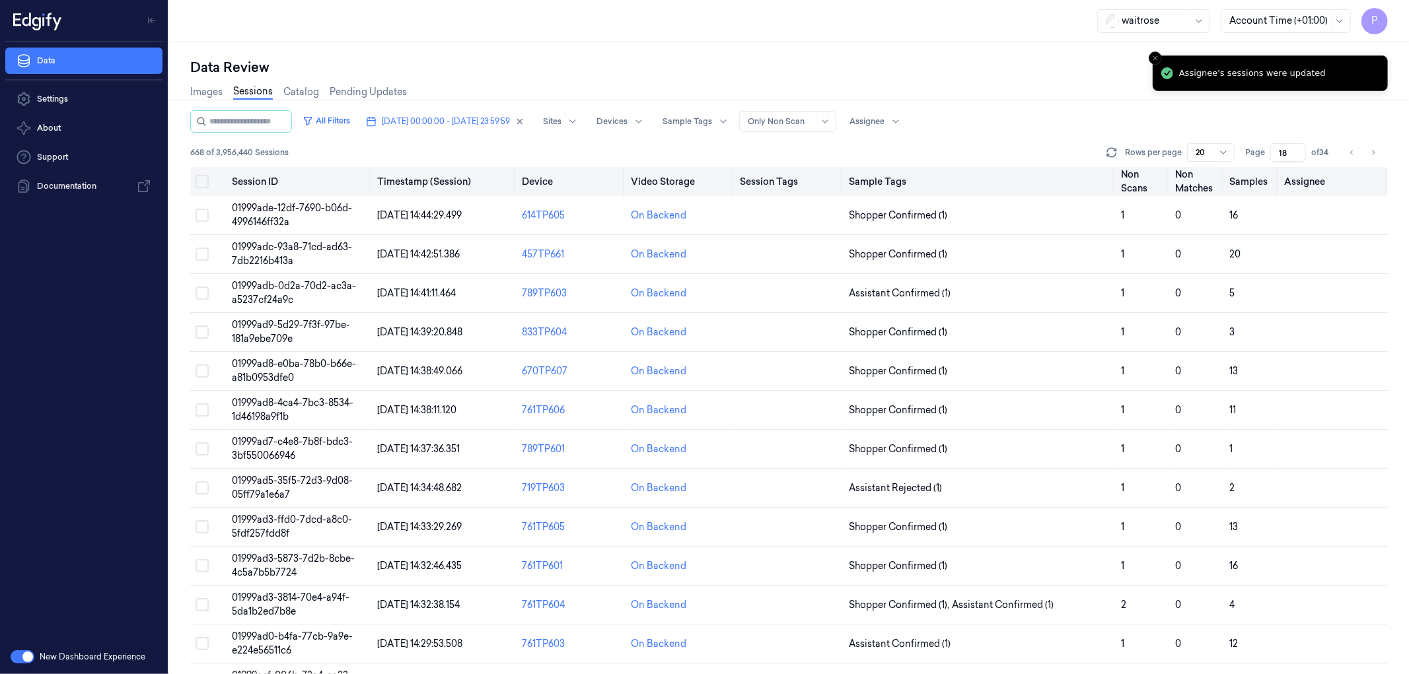
click at [199, 181] on button "Select all" at bounding box center [202, 181] width 13 height 13
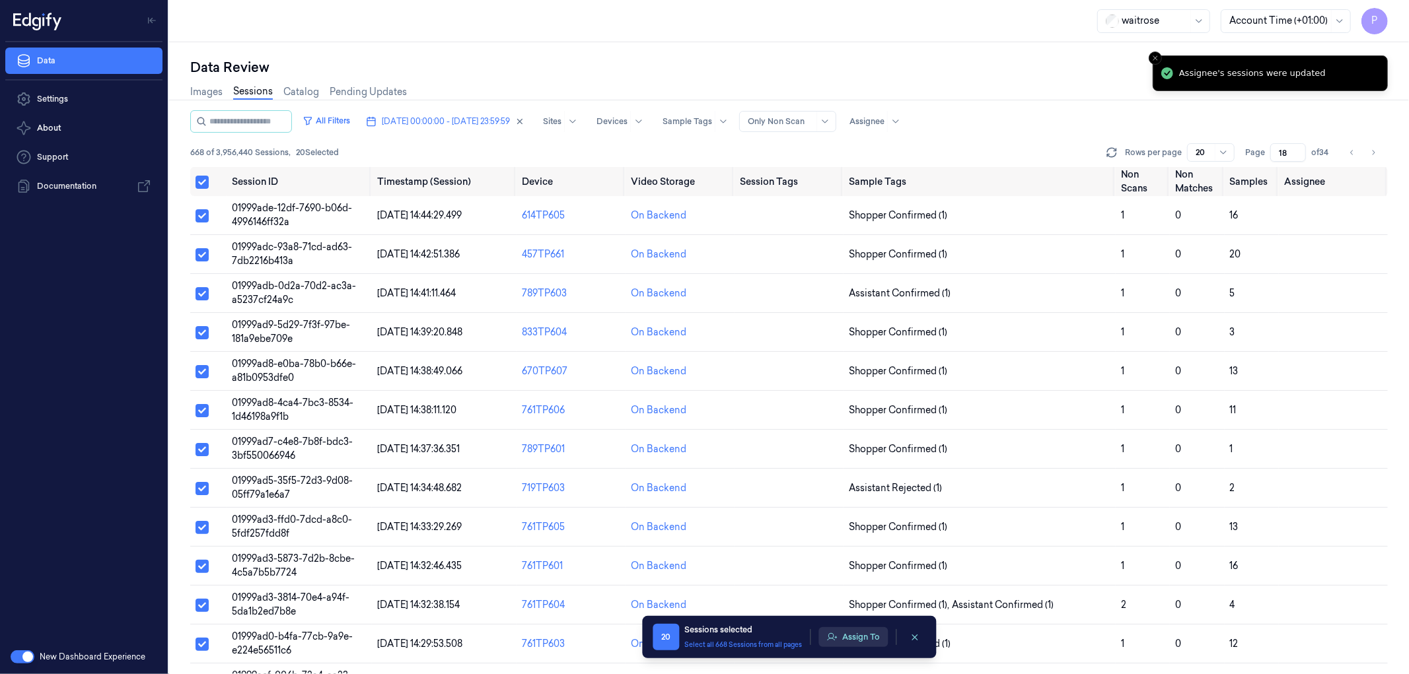
click at [861, 643] on button "Assign To" at bounding box center [852, 637] width 69 height 20
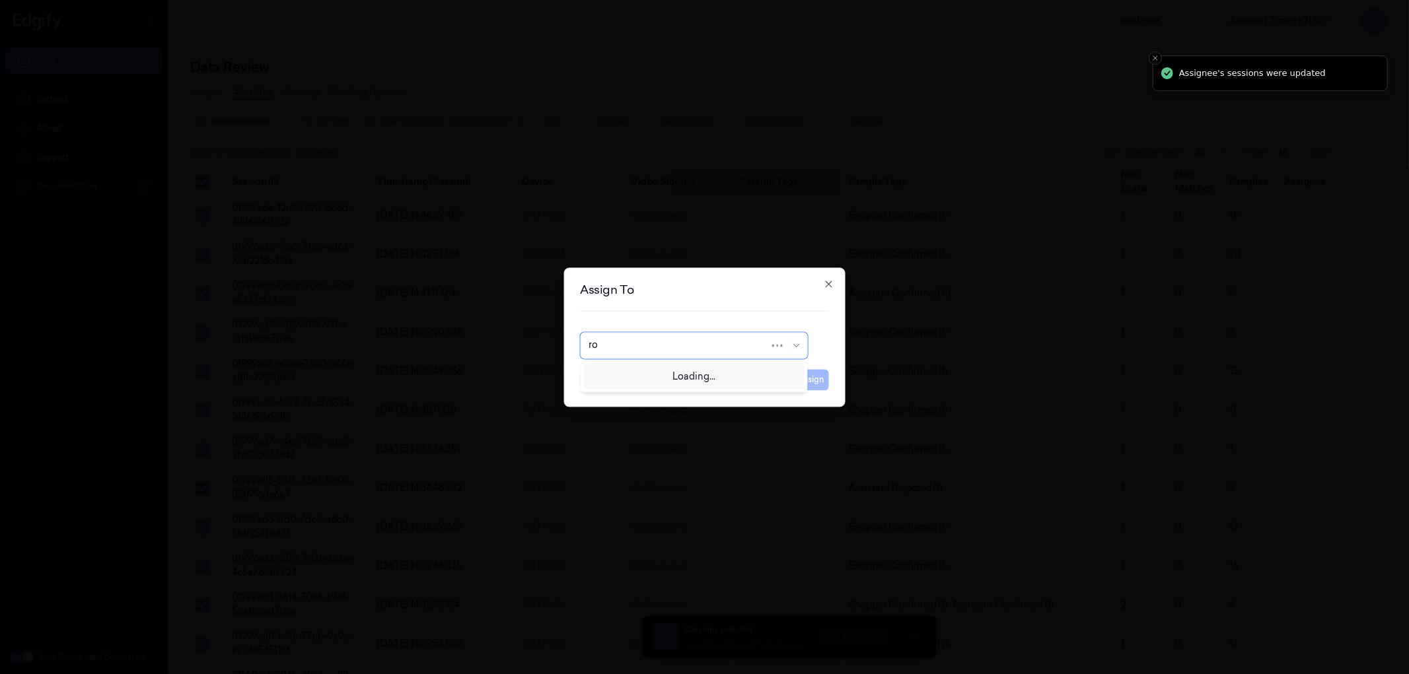
type input "roh"
click at [727, 382] on div "[PERSON_NAME]" at bounding box center [694, 376] width 210 height 14
click at [796, 381] on button "Assign" at bounding box center [811, 379] width 36 height 21
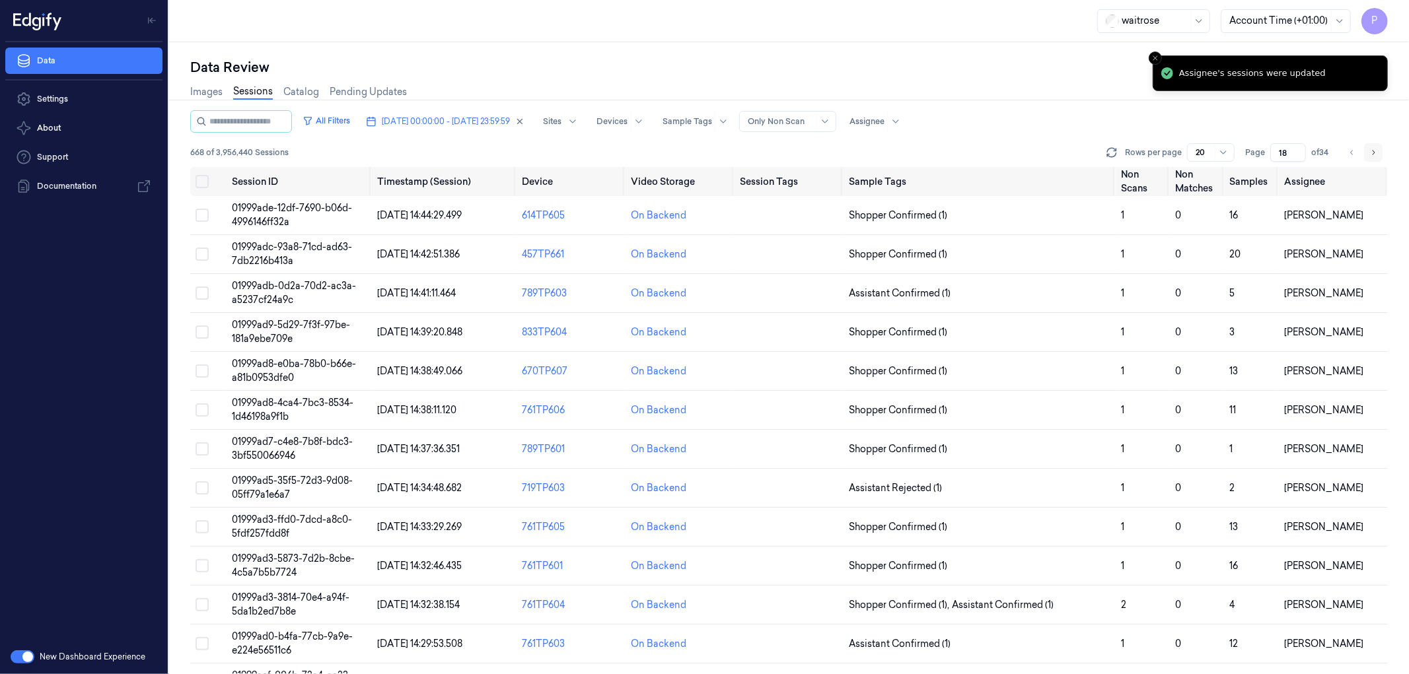
click at [1375, 147] on icon "Go to next page" at bounding box center [1373, 152] width 8 height 11
type input "19"
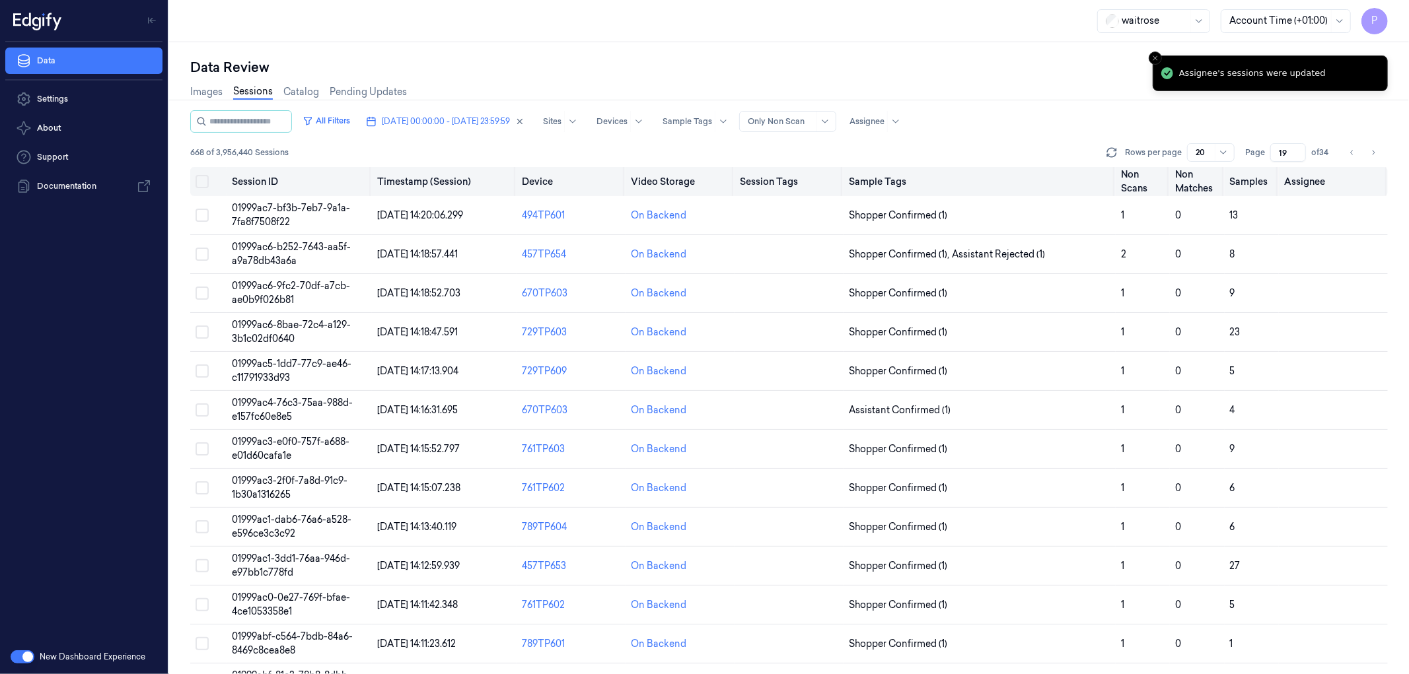
click at [199, 180] on button "Select all" at bounding box center [202, 181] width 13 height 13
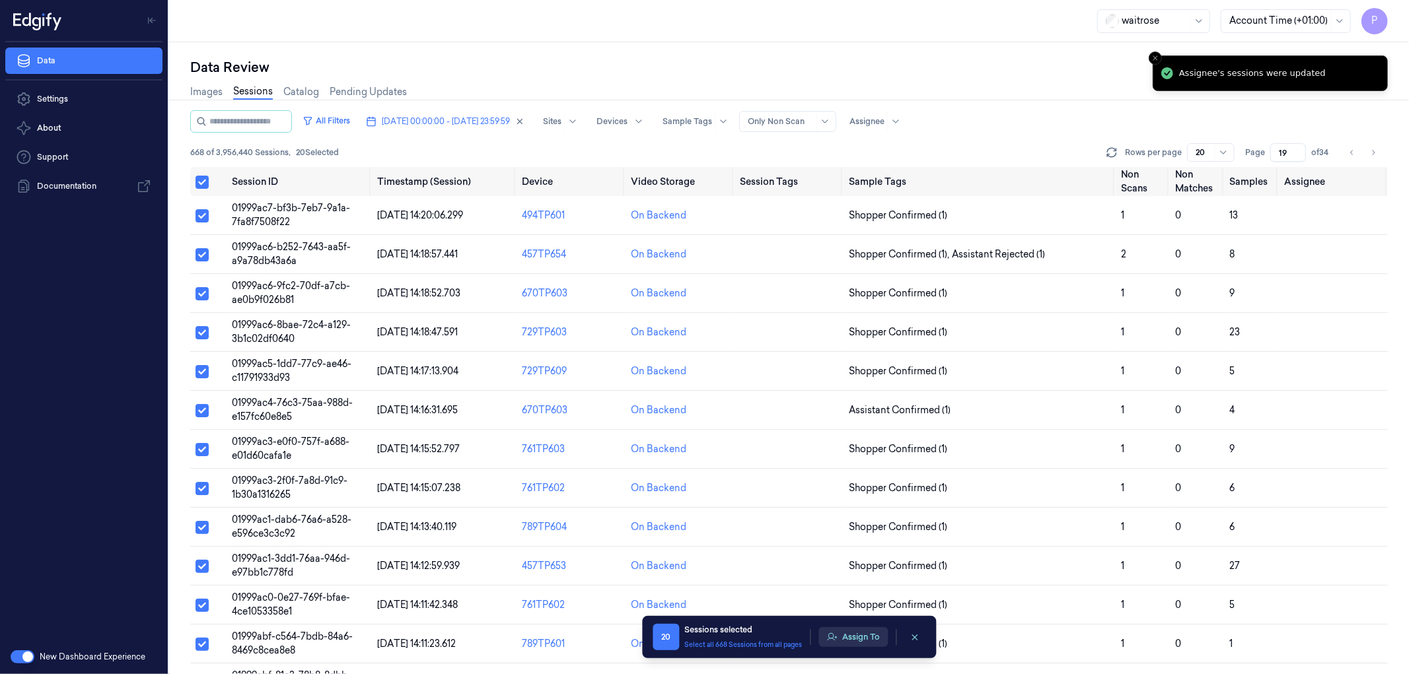
click at [867, 639] on button "Assign To" at bounding box center [852, 637] width 69 height 20
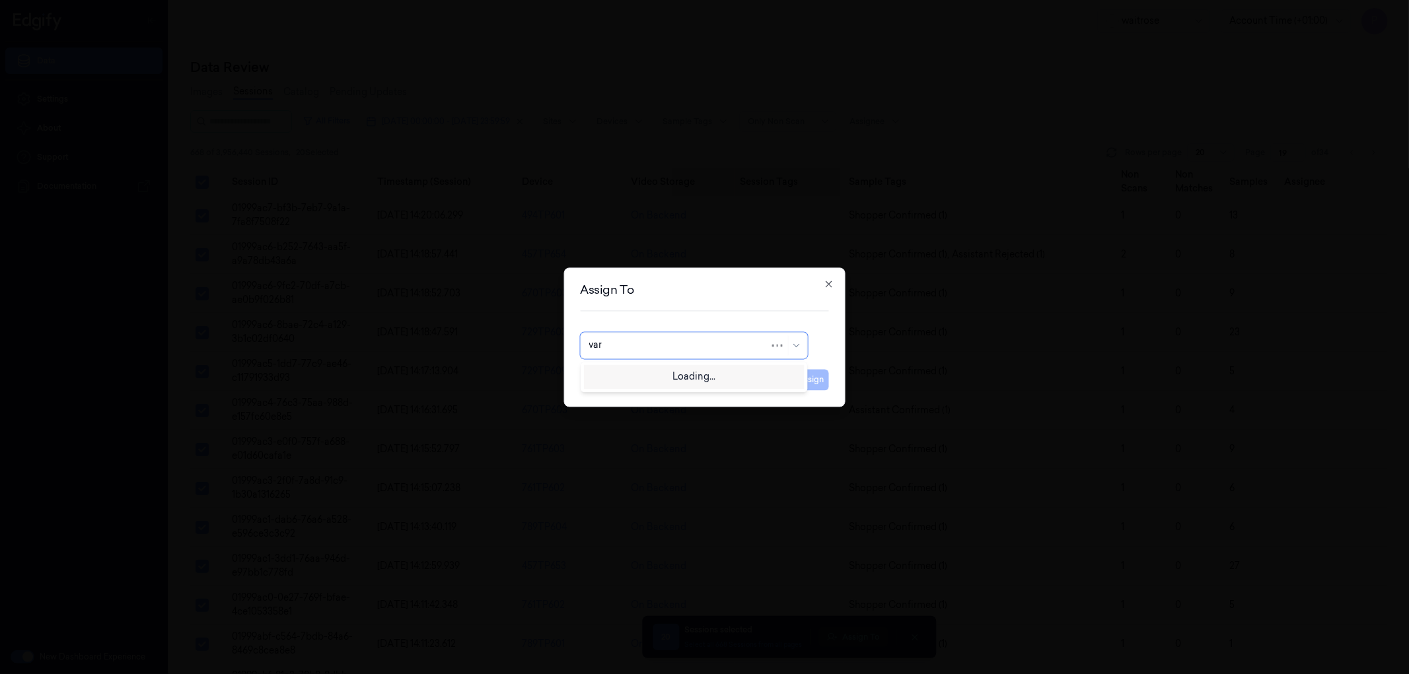
type input "vars"
click at [658, 367] on div "[PERSON_NAME]" at bounding box center [693, 376] width 221 height 22
click at [804, 376] on button "Assign" at bounding box center [811, 379] width 36 height 21
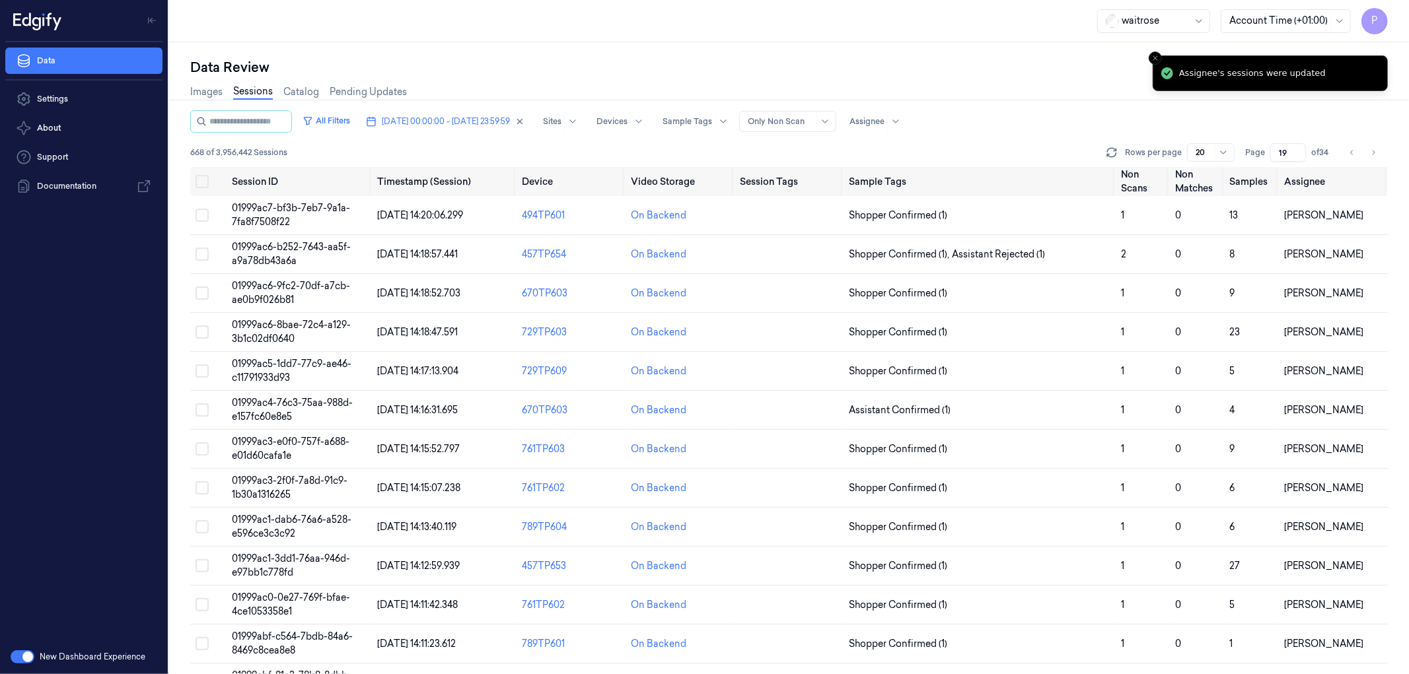
click at [1078, 75] on div "Data Review" at bounding box center [789, 67] width 1198 height 18
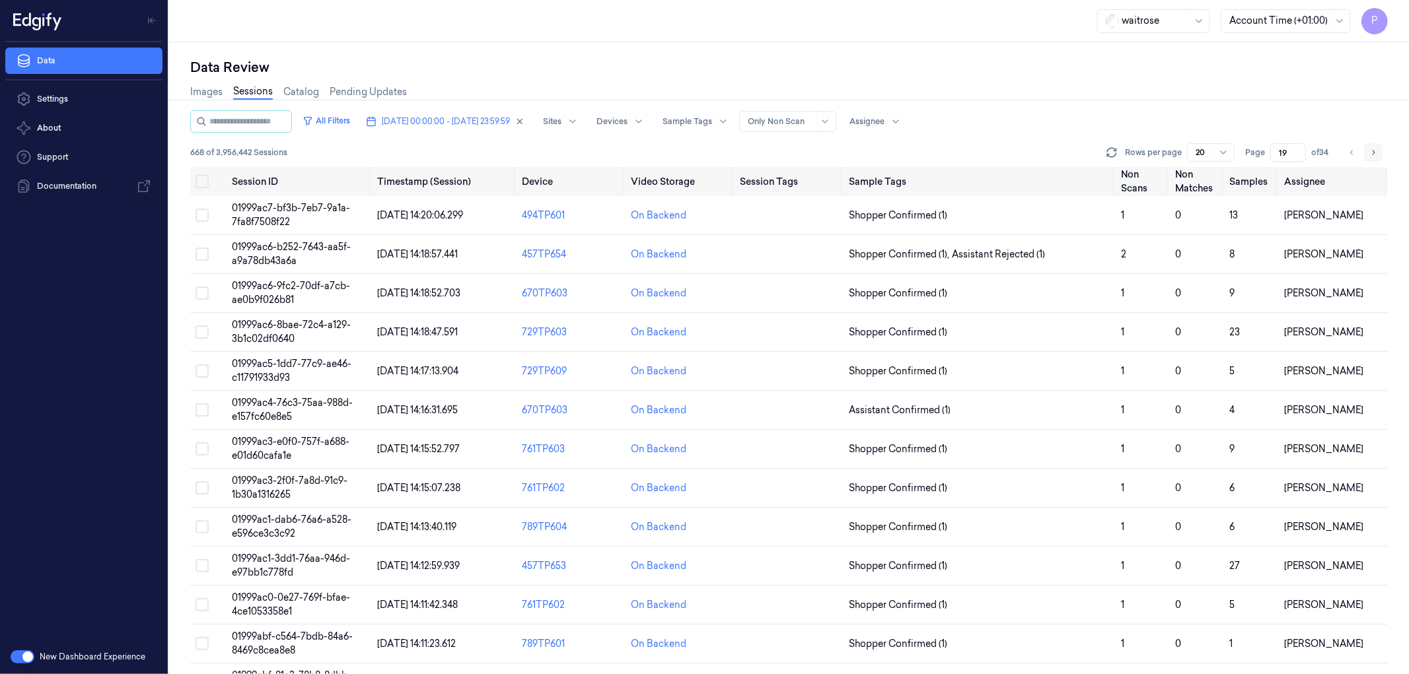
click at [1370, 149] on icon "Go to next page" at bounding box center [1373, 152] width 8 height 11
type input "20"
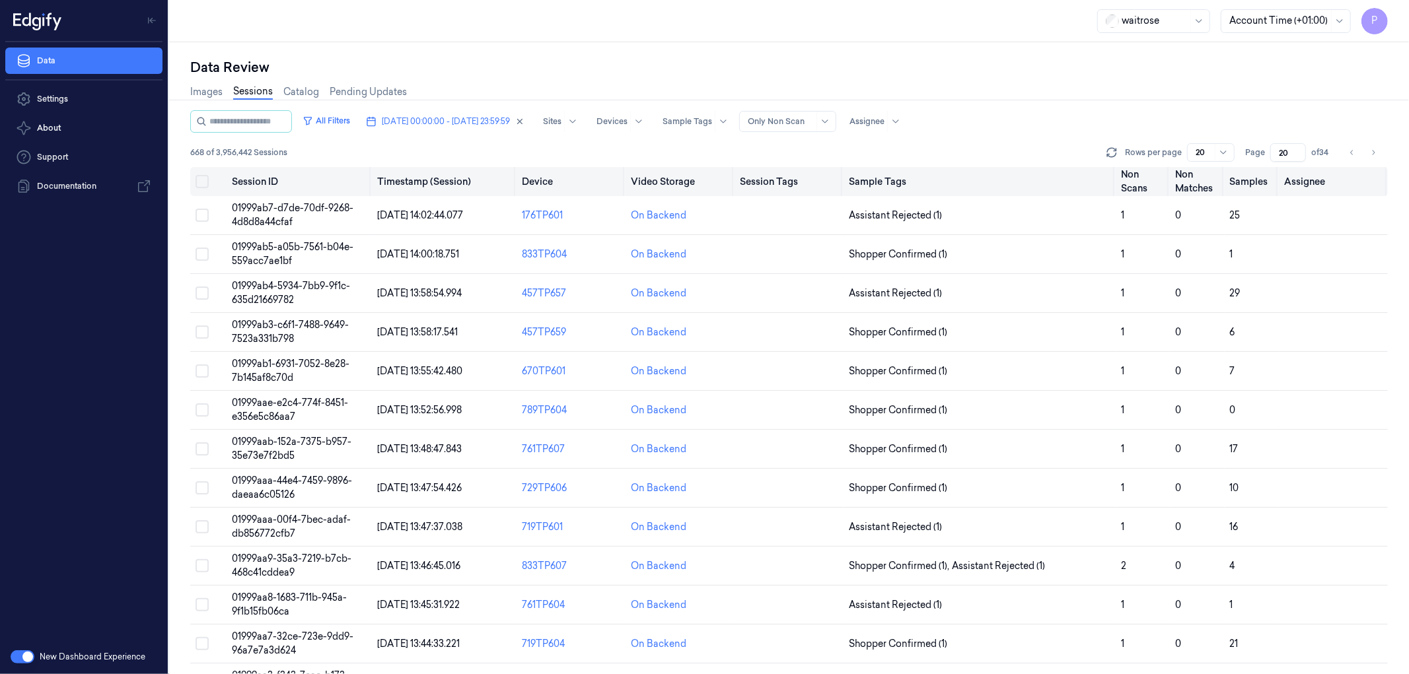
click at [206, 186] on button "Select all" at bounding box center [202, 181] width 13 height 13
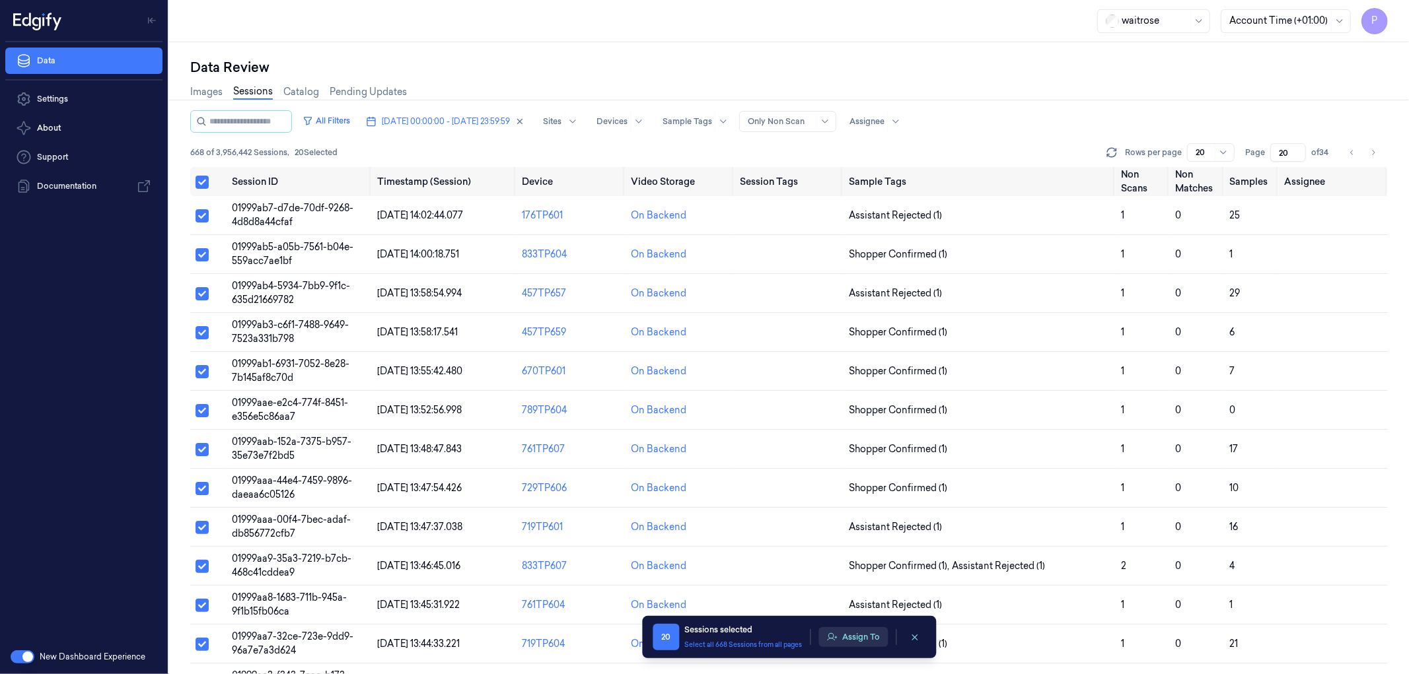
click at [852, 639] on button "Assign To" at bounding box center [852, 637] width 69 height 20
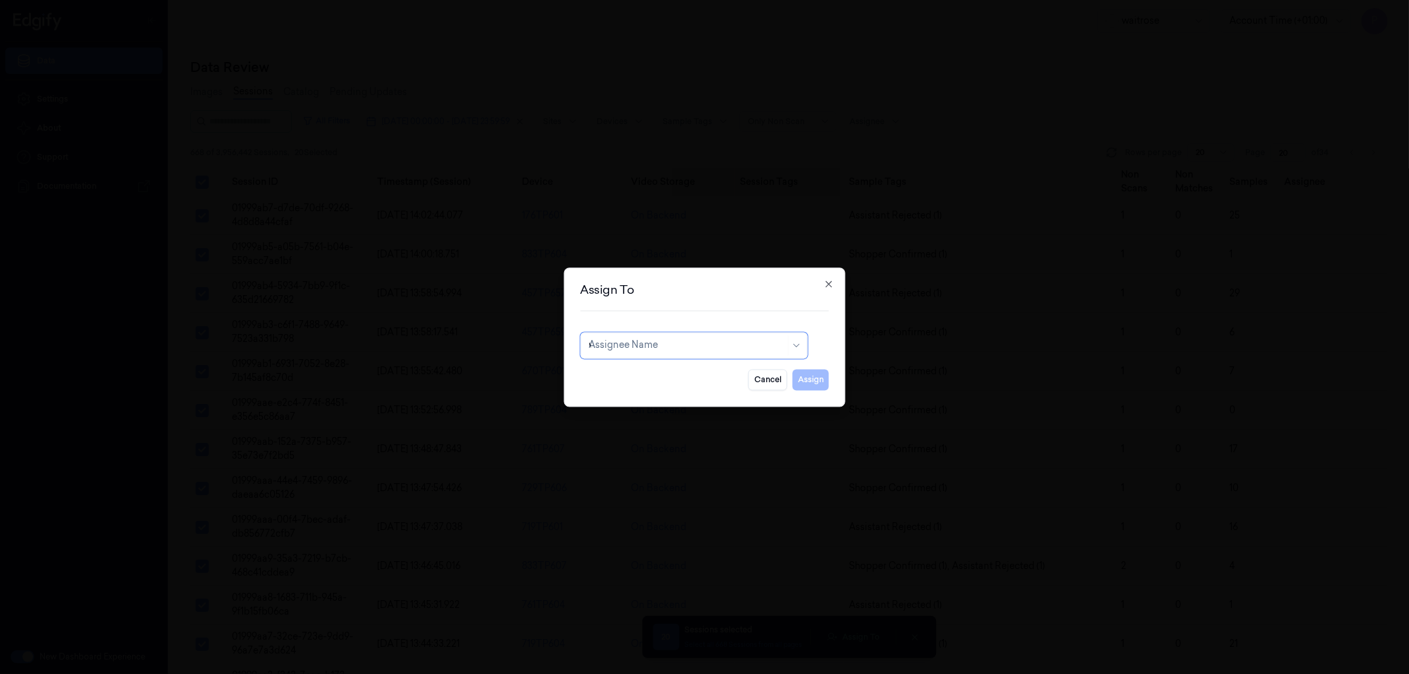
type input "ve"
click at [624, 403] on div "ven kataiah" at bounding box center [614, 397] width 50 height 14
click at [811, 381] on button "Assign" at bounding box center [811, 379] width 36 height 21
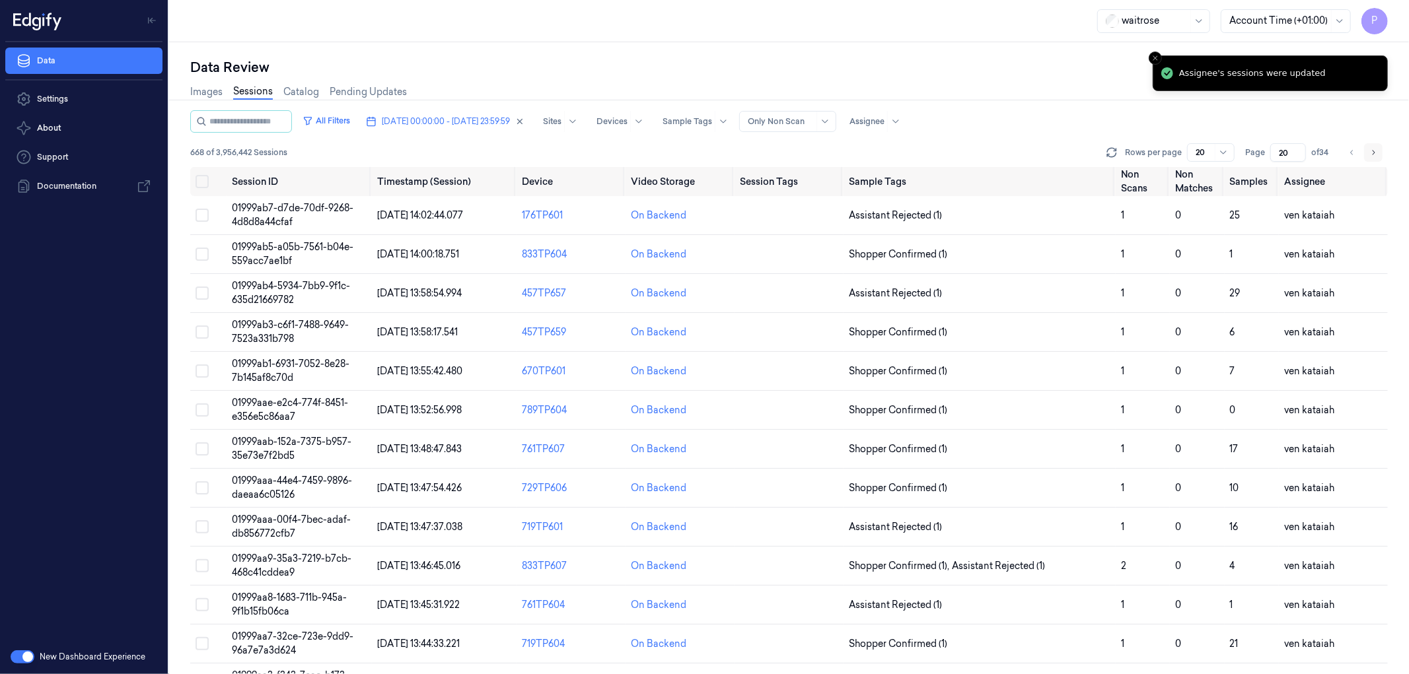
click at [1375, 155] on icon "Go to next page" at bounding box center [1373, 152] width 8 height 11
type input "21"
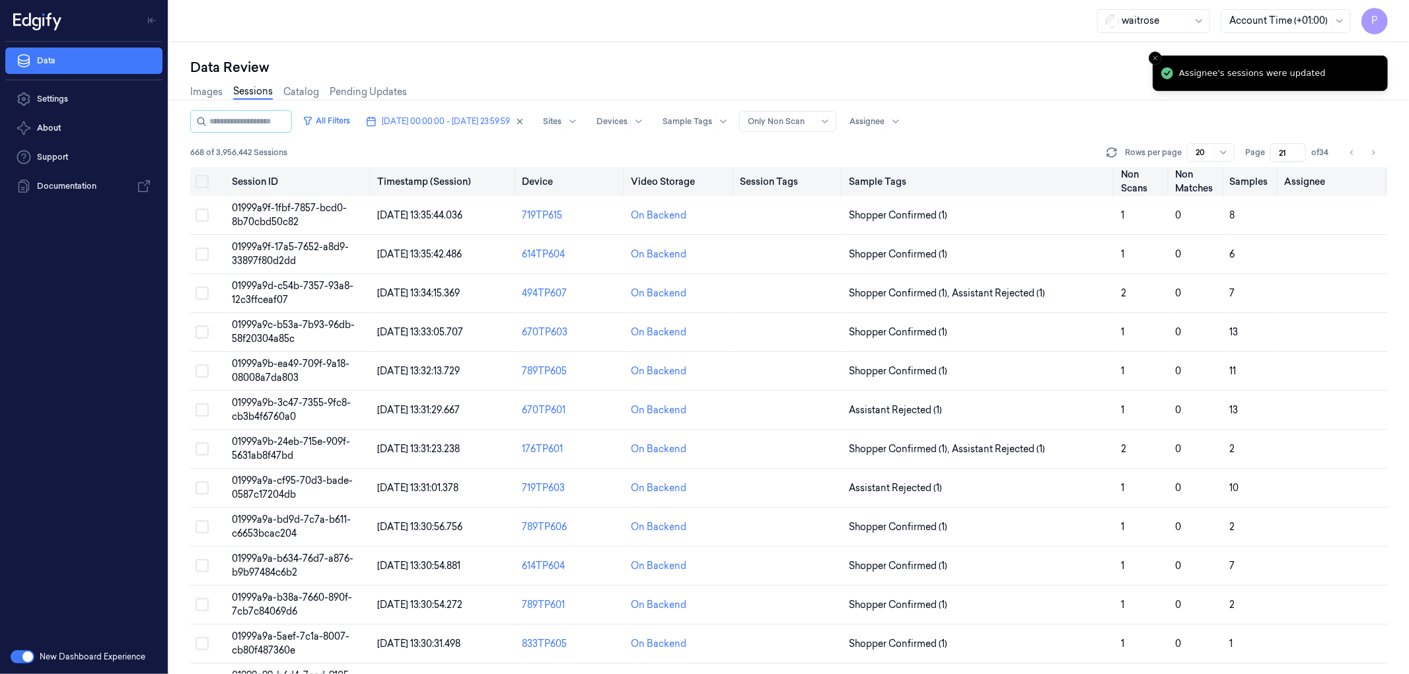
click at [202, 182] on button "Select all" at bounding box center [202, 181] width 13 height 13
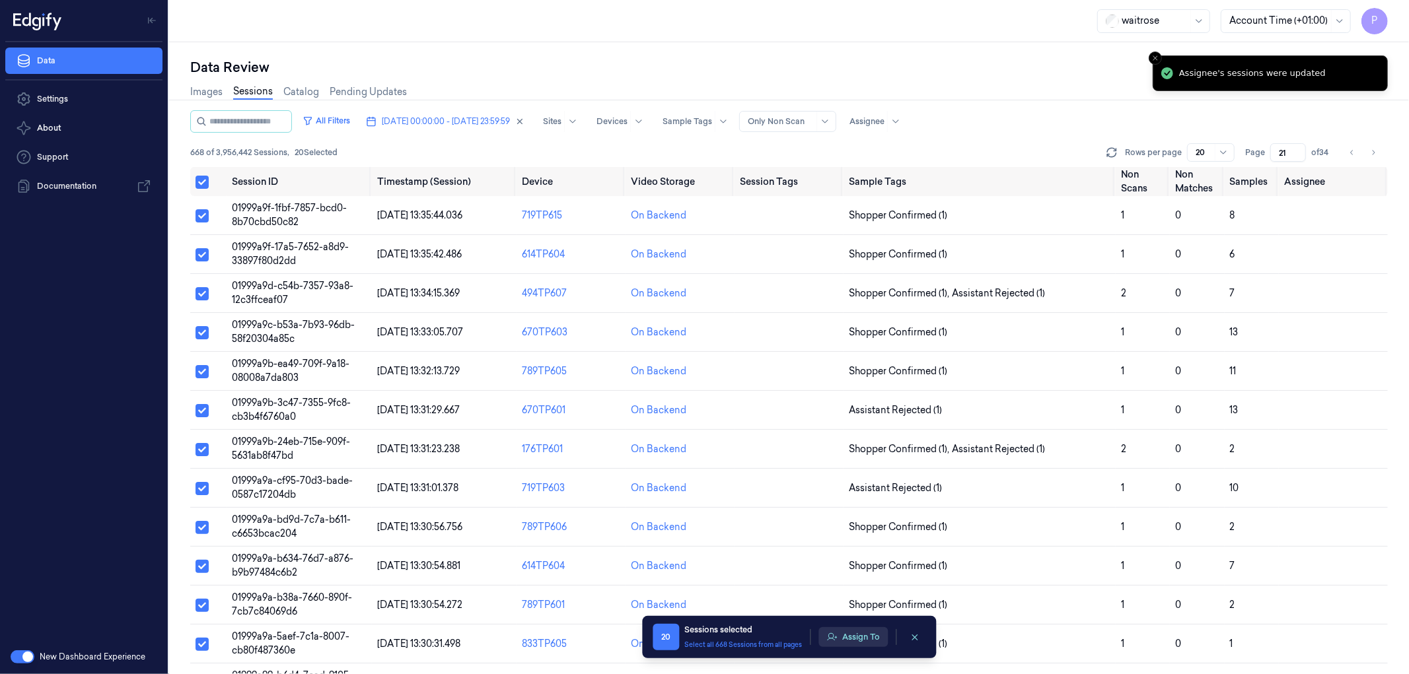
click at [845, 635] on button "Assign To" at bounding box center [852, 637] width 69 height 20
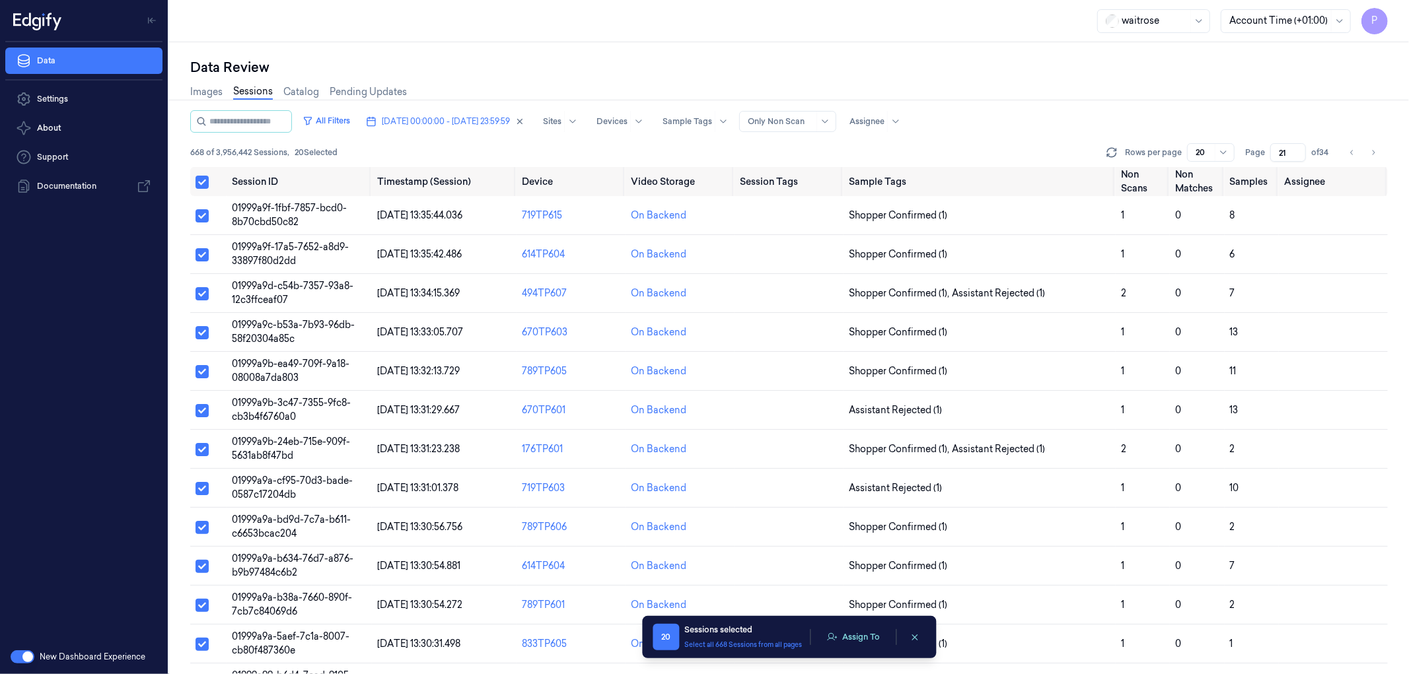
click at [845, 635] on button "Assign To" at bounding box center [852, 637] width 69 height 20
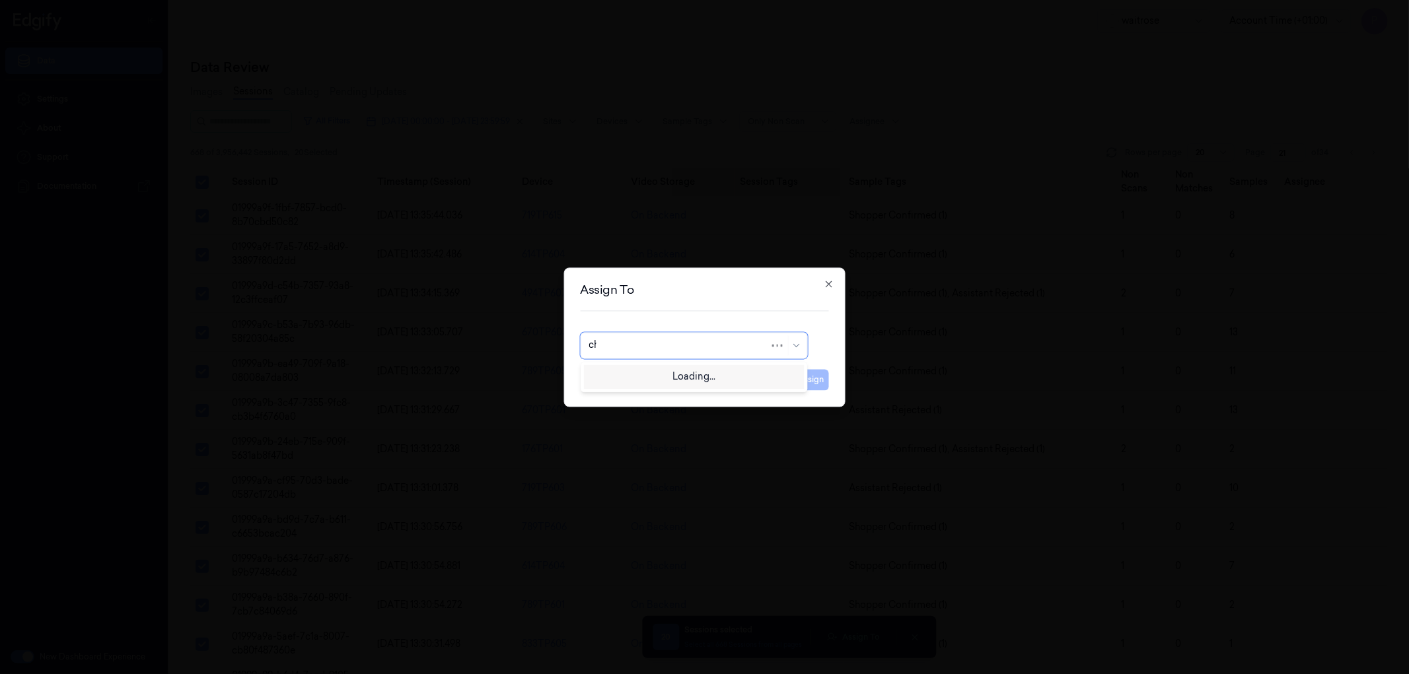
type input "cha"
click at [634, 395] on div "[PERSON_NAME] a" at bounding box center [694, 397] width 210 height 14
click at [815, 382] on button "Assign" at bounding box center [811, 379] width 36 height 21
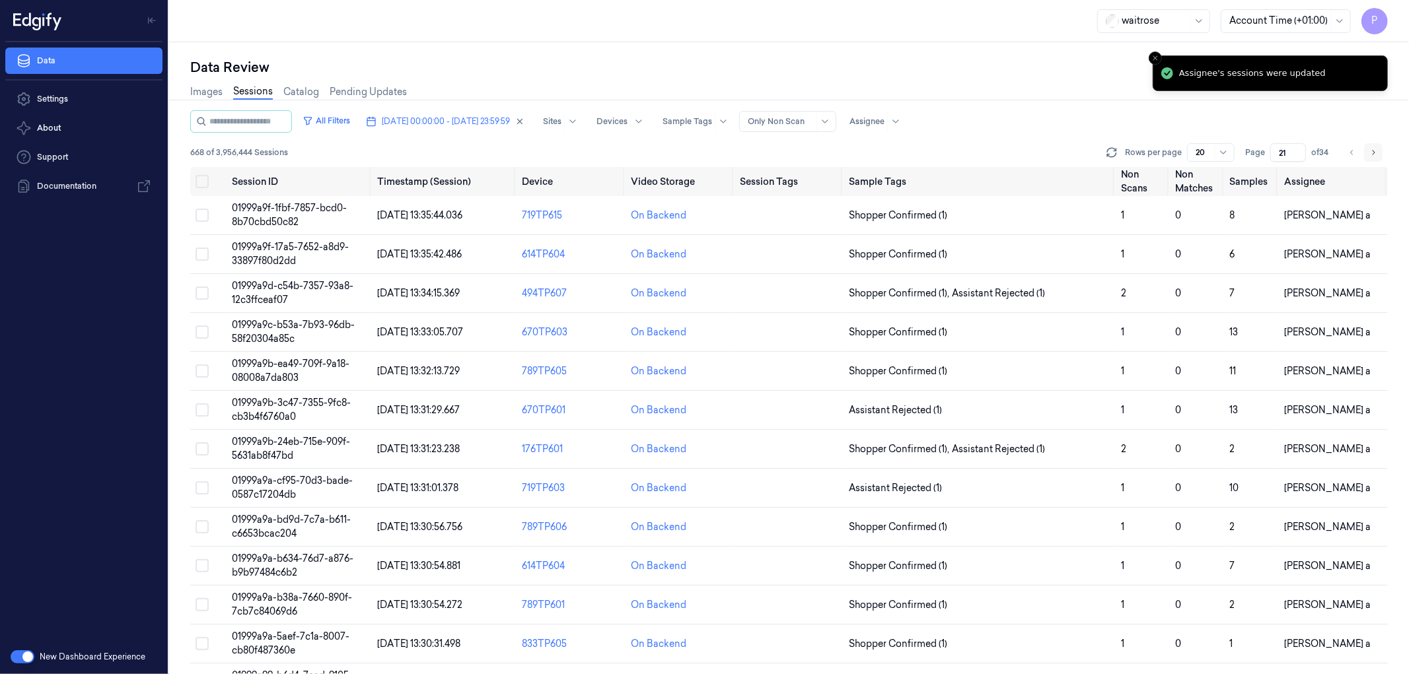
click at [1373, 148] on icon "Go to next page" at bounding box center [1373, 152] width 8 height 11
type input "22"
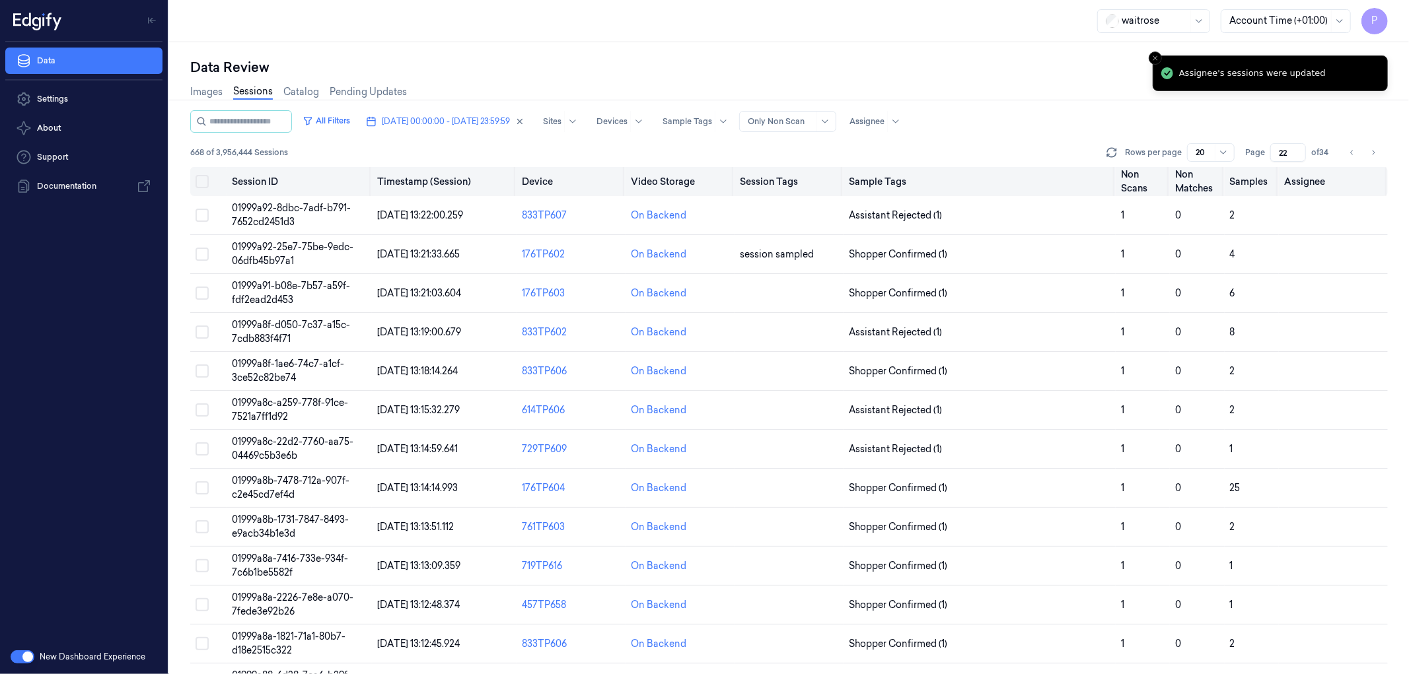
click at [203, 182] on button "Select all" at bounding box center [202, 181] width 13 height 13
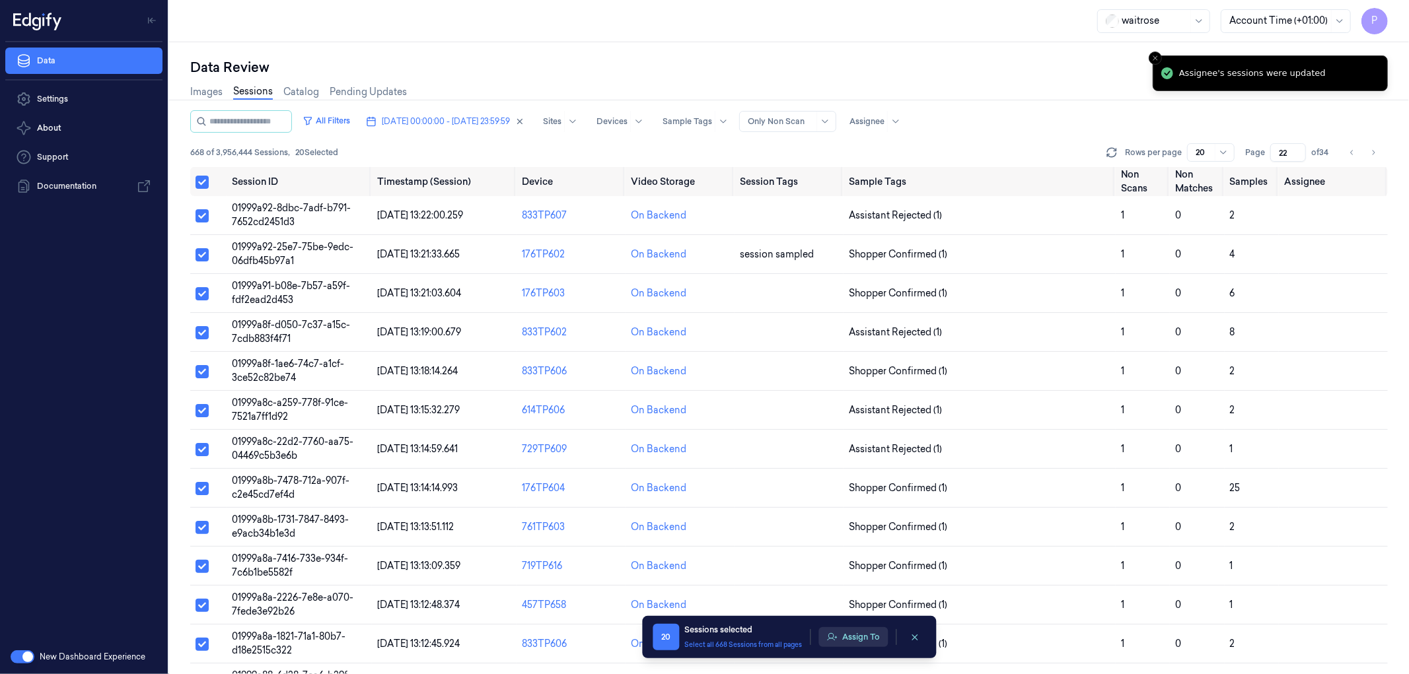
click at [852, 637] on button "Assign To" at bounding box center [852, 637] width 69 height 20
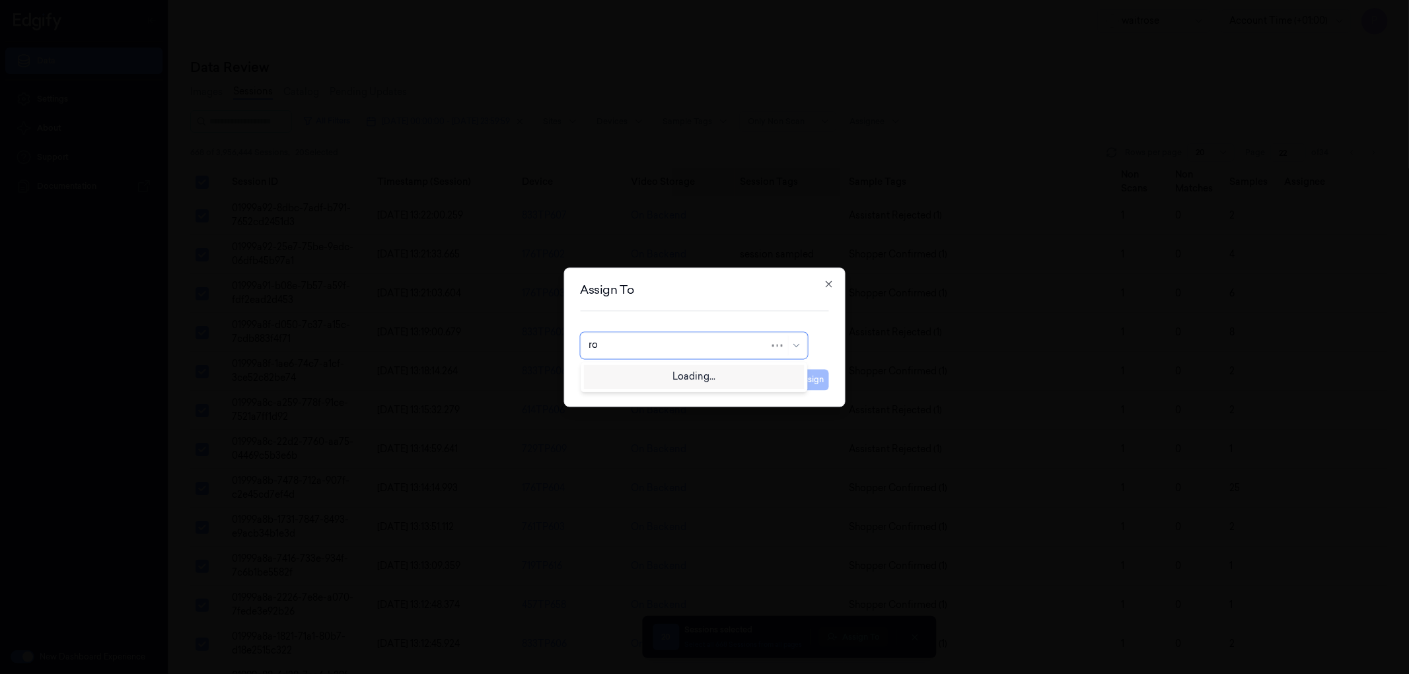
type input "roh"
click at [646, 383] on div "[PERSON_NAME]" at bounding box center [693, 376] width 221 height 22
click at [803, 373] on button "Assign" at bounding box center [811, 379] width 36 height 21
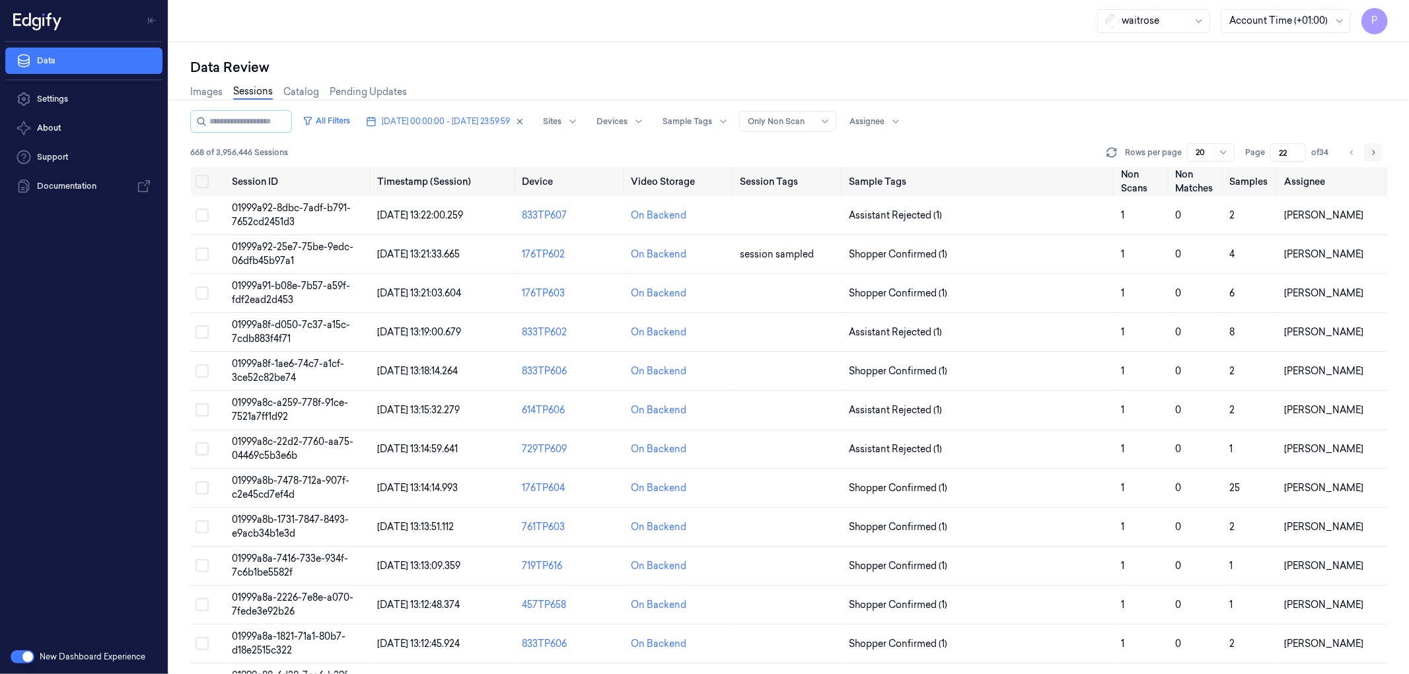
click at [1370, 155] on icon "Go to next page" at bounding box center [1373, 152] width 8 height 11
type input "23"
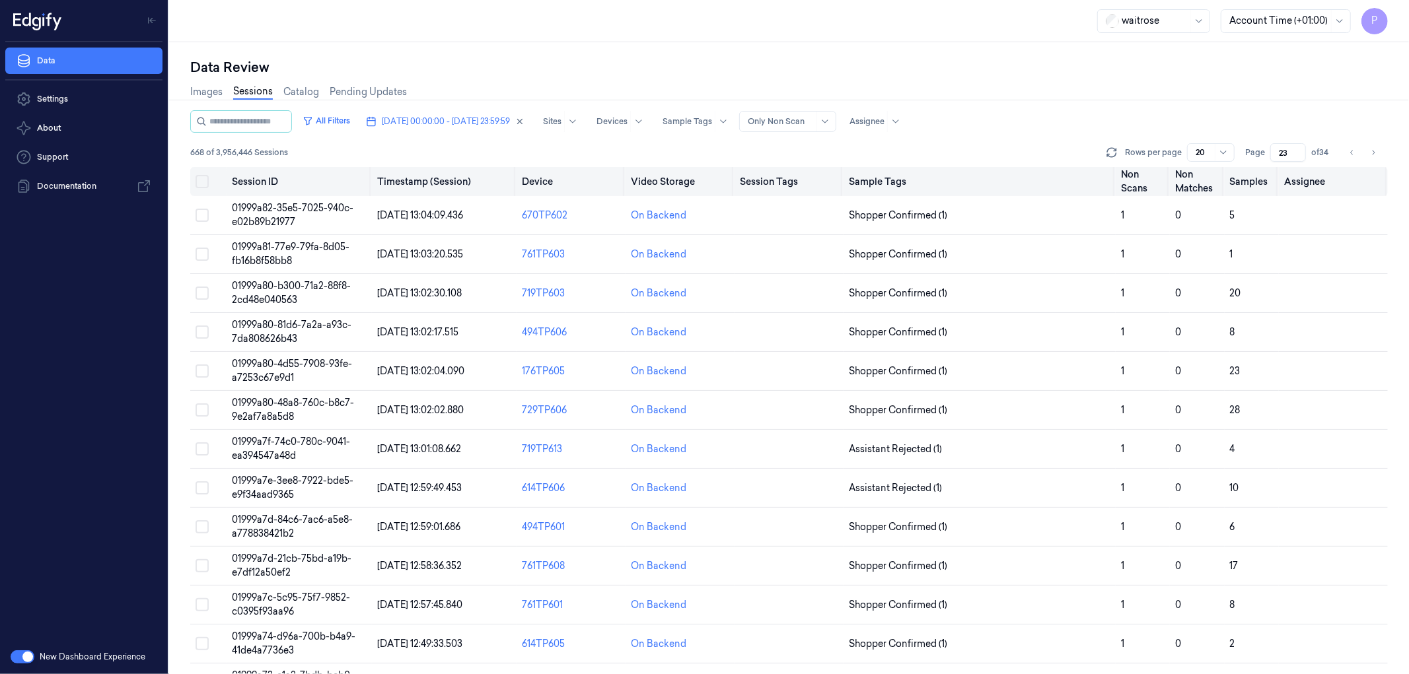
click at [200, 184] on button "Select all" at bounding box center [202, 181] width 13 height 13
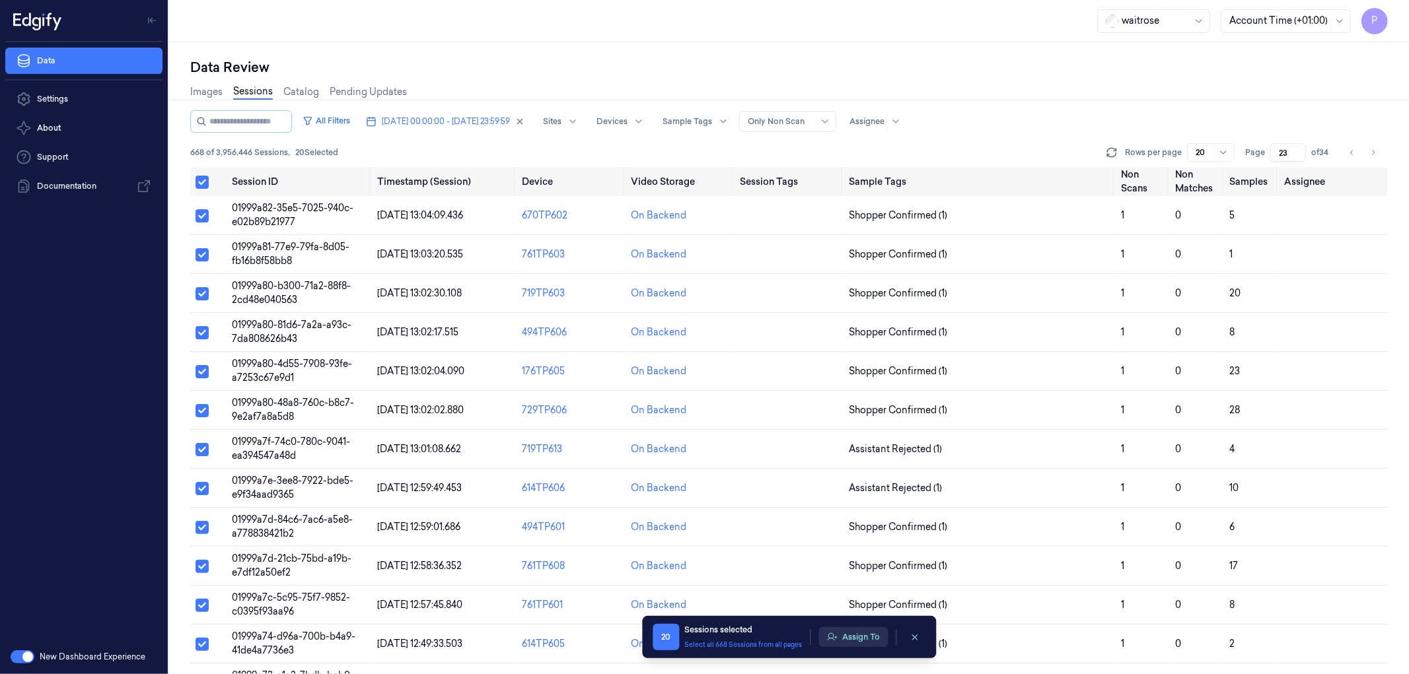
click at [876, 635] on button "Assign To" at bounding box center [852, 637] width 69 height 20
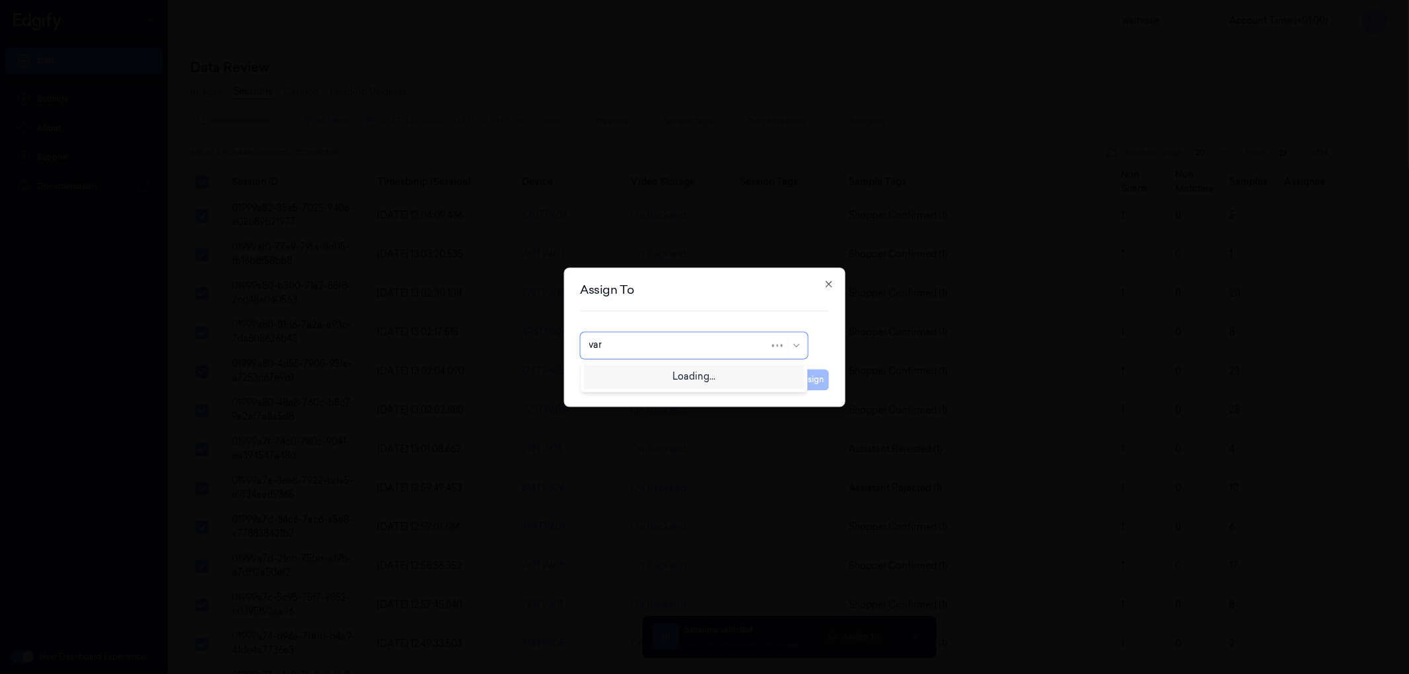
type input "vars"
click at [646, 372] on div "[PERSON_NAME]" at bounding box center [628, 376] width 79 height 14
click at [808, 383] on button "Assign" at bounding box center [811, 379] width 36 height 21
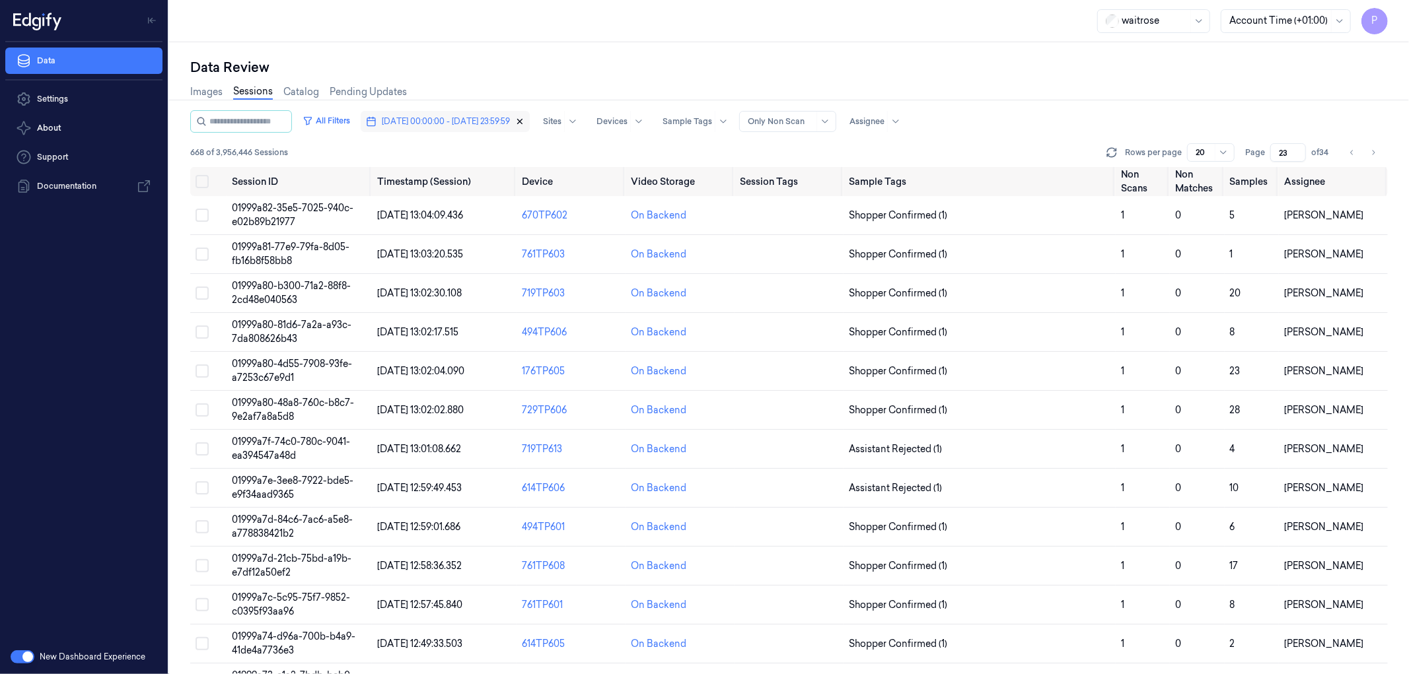
click at [522, 122] on icon "button" at bounding box center [520, 122] width 5 height 5
type input "1"
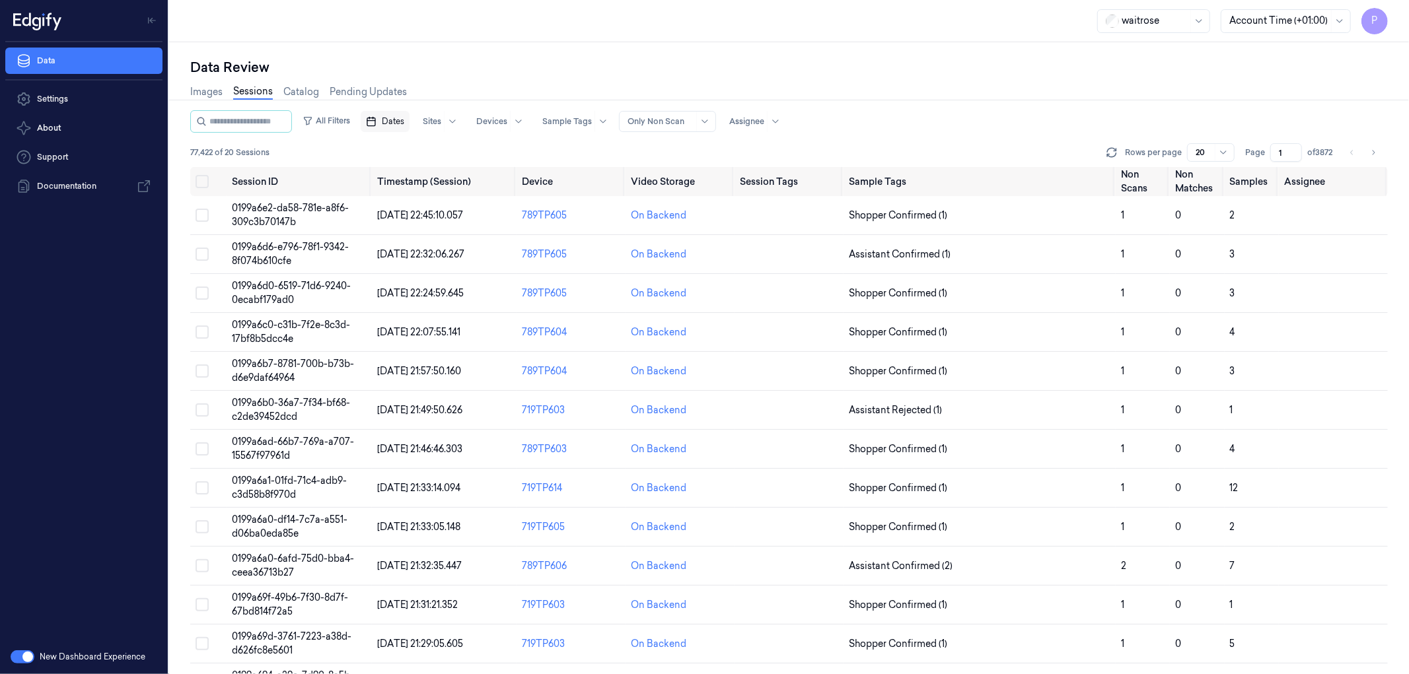
click at [404, 124] on span "Dates" at bounding box center [393, 122] width 22 height 12
click at [481, 199] on button "2" at bounding box center [482, 200] width 21 height 21
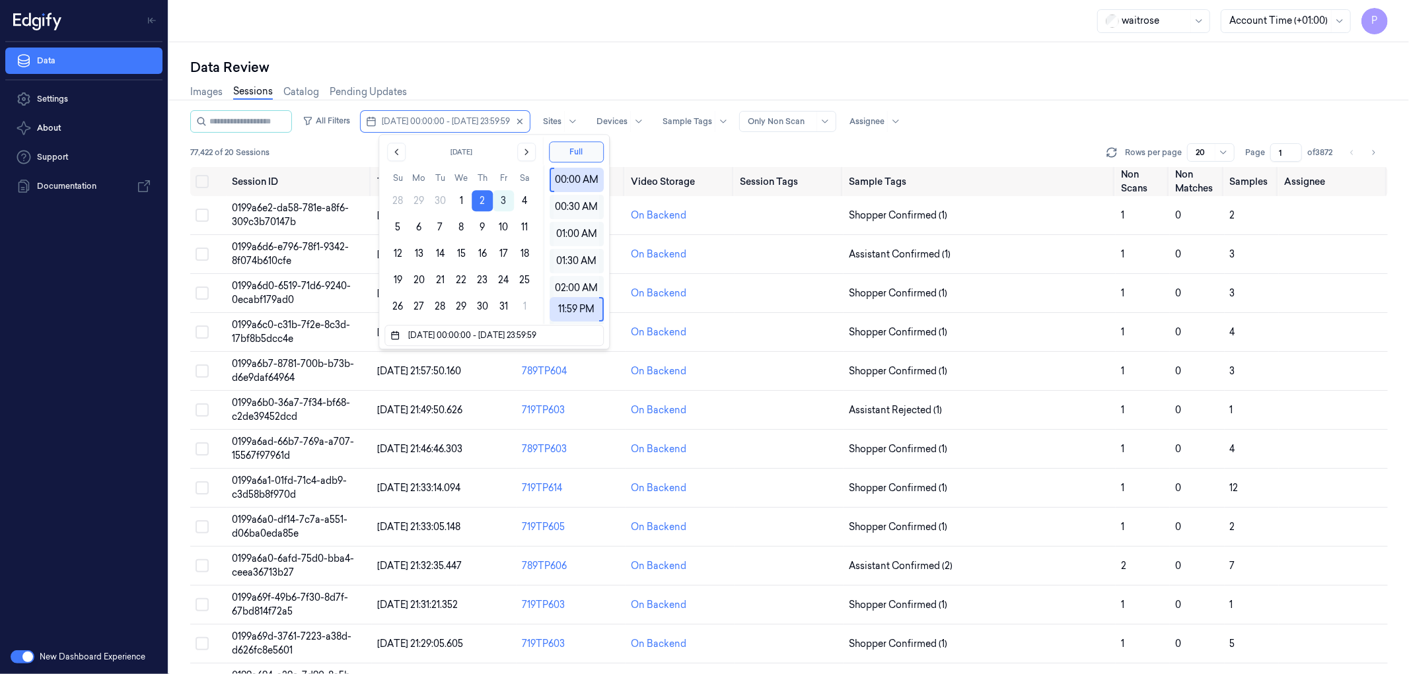
click at [621, 81] on div "Images Sessions Catalog Pending Updates" at bounding box center [789, 94] width 1198 height 34
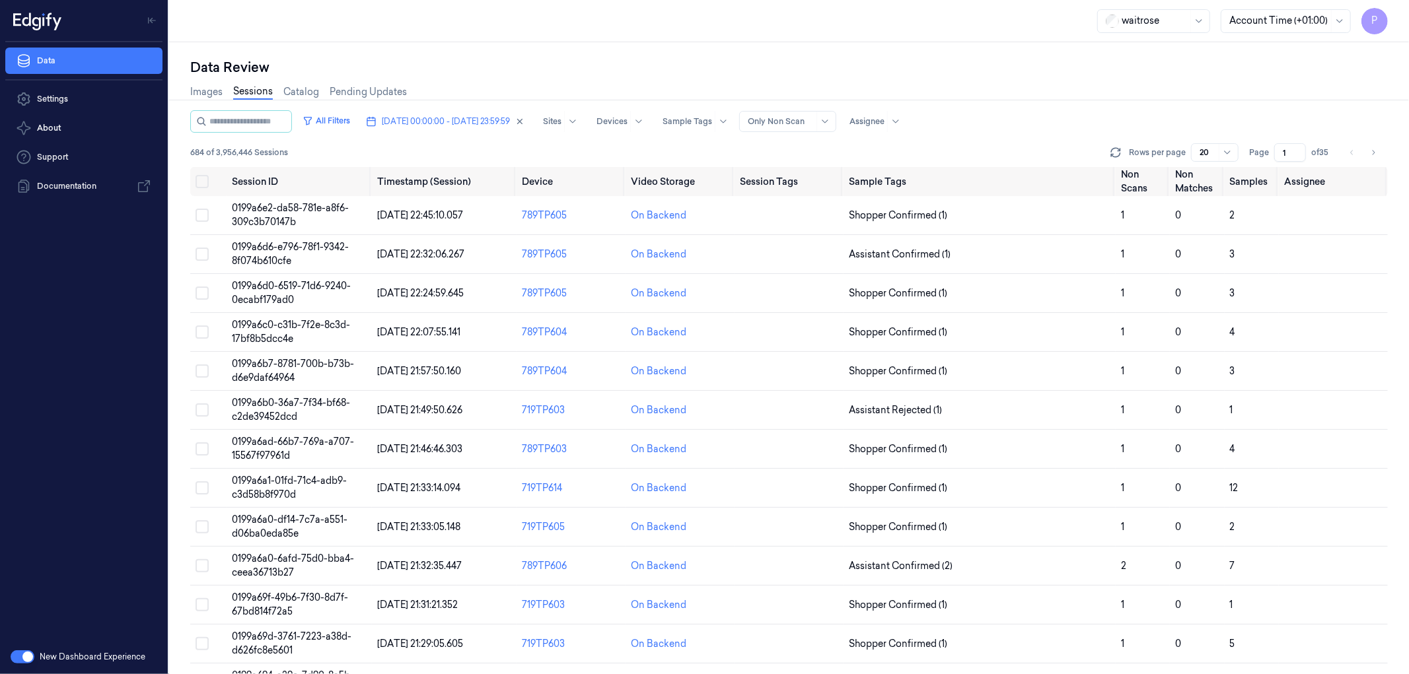
click at [1011, 80] on div "Images Sessions Catalog Pending Updates" at bounding box center [789, 94] width 1198 height 34
click at [522, 120] on icon "button" at bounding box center [520, 122] width 5 height 5
click at [404, 118] on span "Dates" at bounding box center [393, 122] width 22 height 12
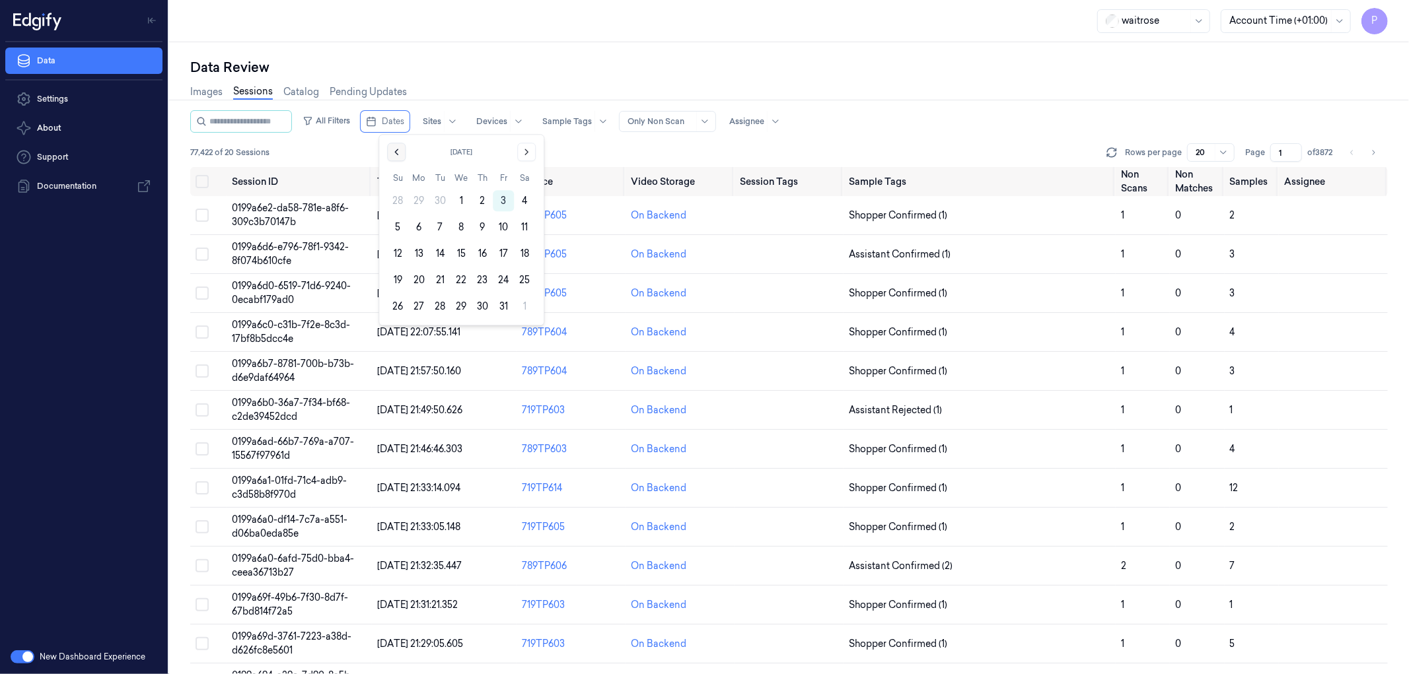
click at [394, 153] on icon "Go to the Previous Month" at bounding box center [396, 152] width 11 height 11
click at [437, 308] on button "30" at bounding box center [439, 306] width 21 height 21
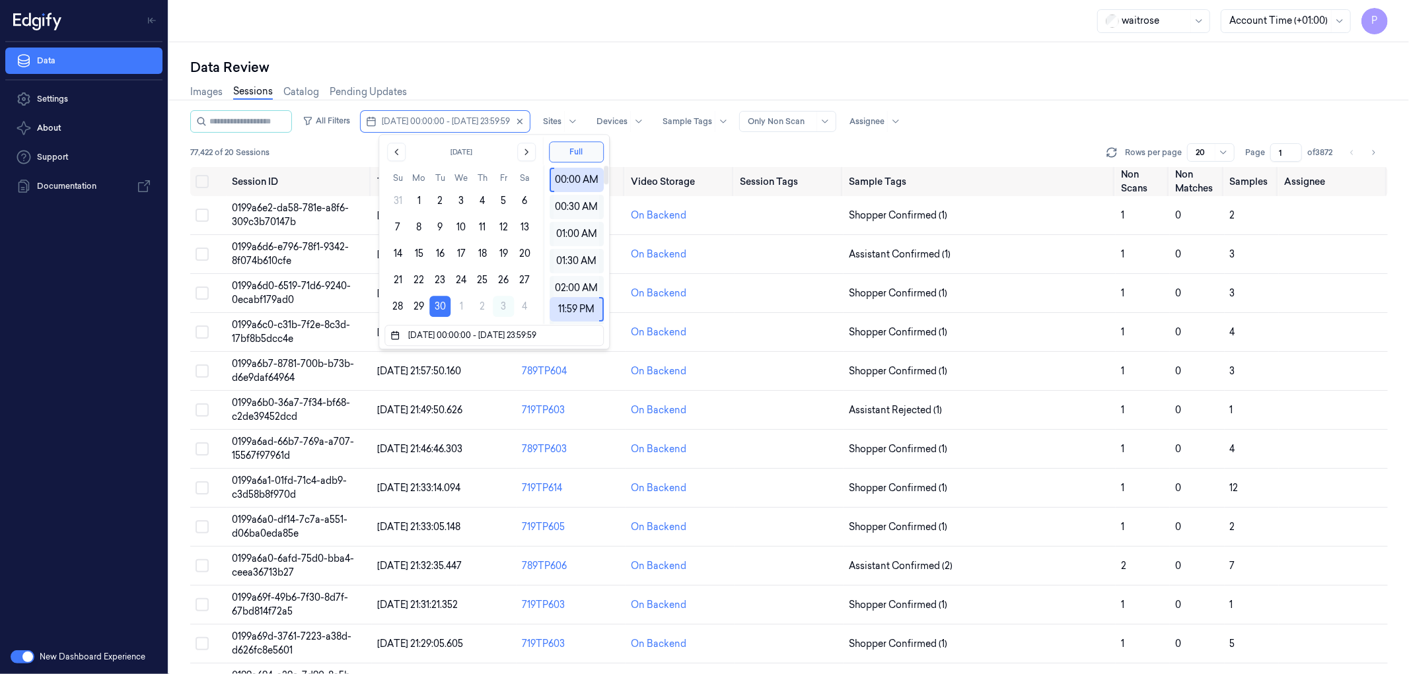
click at [758, 74] on div "Data Review" at bounding box center [789, 67] width 1198 height 18
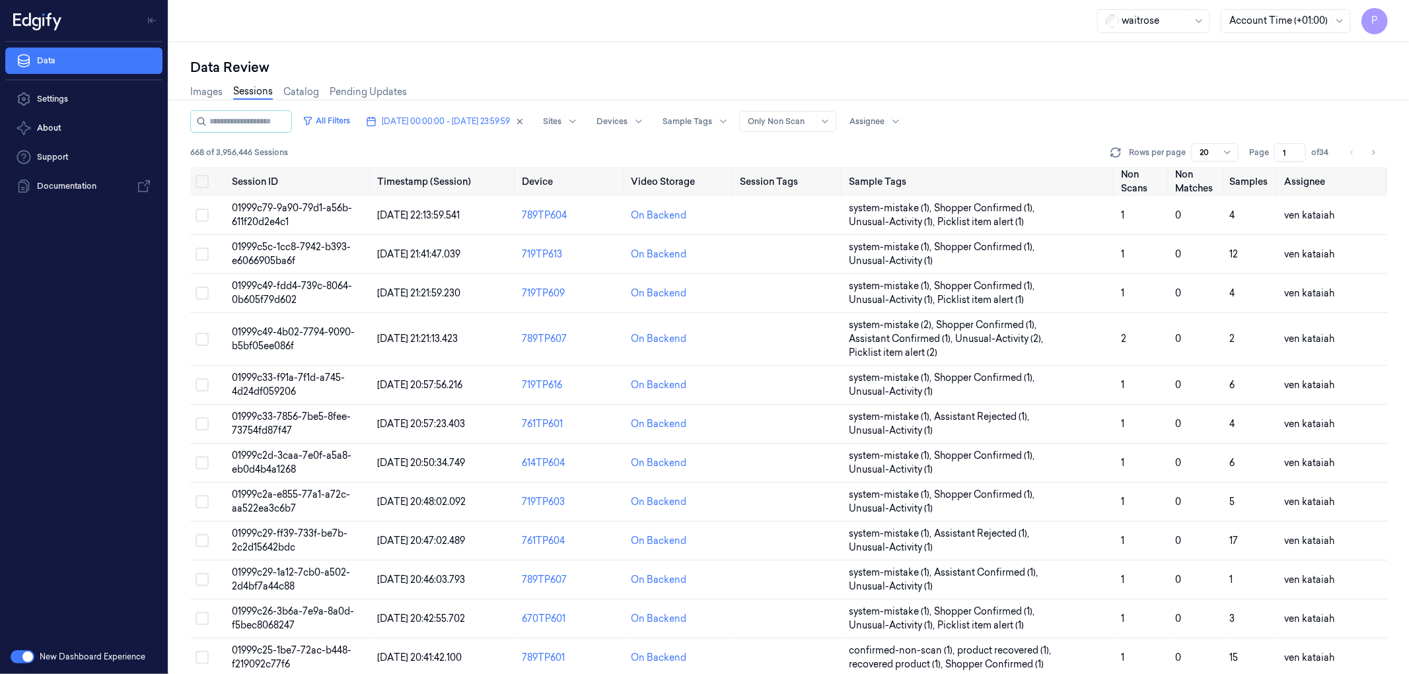
drag, startPoint x: 1287, startPoint y: 149, endPoint x: 1280, endPoint y: 149, distance: 6.6
click at [1280, 149] on input "1" at bounding box center [1290, 152] width 32 height 18
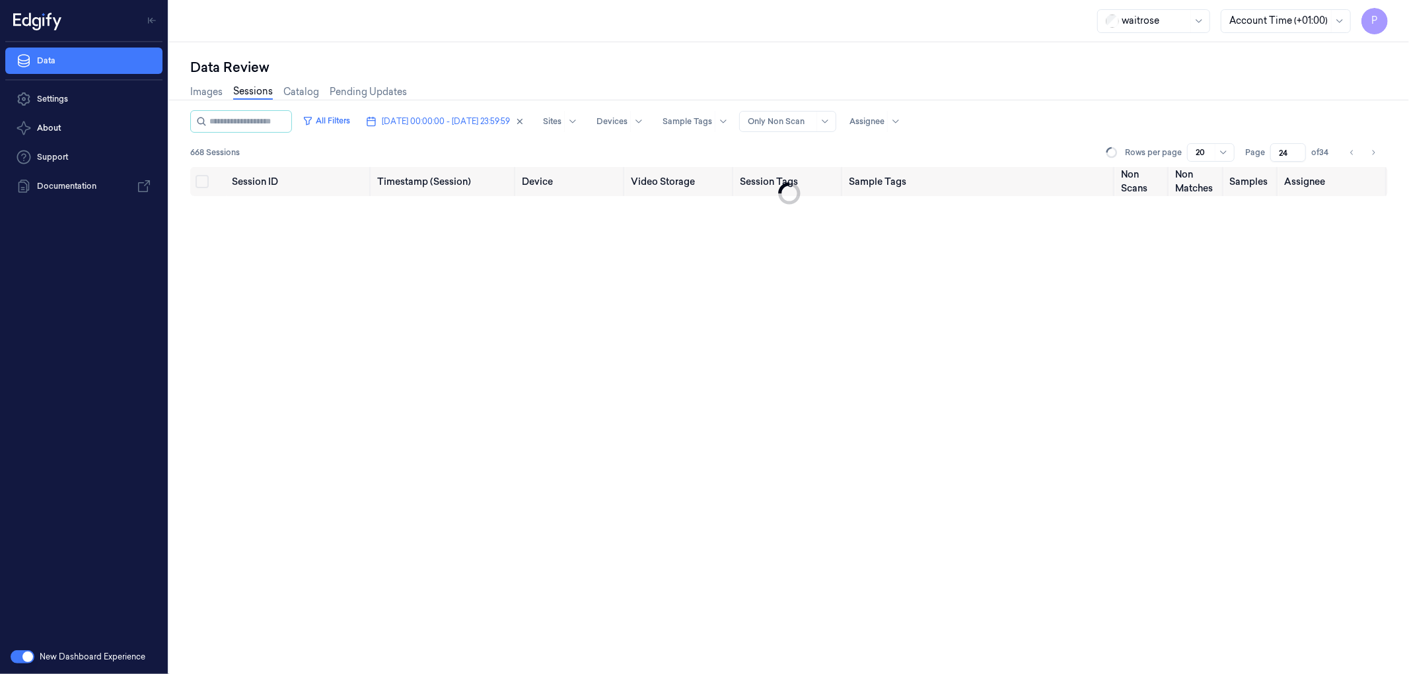
click at [1143, 104] on div "Images Sessions Catalog Pending Updates" at bounding box center [789, 94] width 1198 height 34
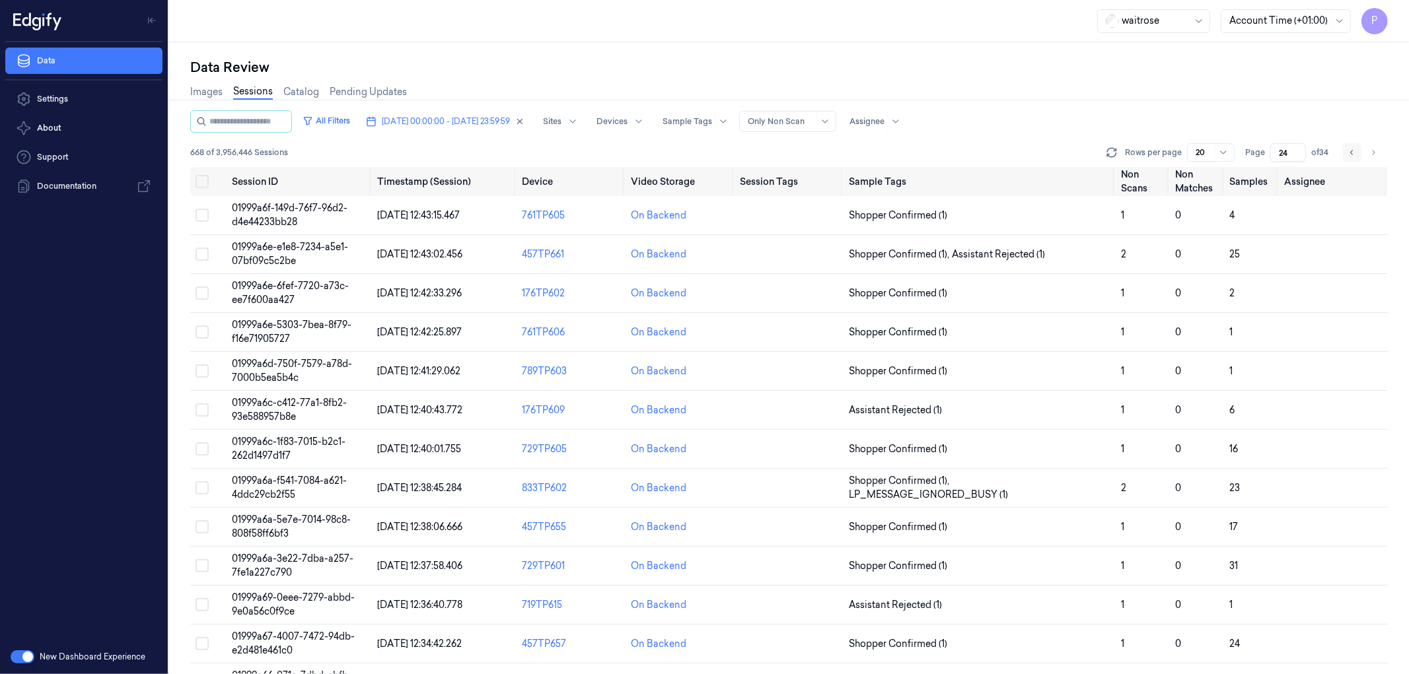
click at [1351, 153] on icon "Go to previous page" at bounding box center [1351, 152] width 3 height 5
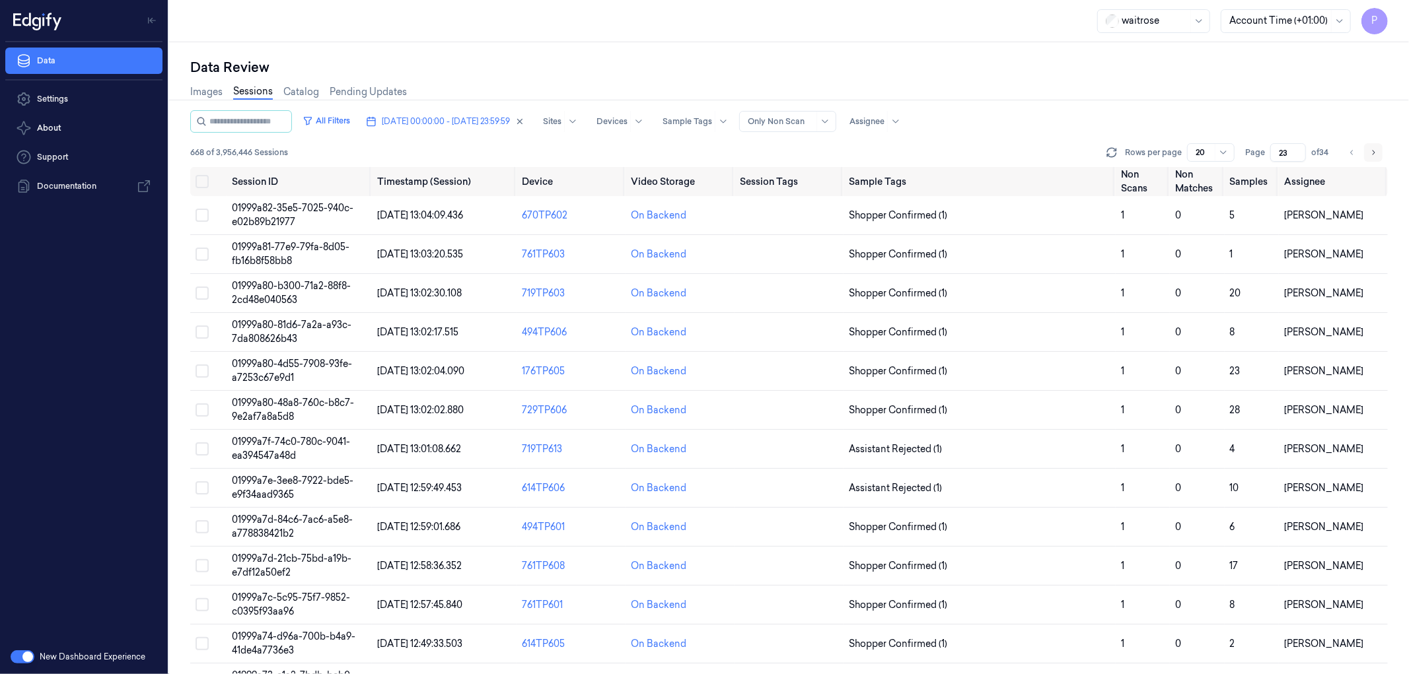
drag, startPoint x: 1379, startPoint y: 153, endPoint x: 1366, endPoint y: 150, distance: 13.5
click at [1379, 153] on button "Go to next page" at bounding box center [1373, 152] width 18 height 18
type input "24"
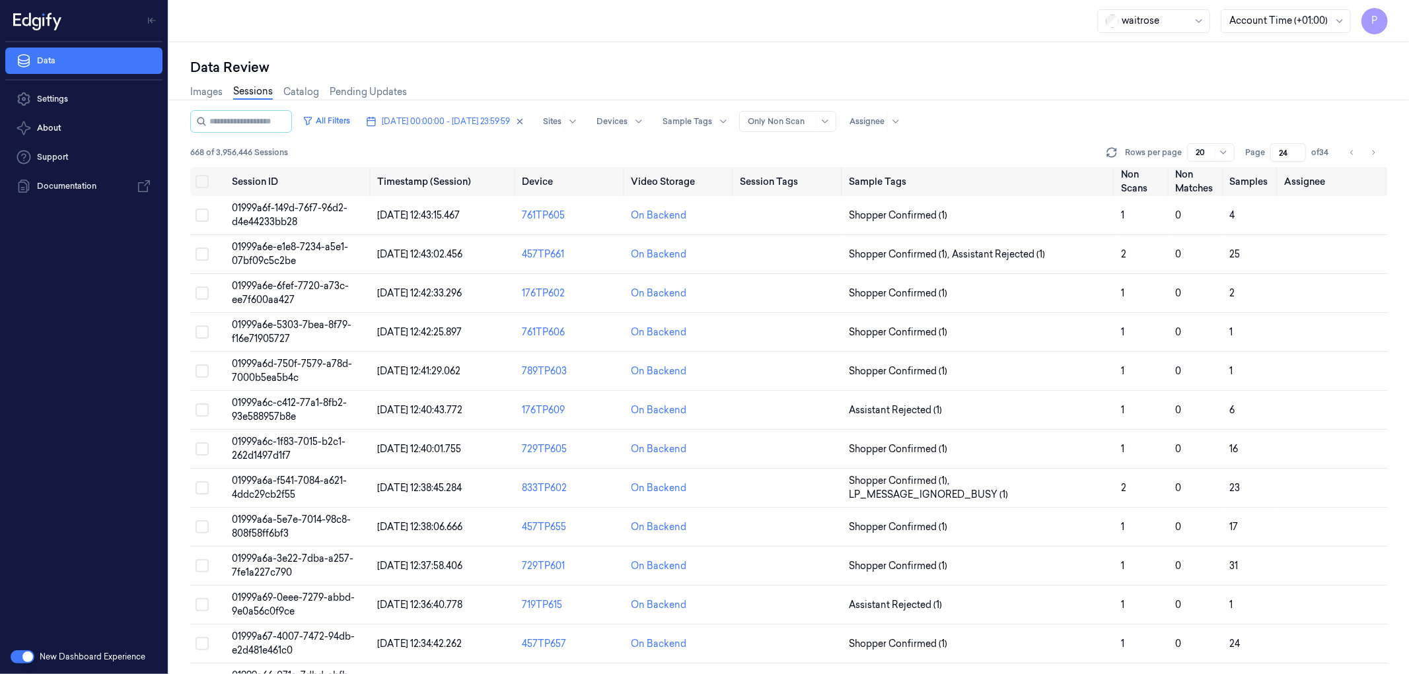
click at [1152, 100] on div at bounding box center [789, 100] width 1250 height 1
click at [205, 179] on button "Select all" at bounding box center [202, 181] width 13 height 13
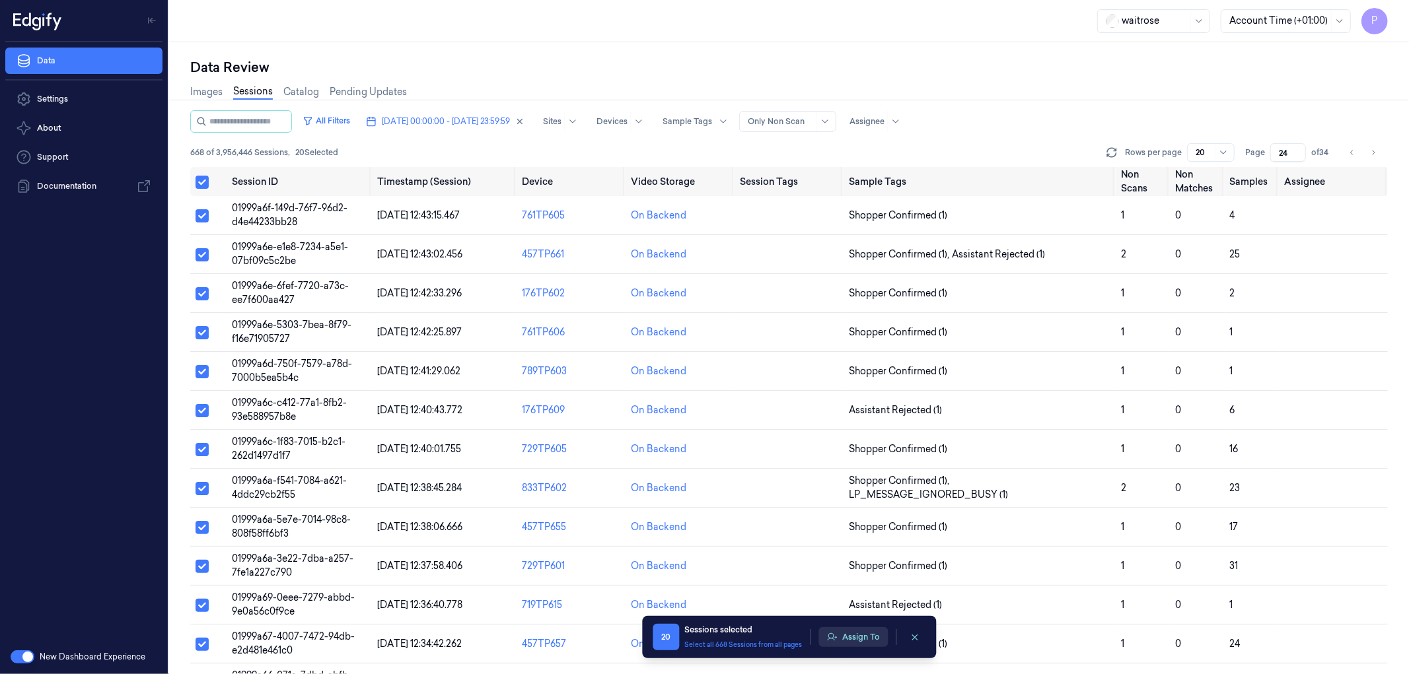
click at [849, 631] on button "Assign To" at bounding box center [852, 637] width 69 height 20
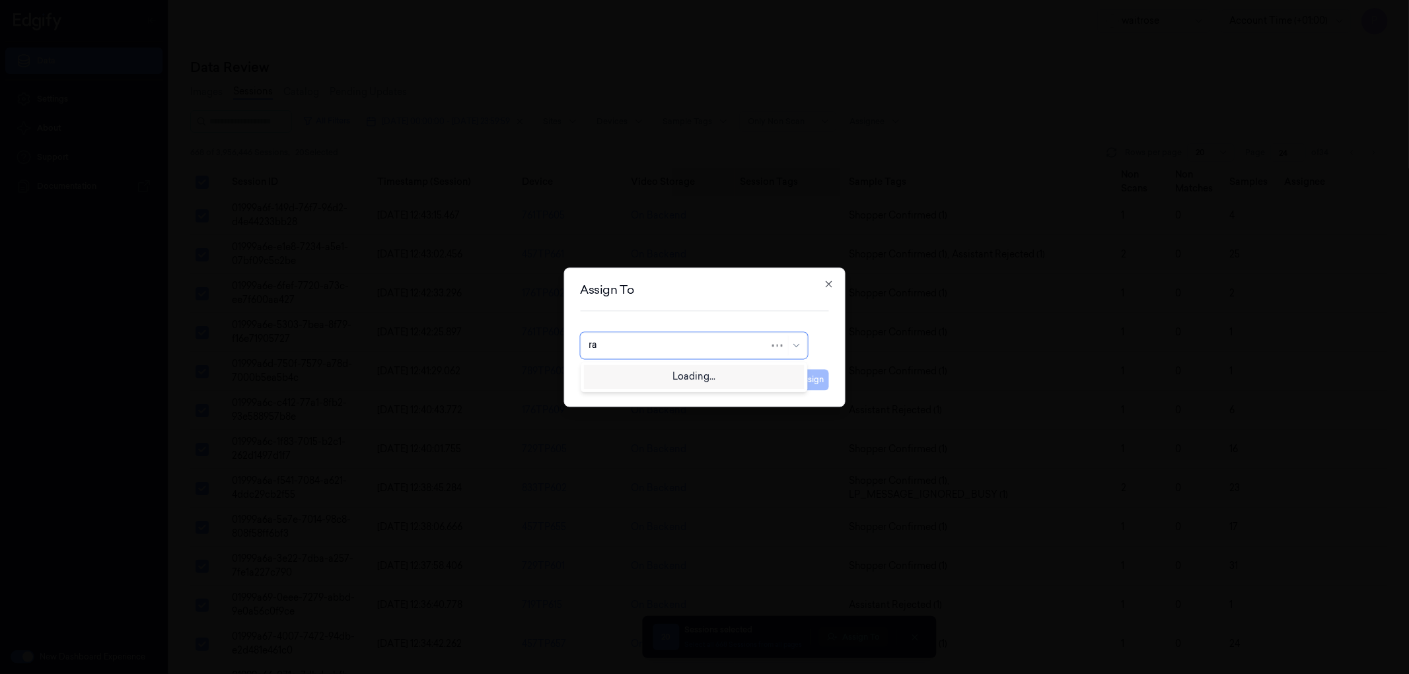
type input "raj"
click at [663, 384] on div "[PERSON_NAME] C" at bounding box center [693, 376] width 221 height 22
click at [821, 377] on button "Assign" at bounding box center [811, 379] width 36 height 21
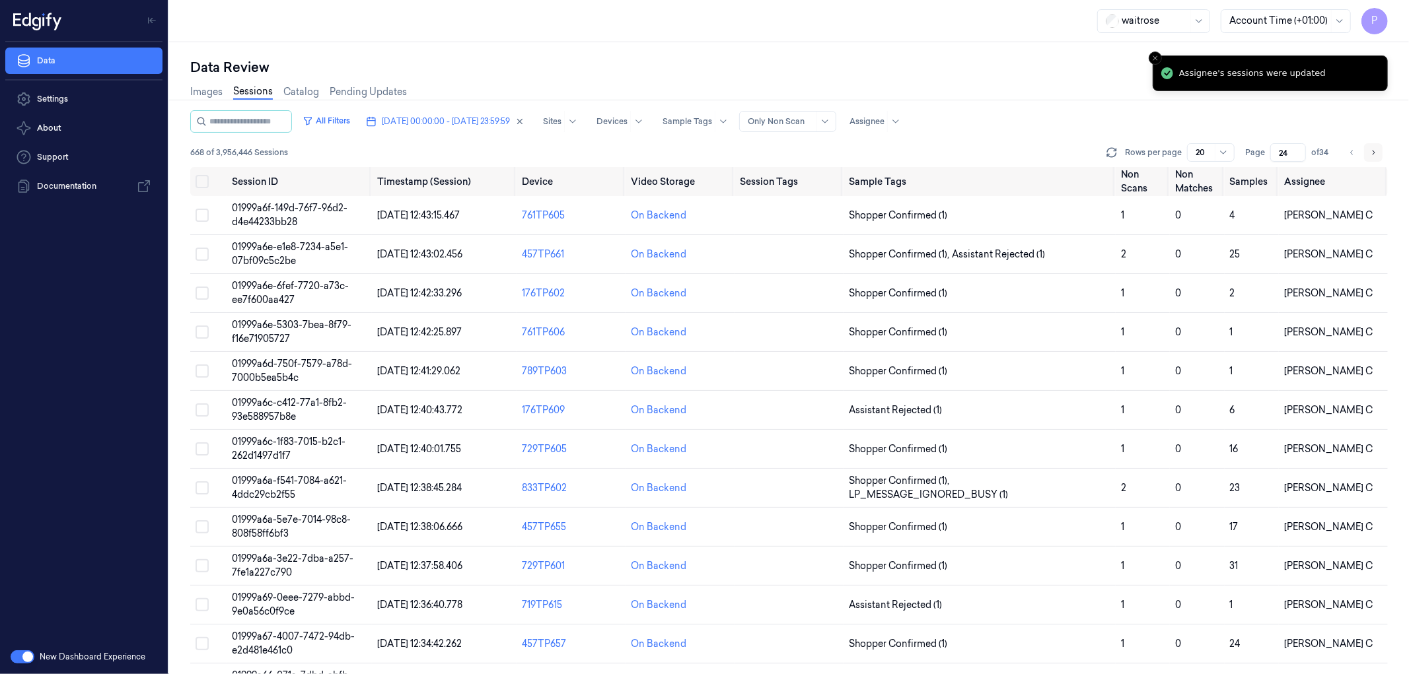
click at [1373, 153] on icon "Go to next page" at bounding box center [1373, 152] width 8 height 11
type input "25"
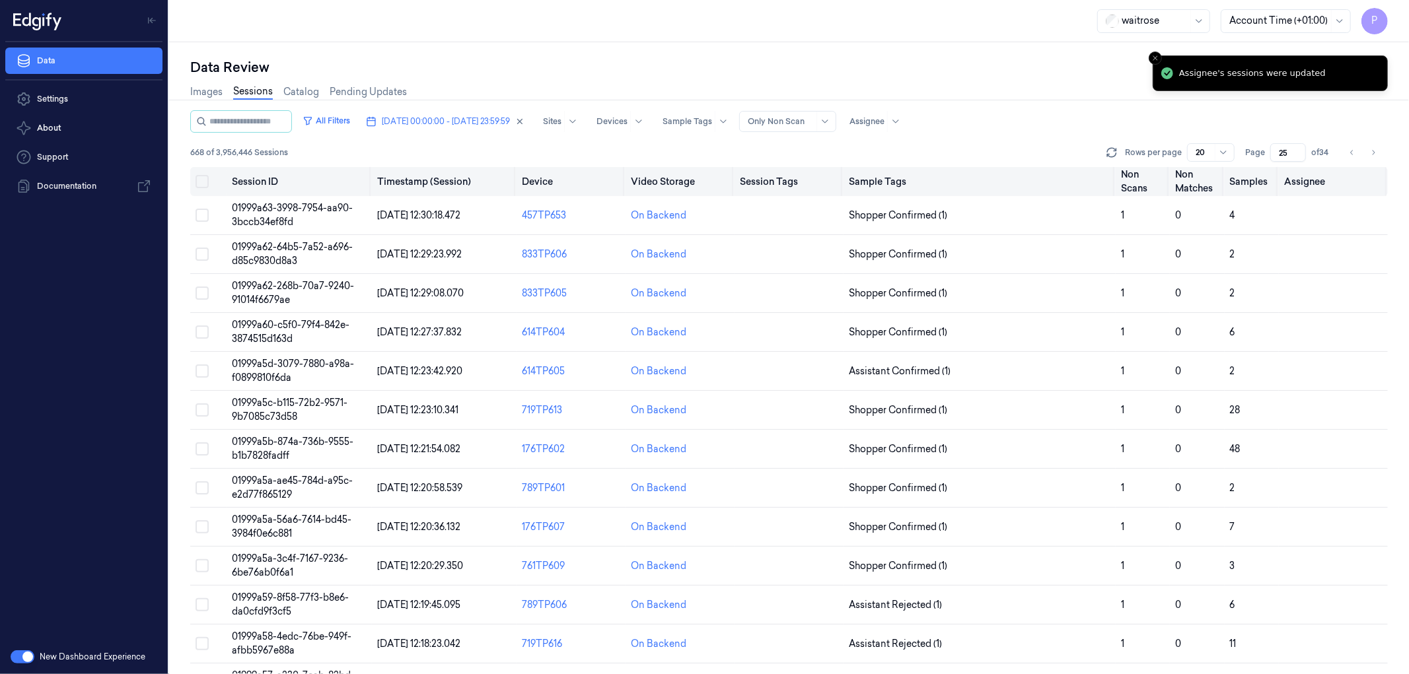
click at [197, 181] on button "Select all" at bounding box center [202, 181] width 13 height 13
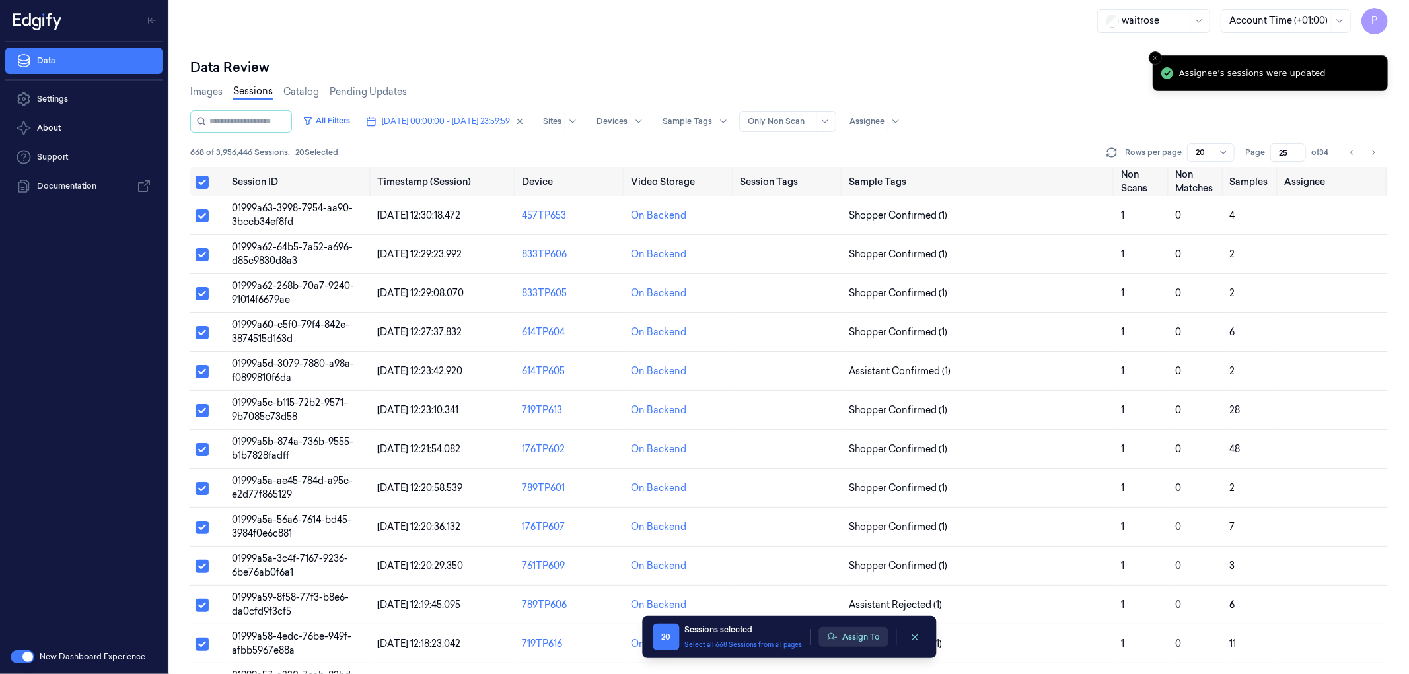
click at [867, 627] on button "Assign To" at bounding box center [852, 637] width 69 height 20
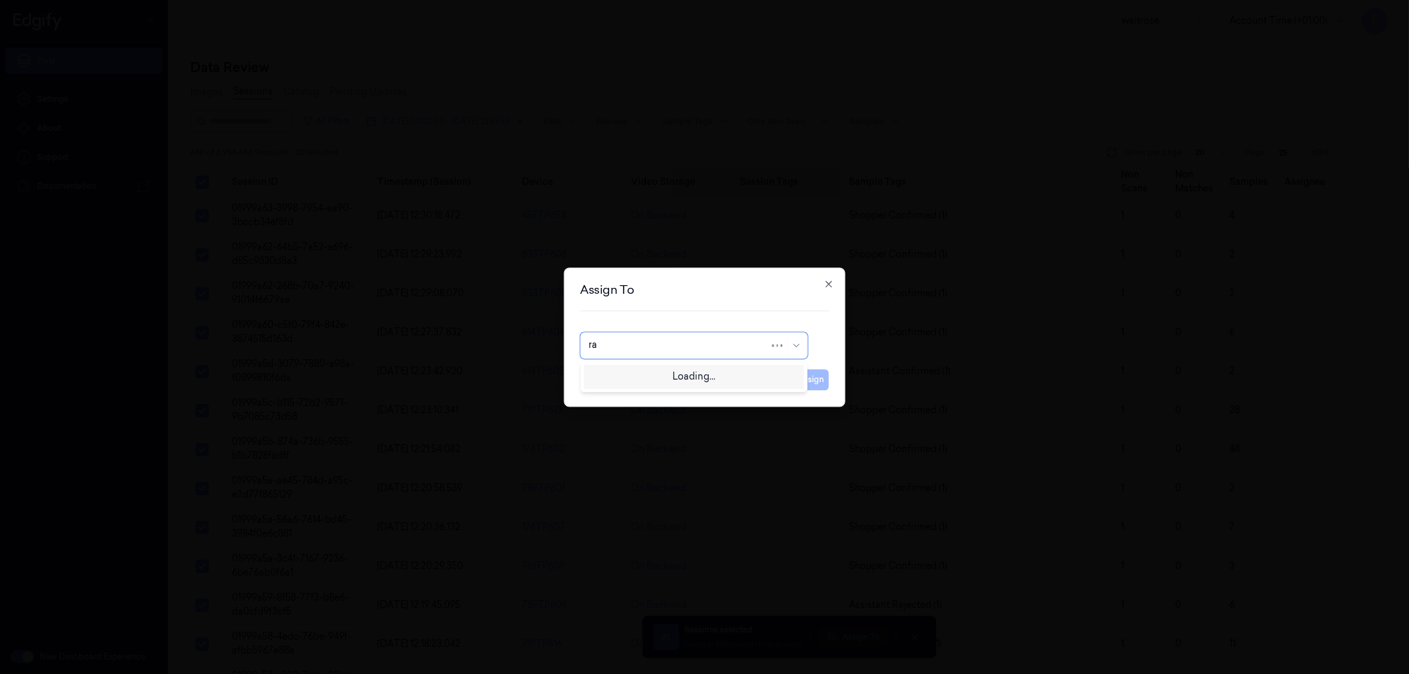
type input "raj"
click at [662, 373] on div "[PERSON_NAME] C" at bounding box center [694, 376] width 210 height 14
click at [827, 376] on button "Assign" at bounding box center [811, 379] width 36 height 21
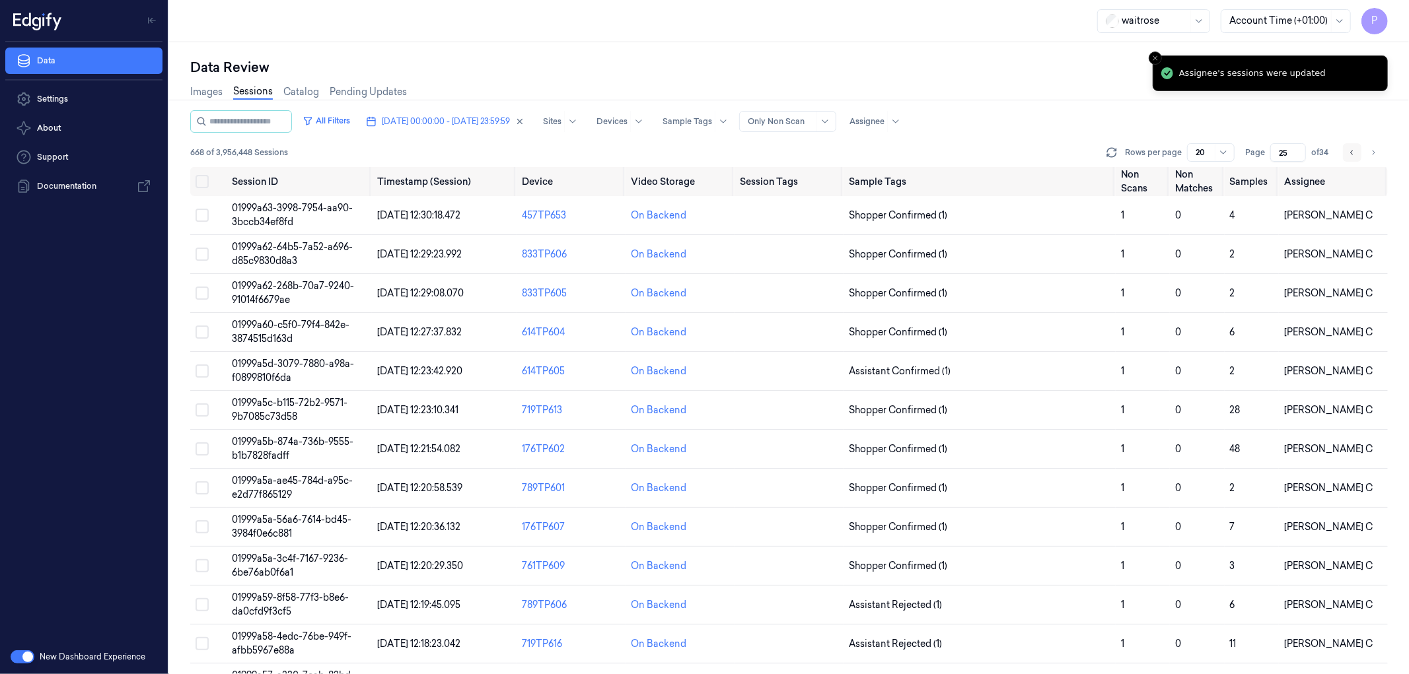
click at [1354, 150] on icon "Go to previous page" at bounding box center [1352, 152] width 8 height 11
click at [1369, 149] on icon "Go to next page" at bounding box center [1373, 152] width 8 height 11
type input "25"
click at [1085, 114] on div "All Filters [DATE] 00:00:00 - [DATE] 23:59:59 Sites Devices Sample Tags Alert T…" at bounding box center [789, 121] width 1198 height 22
